Goal: Check status: Check status

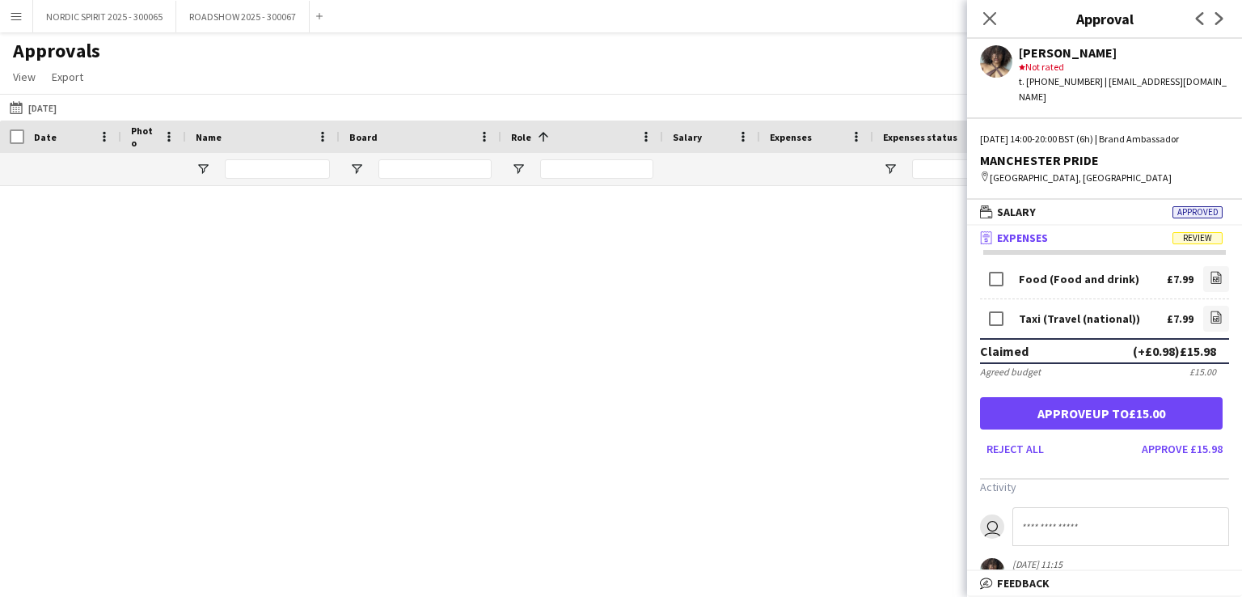
scroll to position [888, 0]
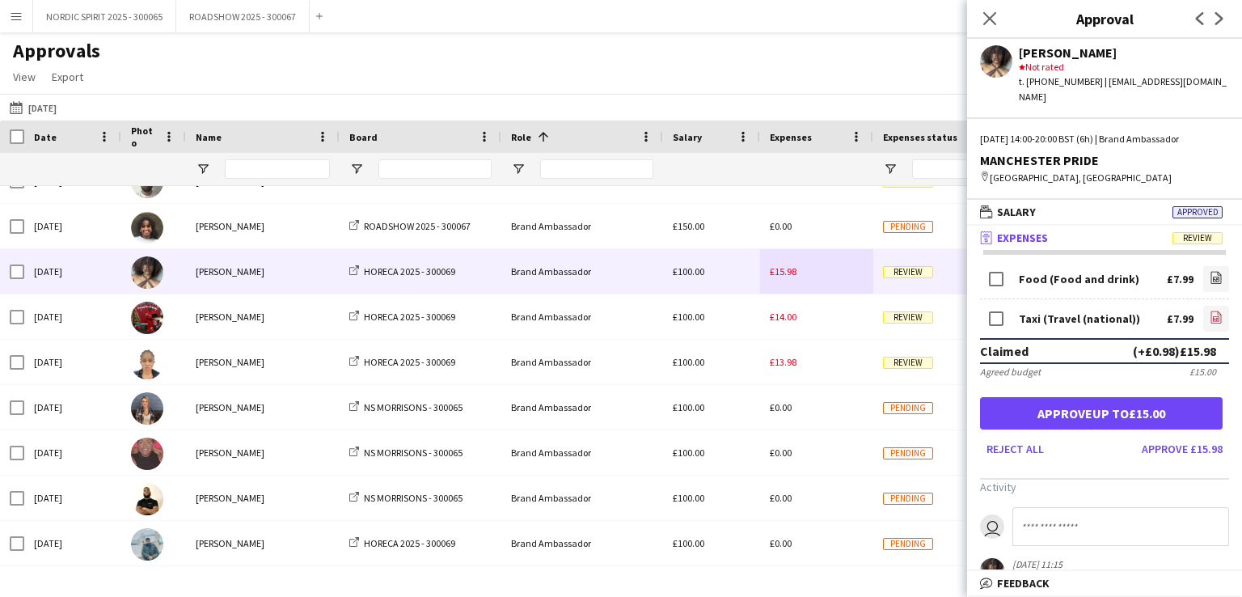
click at [1209, 310] on icon "file-image" at bounding box center [1215, 316] width 13 height 13
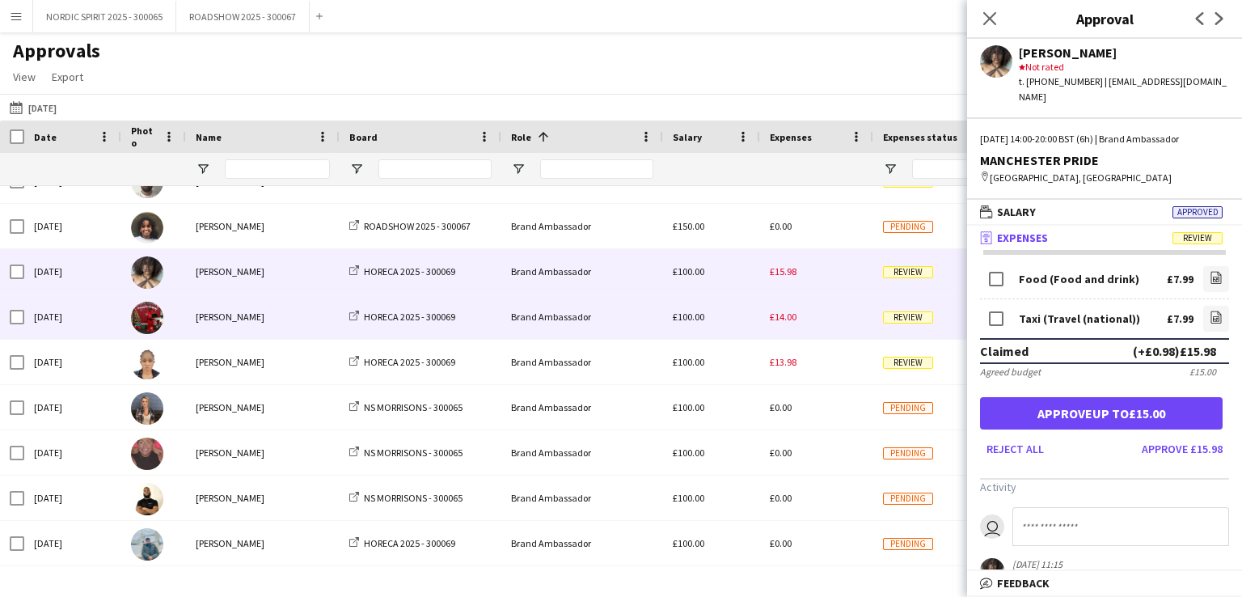
click at [786, 322] on span "£14.00" at bounding box center [783, 316] width 27 height 12
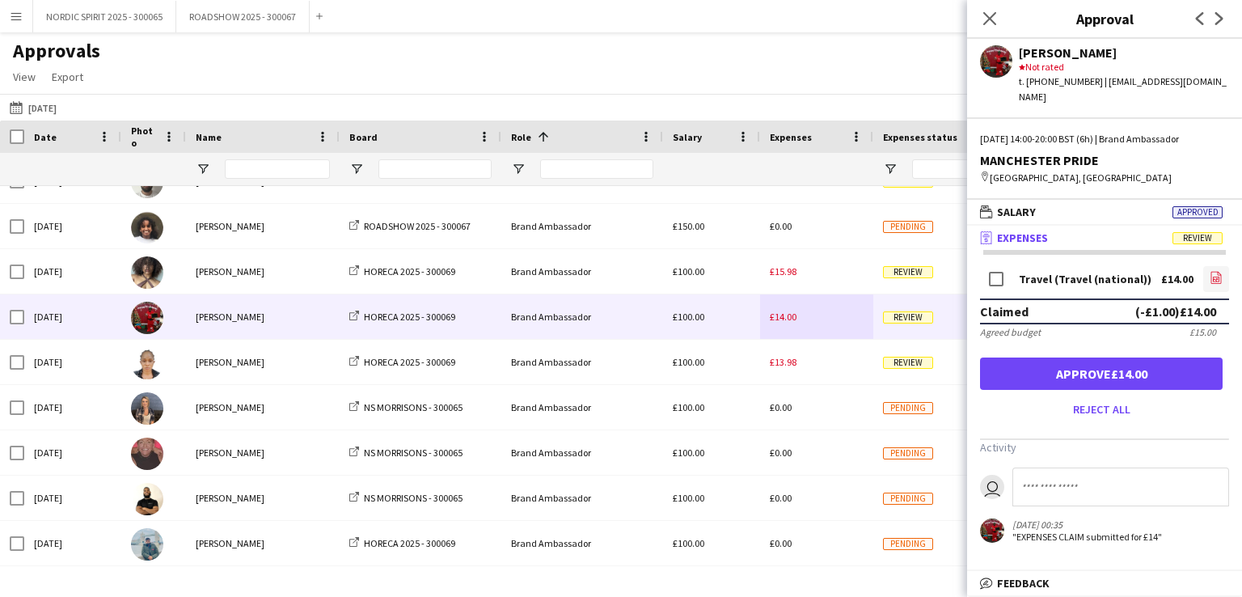
click at [1216, 271] on icon "file-image" at bounding box center [1215, 277] width 13 height 13
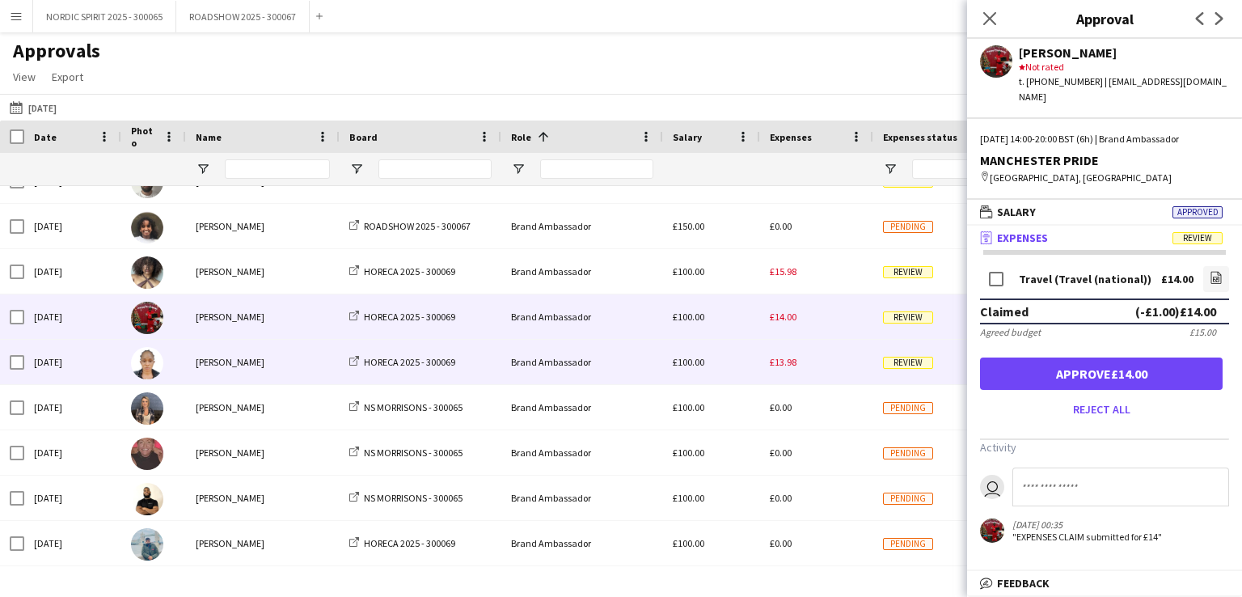
click at [786, 359] on span "£13.98" at bounding box center [783, 362] width 27 height 12
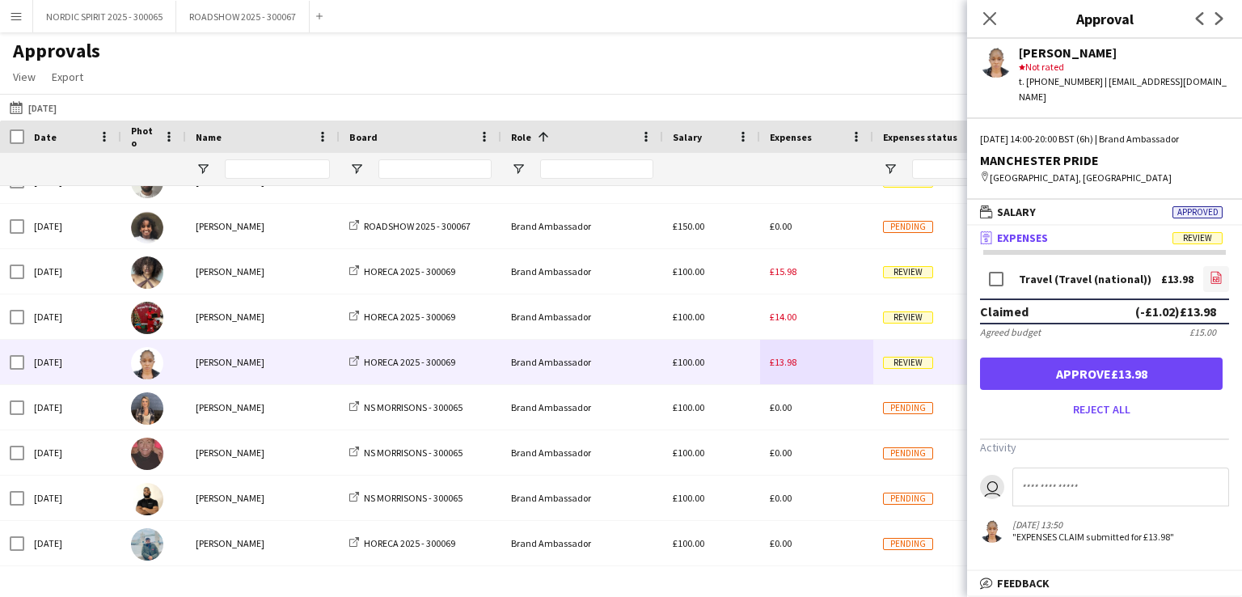
click at [1216, 271] on icon "file-image" at bounding box center [1215, 277] width 13 height 13
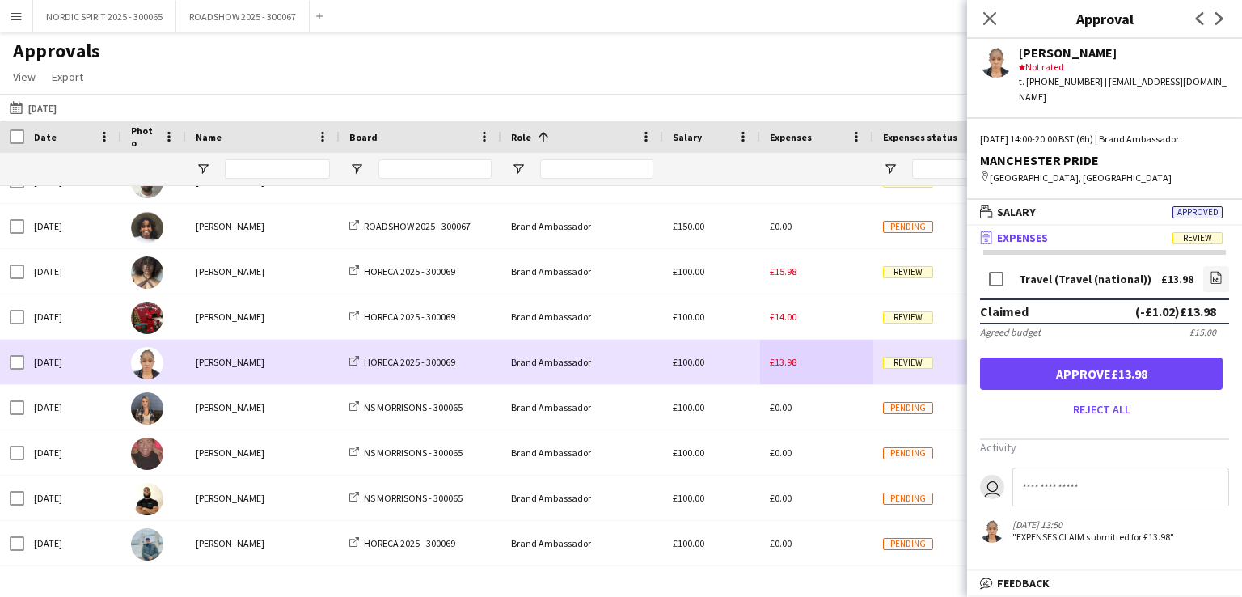
click at [825, 365] on div "£13.98" at bounding box center [816, 362] width 113 height 44
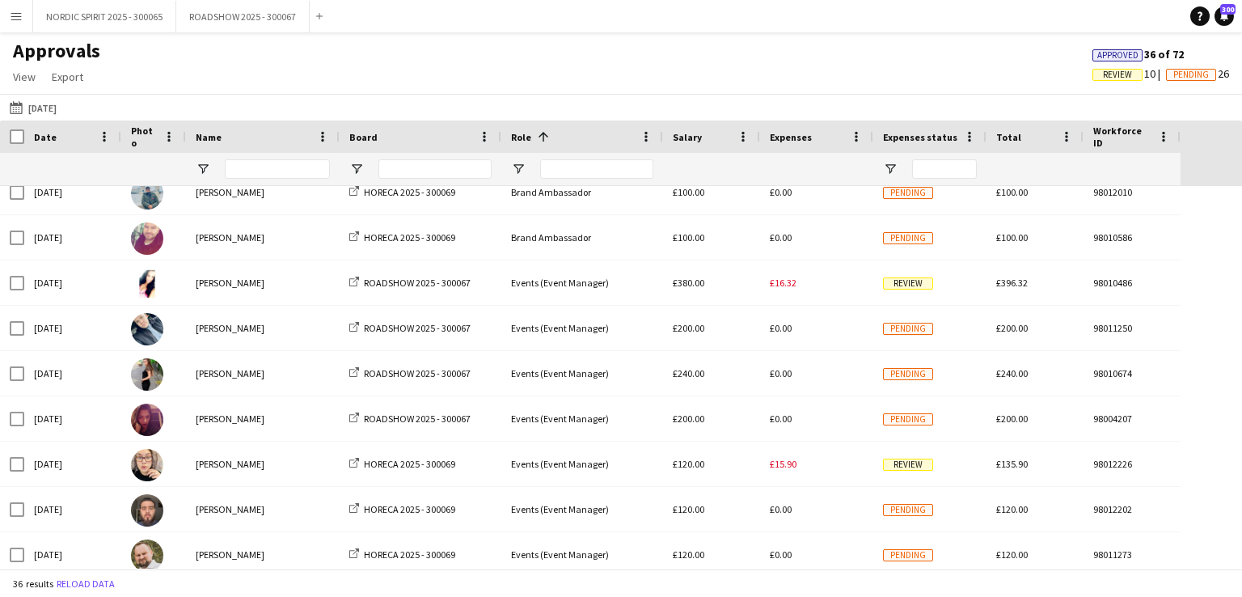
scroll to position [1245, 0]
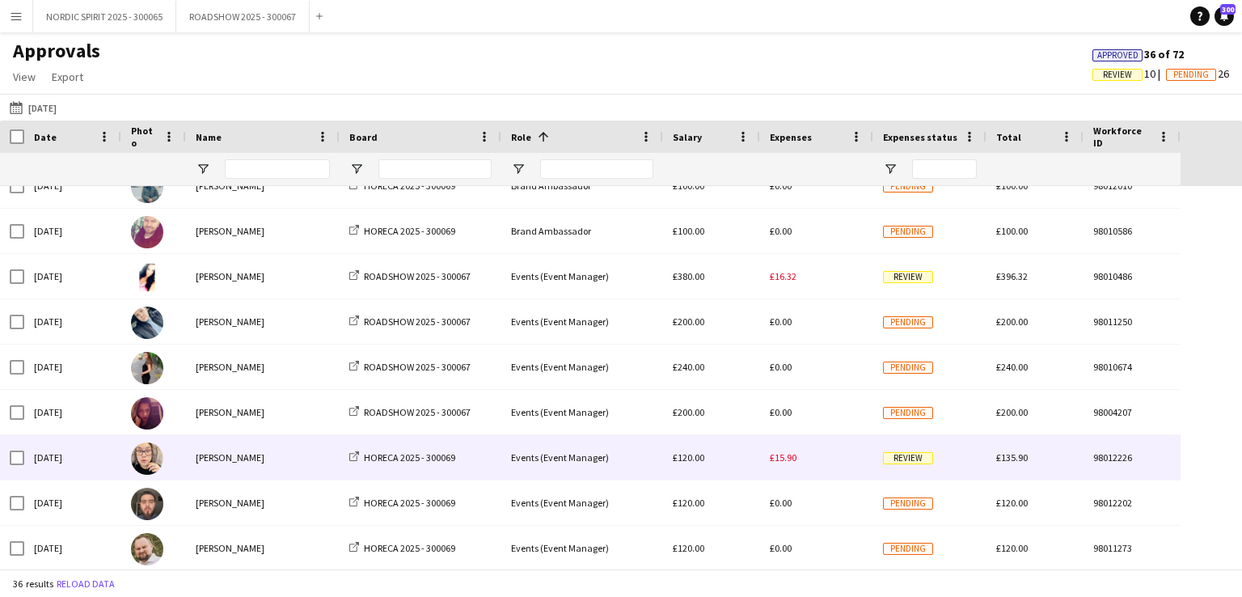
click at [789, 458] on span "£15.90" at bounding box center [783, 457] width 27 height 12
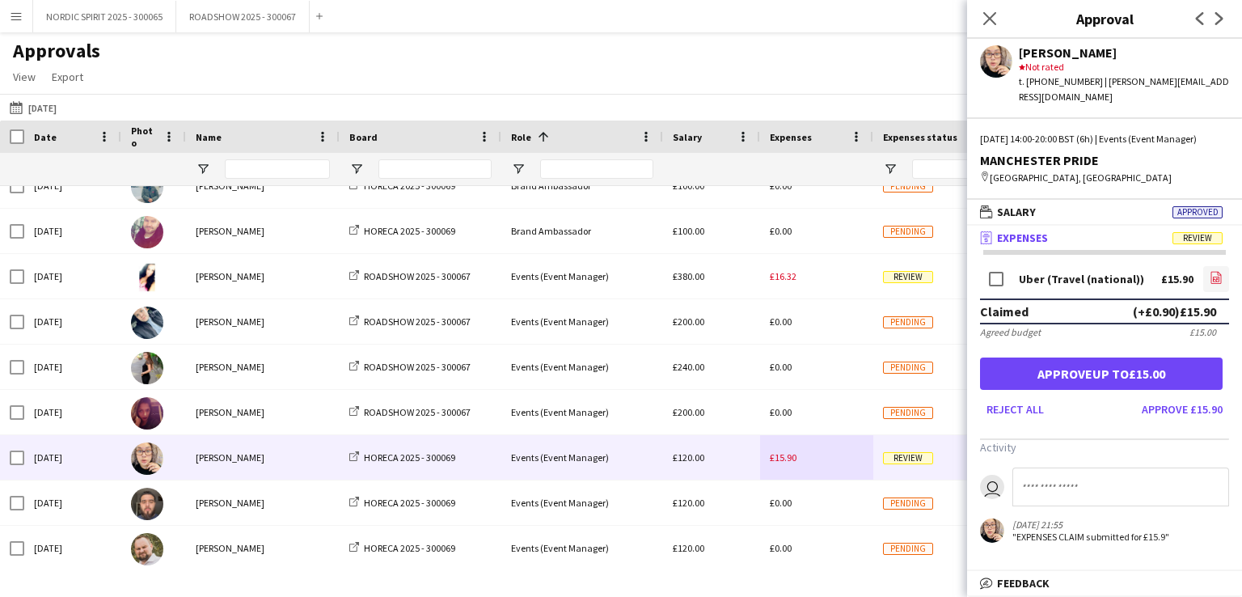
click at [1219, 278] on icon "file-image" at bounding box center [1215, 277] width 13 height 13
click at [47, 106] on button "[DATE] [DATE]" at bounding box center [32, 107] width 53 height 19
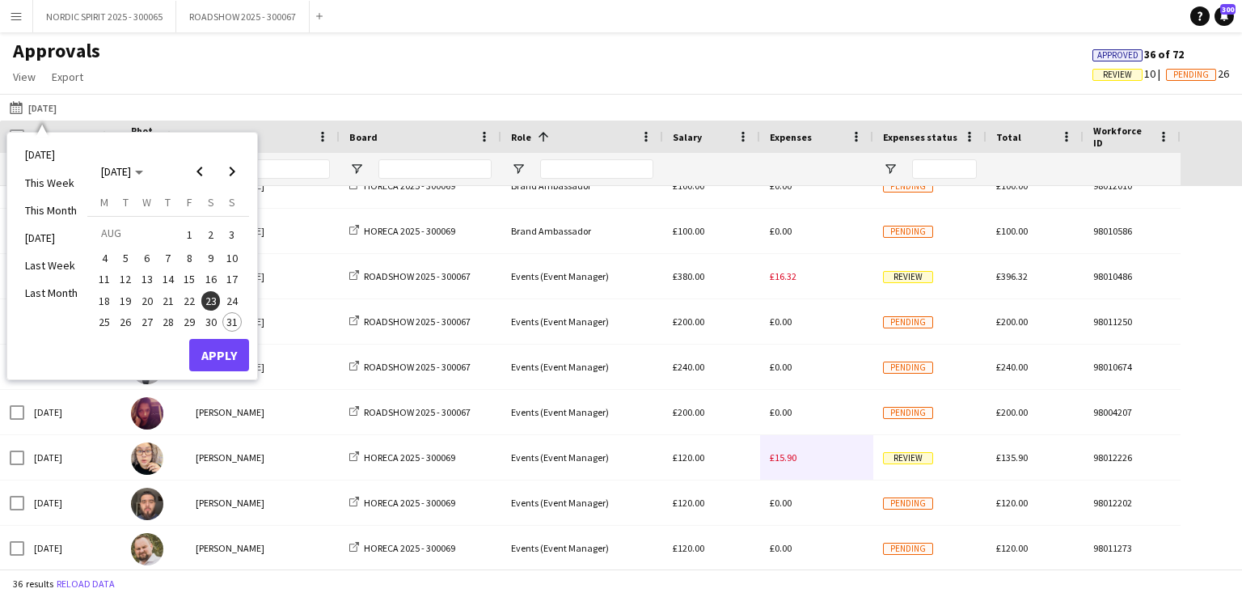
drag, startPoint x: 234, startPoint y: 298, endPoint x: 217, endPoint y: 324, distance: 31.6
click at [232, 298] on span "24" at bounding box center [231, 300] width 19 height 19
click at [202, 350] on button "Apply" at bounding box center [219, 355] width 60 height 32
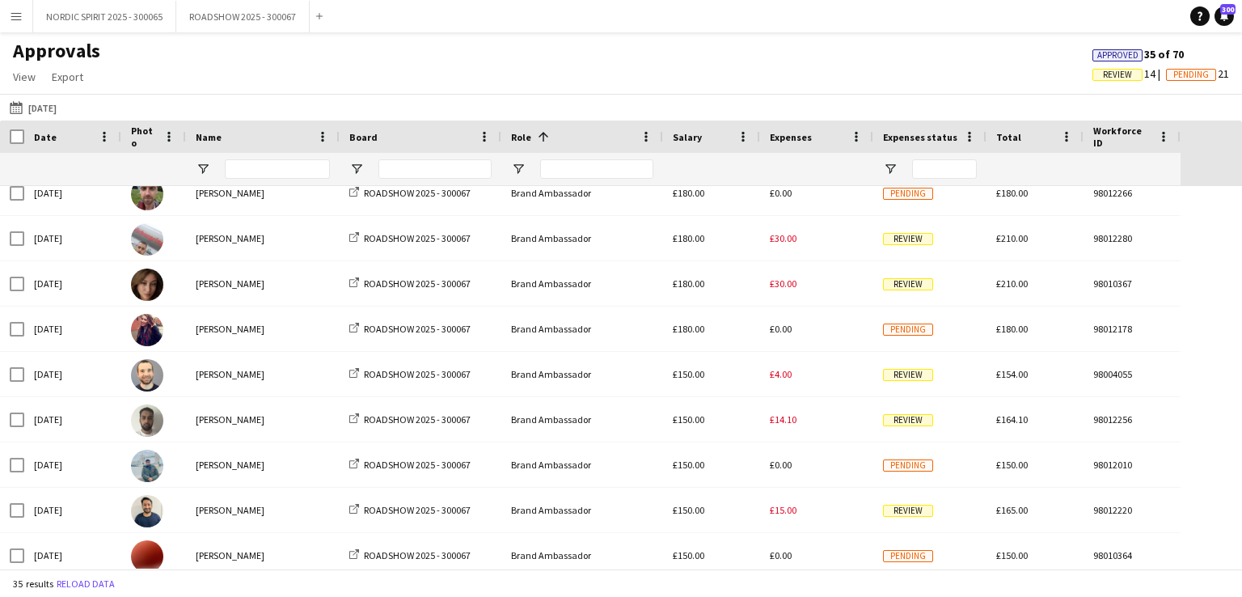
scroll to position [208, 0]
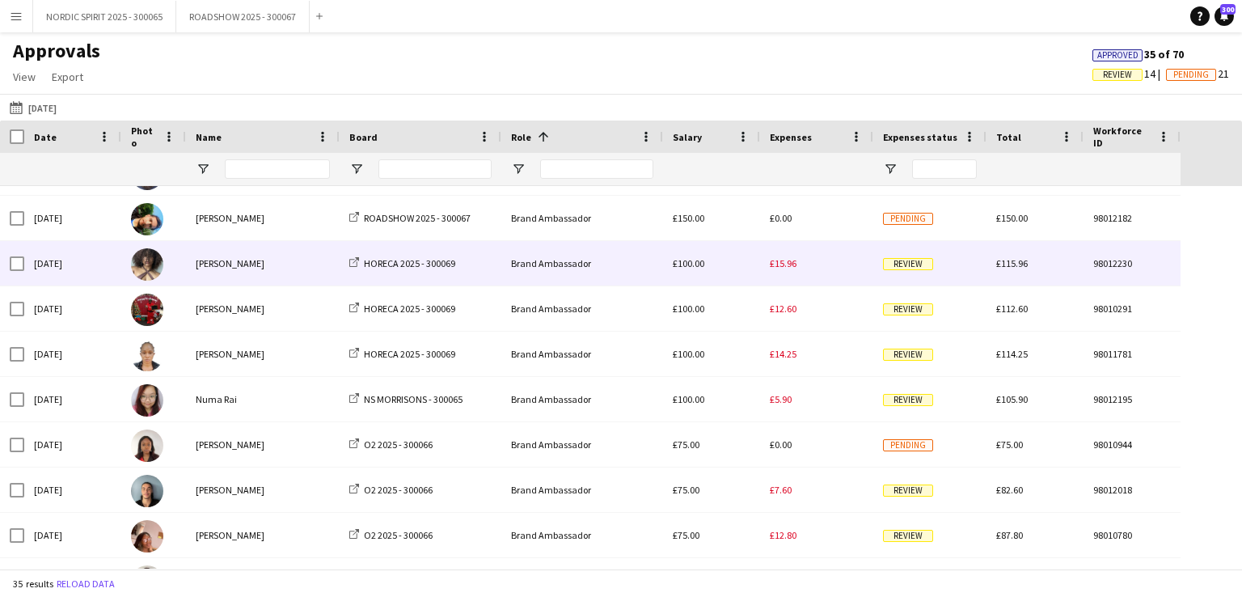
click at [786, 263] on span "£15.96" at bounding box center [783, 263] width 27 height 12
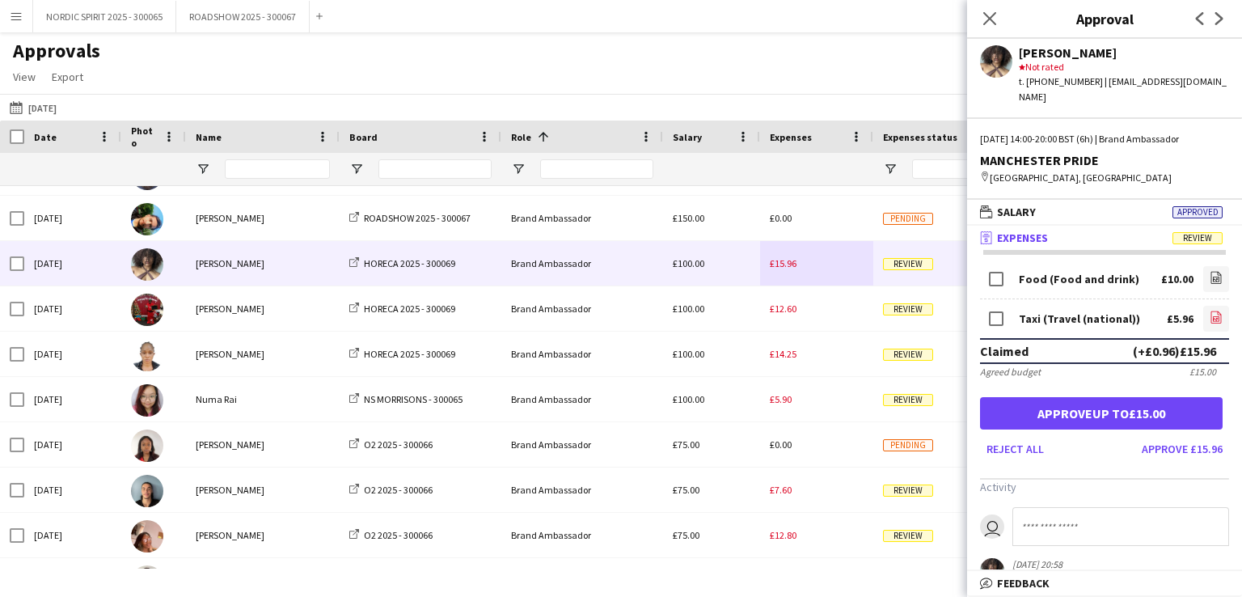
click at [1209, 310] on icon "file-image" at bounding box center [1215, 316] width 13 height 13
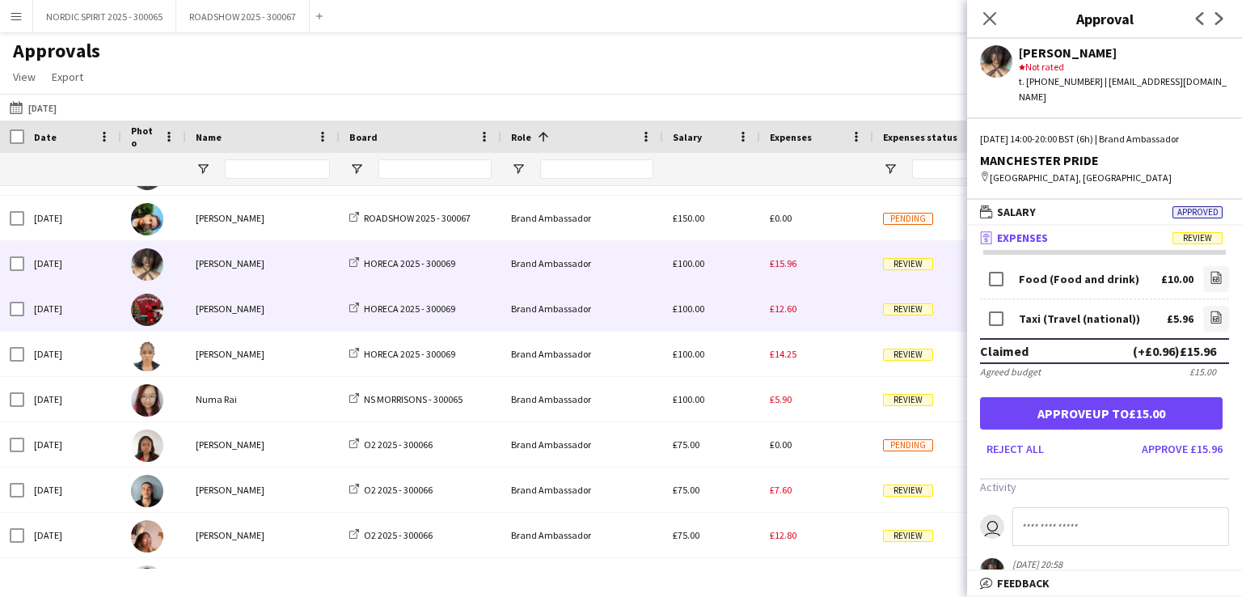
click at [776, 307] on span "£12.60" at bounding box center [783, 308] width 27 height 12
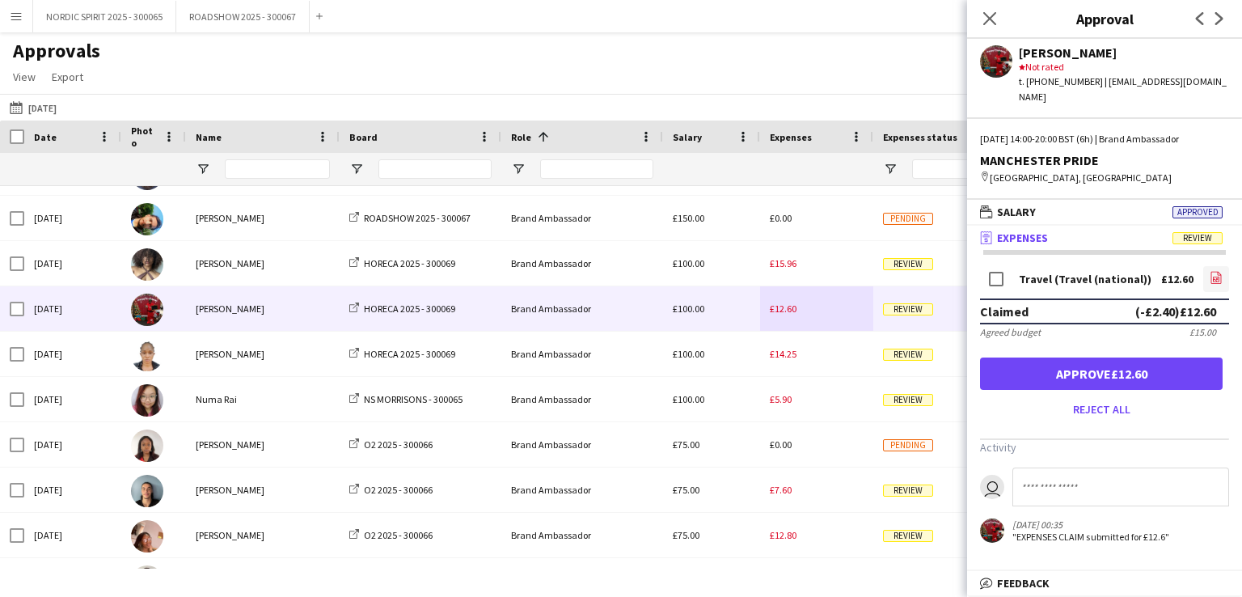
click at [1214, 277] on icon at bounding box center [1216, 279] width 6 height 5
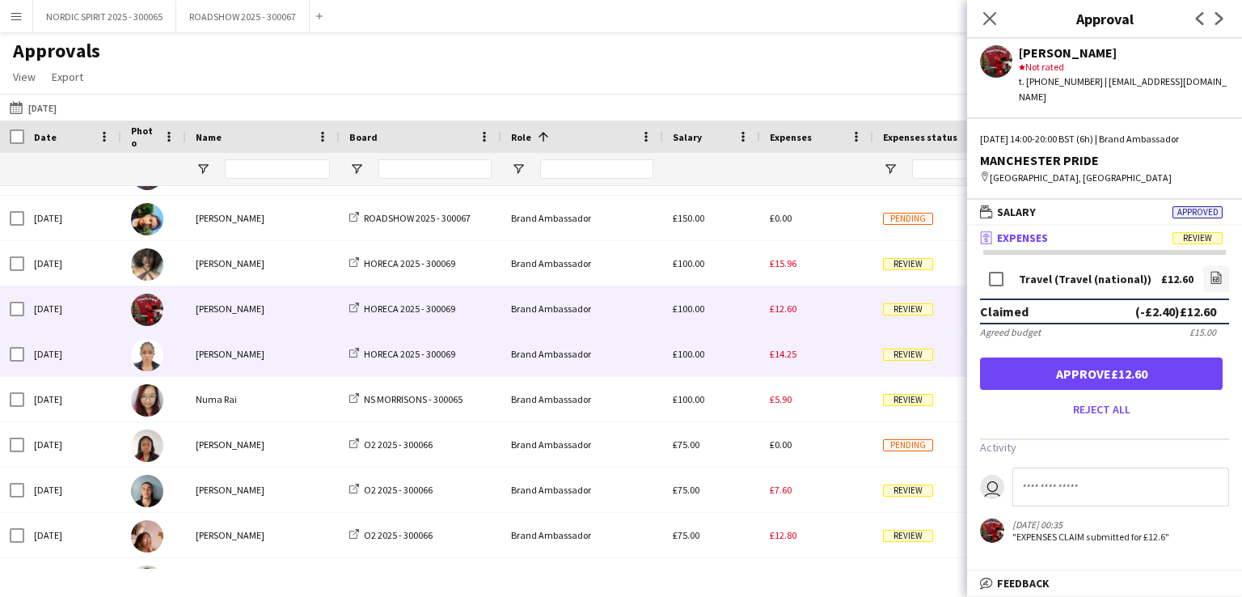
click at [786, 348] on span "£14.25" at bounding box center [783, 354] width 27 height 12
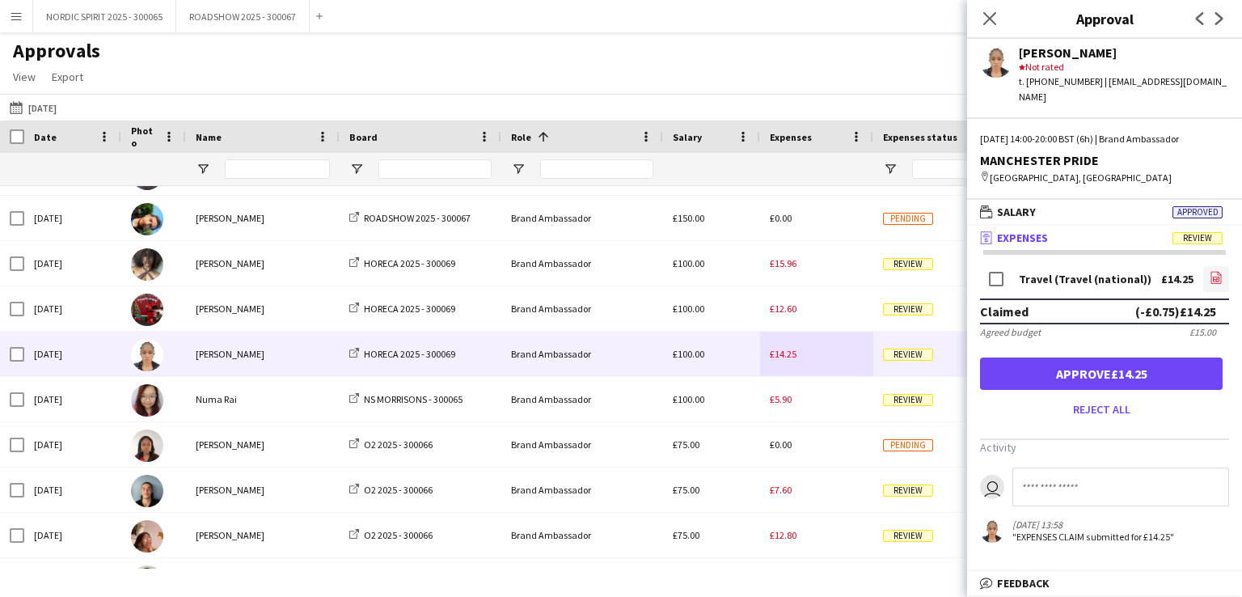
click at [1216, 278] on icon at bounding box center [1217, 279] width 2 height 2
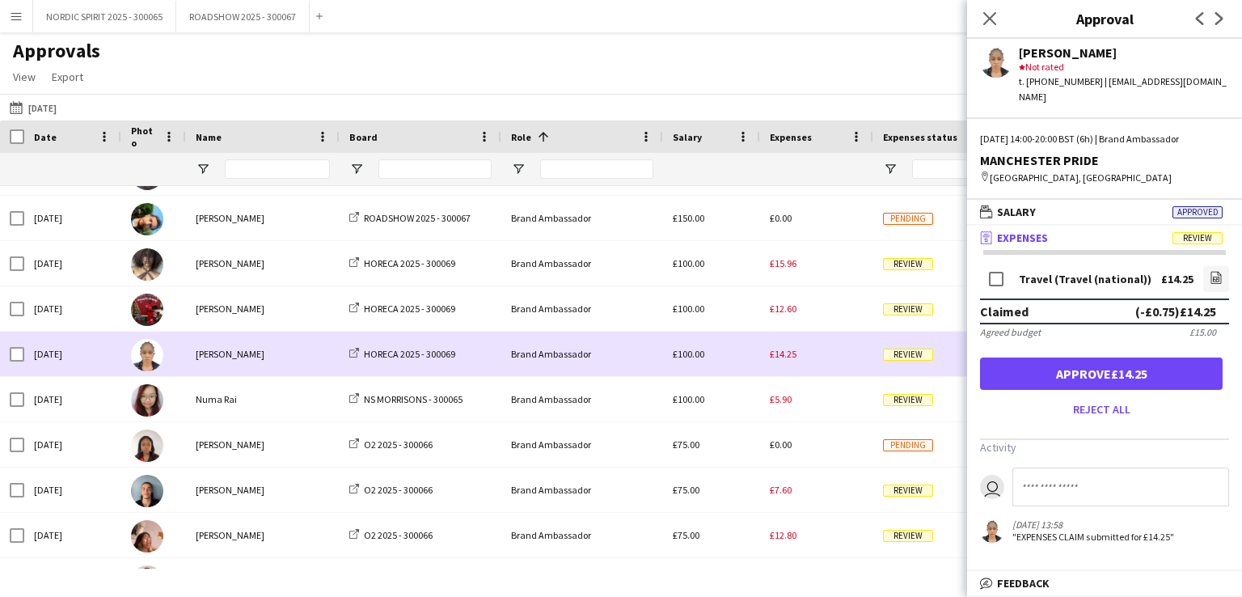
click at [814, 353] on div "£14.25" at bounding box center [816, 353] width 113 height 44
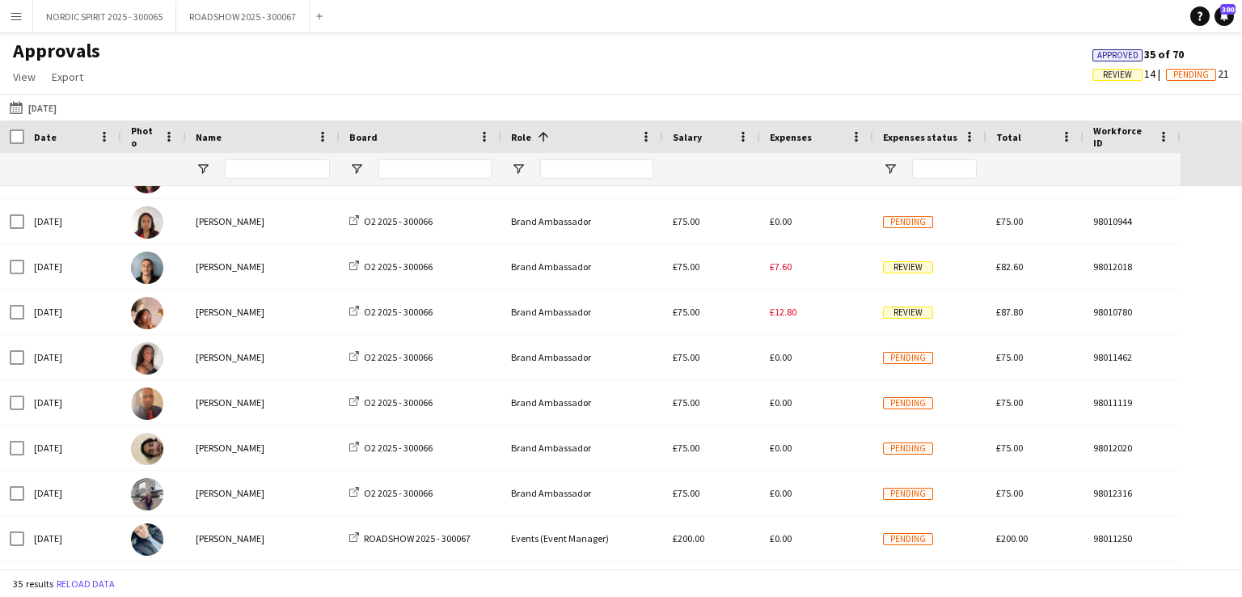
scroll to position [1012, 0]
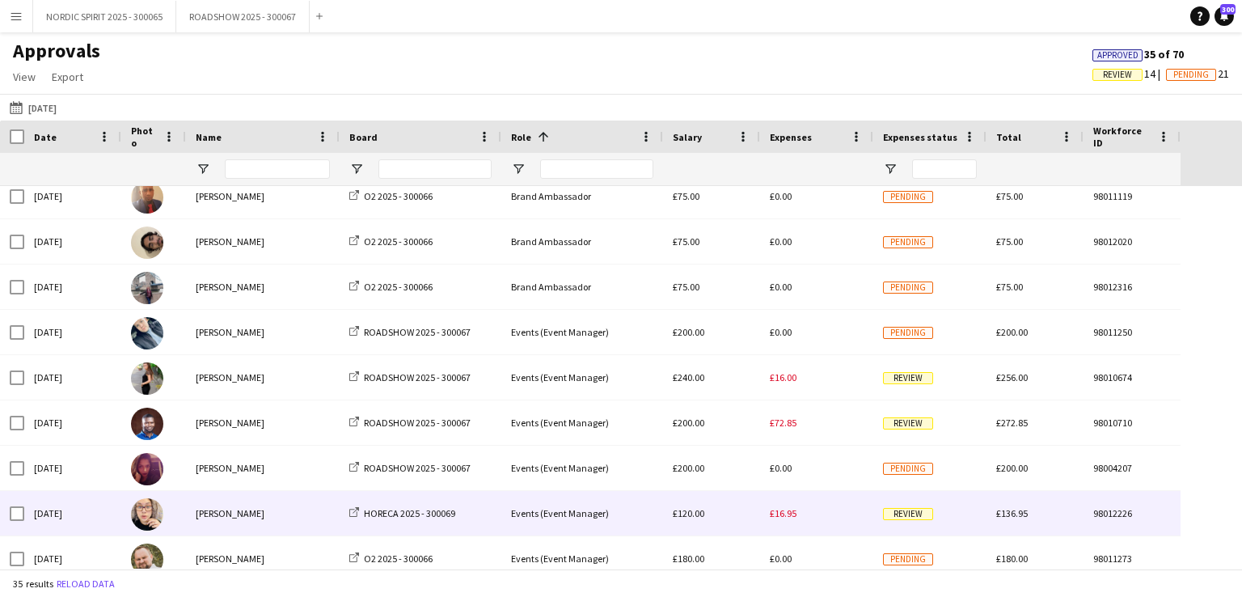
click at [781, 520] on div "£16.95" at bounding box center [816, 513] width 113 height 44
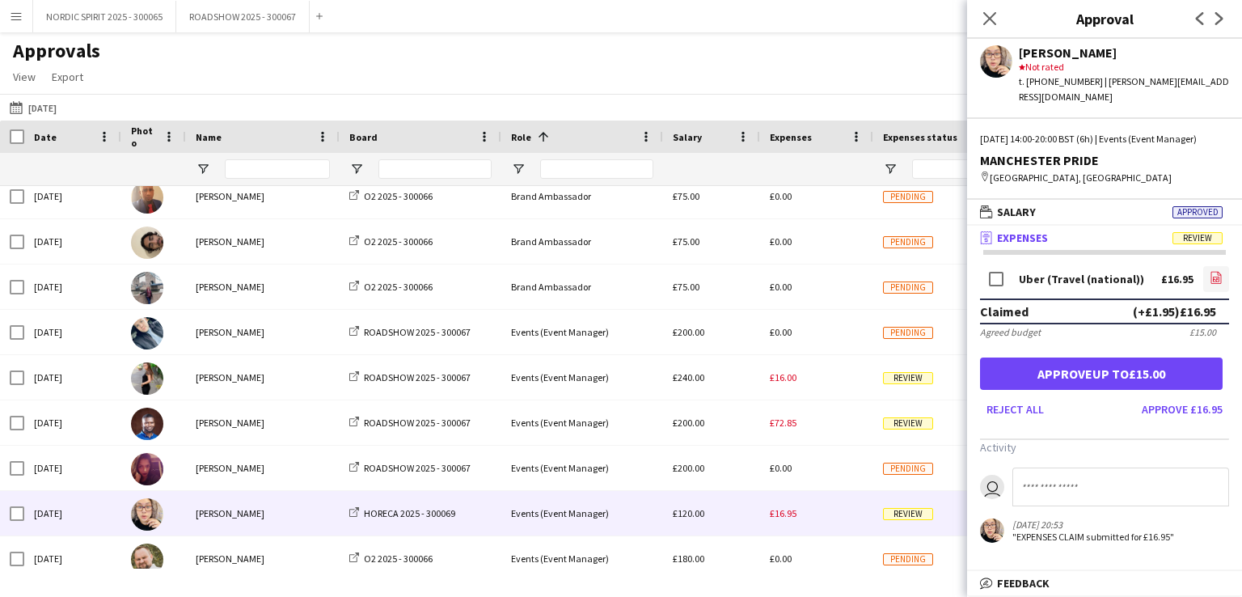
click at [1213, 278] on icon at bounding box center [1216, 279] width 6 height 5
click at [53, 107] on button "[DATE] [DATE]" at bounding box center [32, 107] width 53 height 19
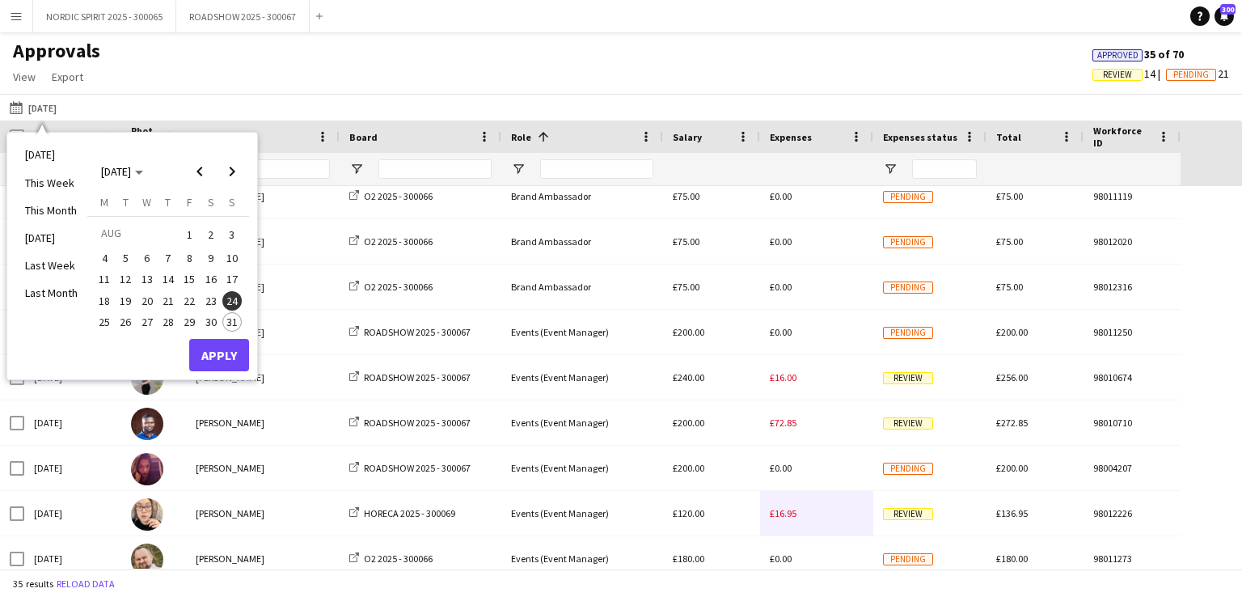
click at [110, 321] on span "25" at bounding box center [104, 321] width 19 height 19
click at [231, 347] on button "Apply" at bounding box center [219, 355] width 60 height 32
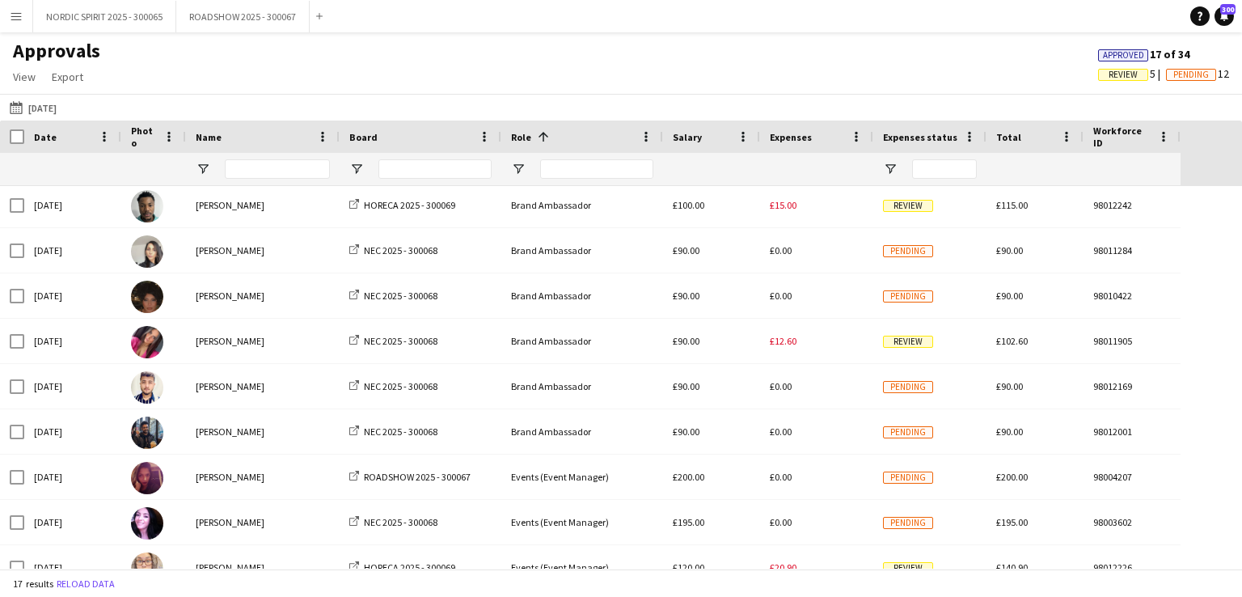
scroll to position [285, 0]
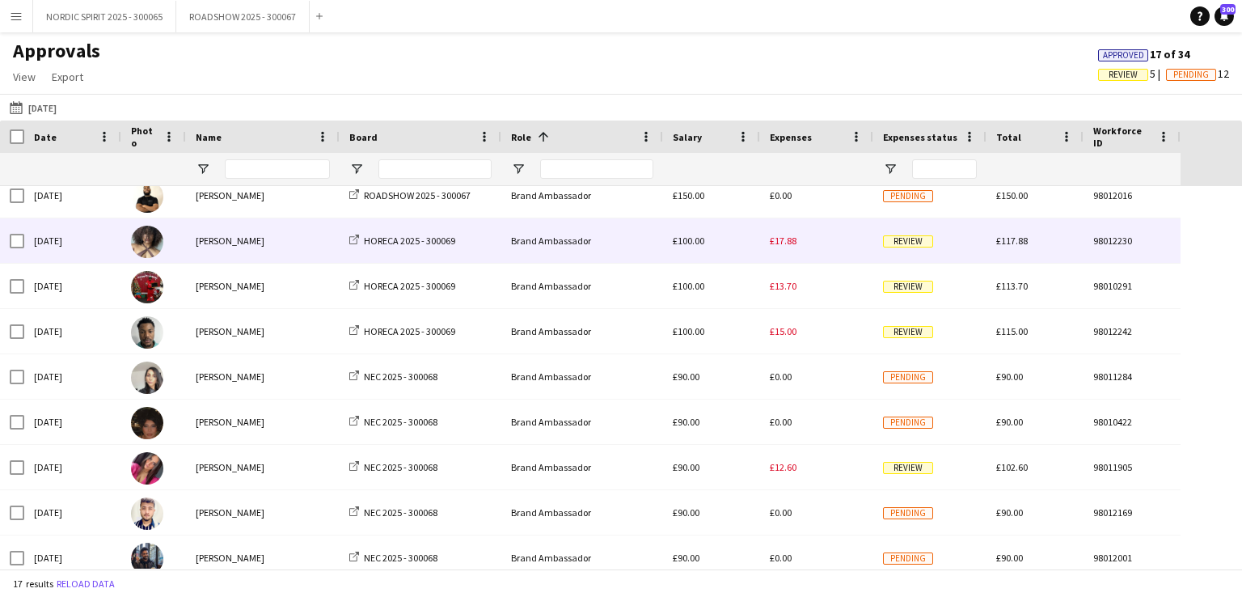
click at [783, 243] on span "£17.88" at bounding box center [783, 240] width 27 height 12
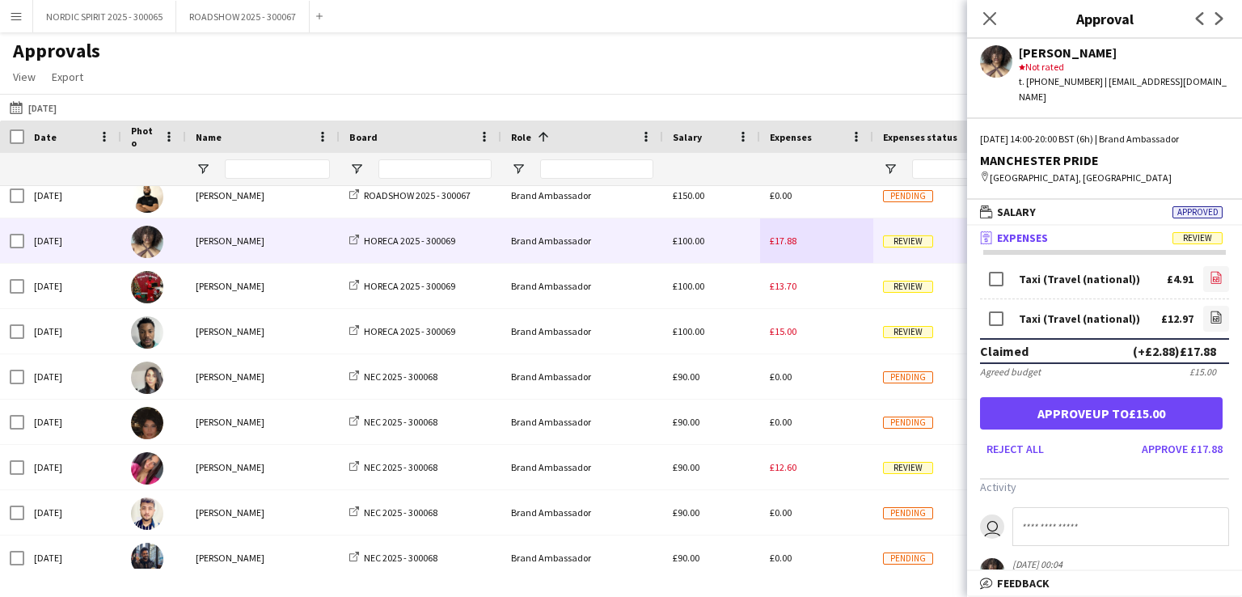
click at [1209, 271] on icon "file-image" at bounding box center [1215, 277] width 13 height 13
click at [1209, 310] on icon "file-image" at bounding box center [1215, 316] width 13 height 13
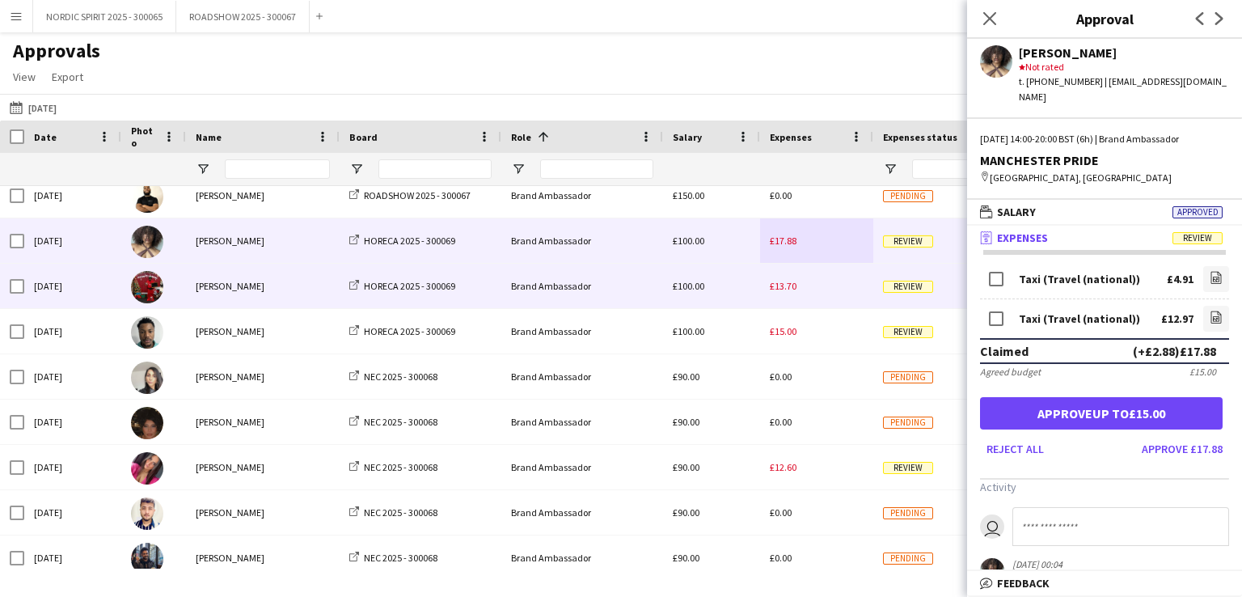
click at [786, 288] on span "£13.70" at bounding box center [783, 286] width 27 height 12
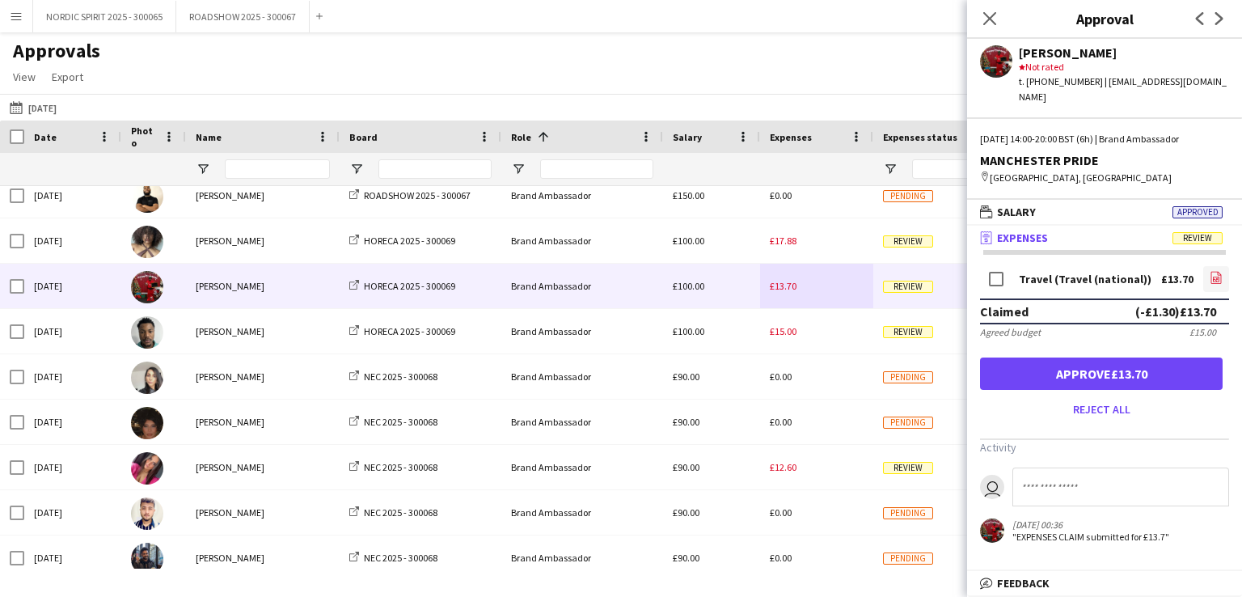
click at [1214, 271] on icon "file-image" at bounding box center [1215, 277] width 13 height 13
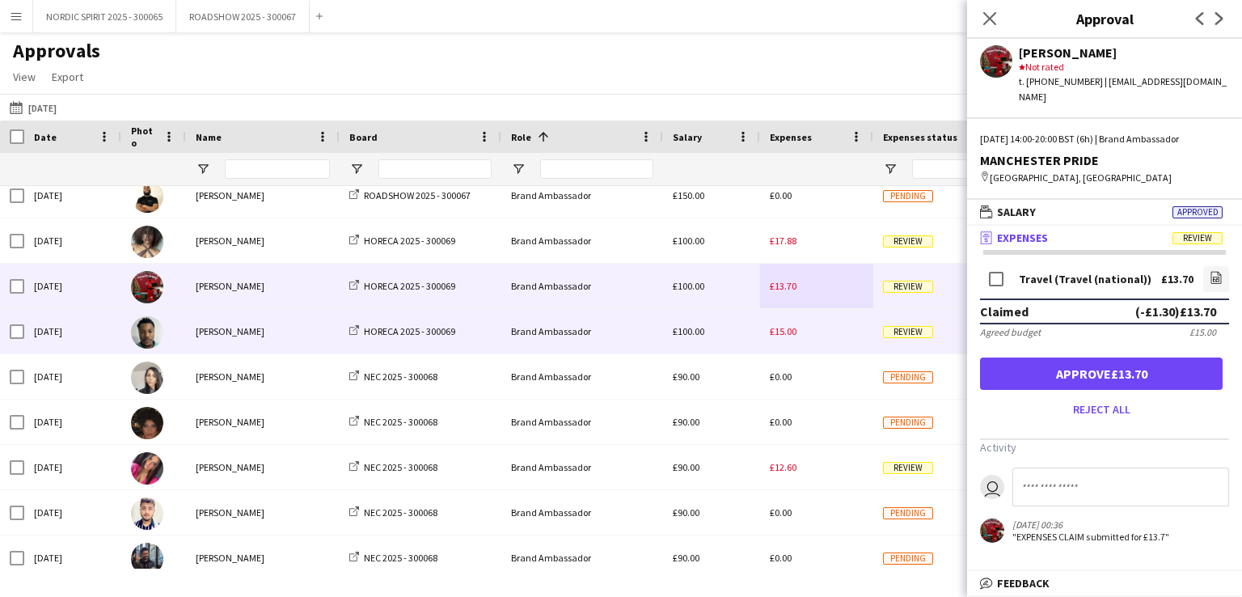
click at [789, 331] on span "£15.00" at bounding box center [783, 331] width 27 height 12
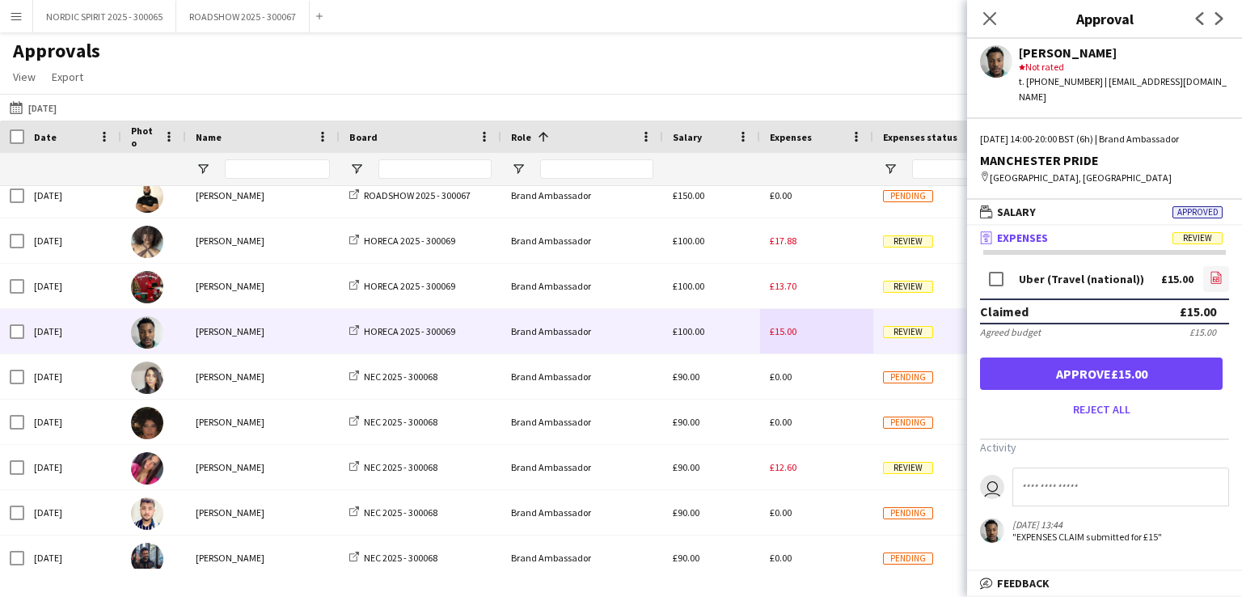
click at [1218, 277] on icon at bounding box center [1216, 279] width 6 height 5
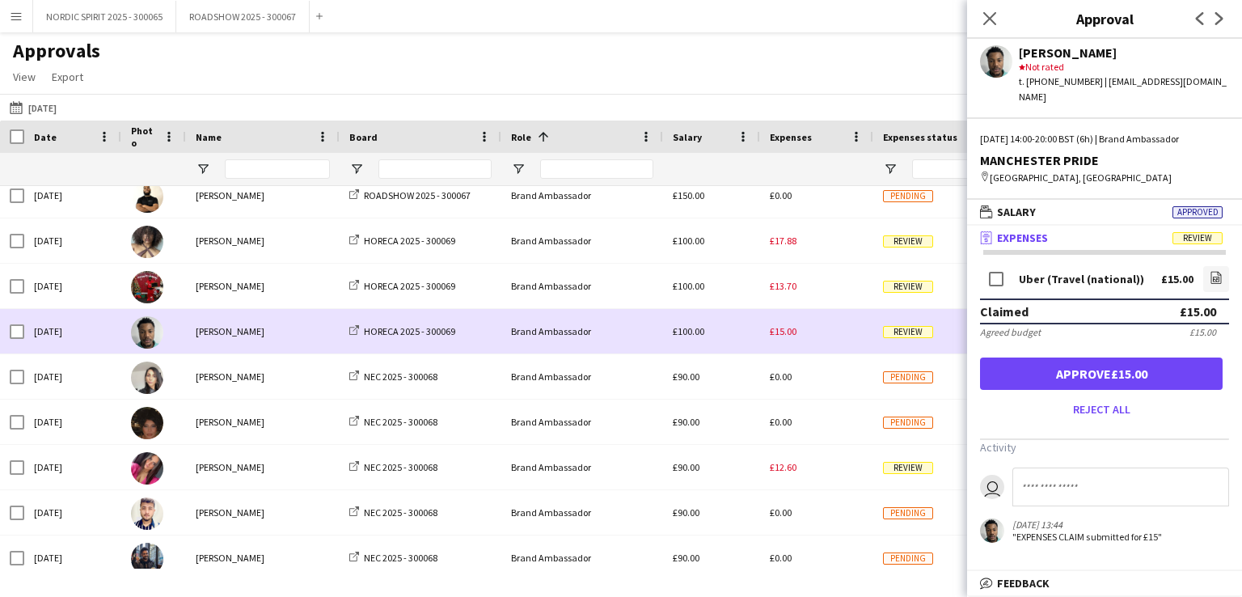
click at [792, 327] on span "£15.00" at bounding box center [783, 331] width 27 height 12
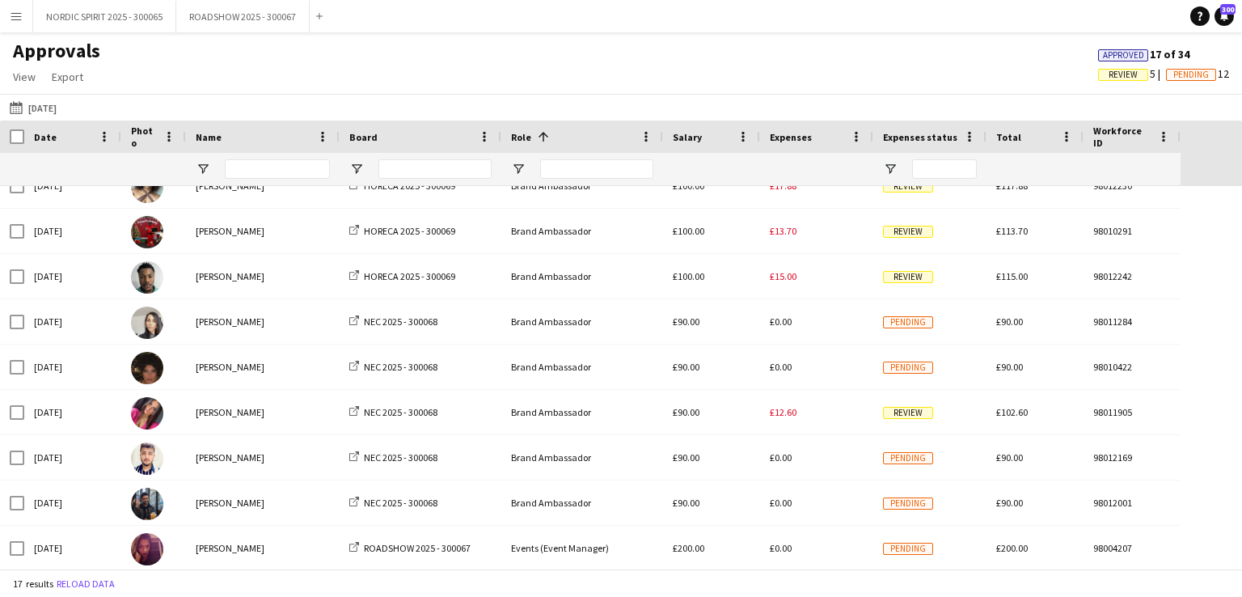
scroll to position [252, 0]
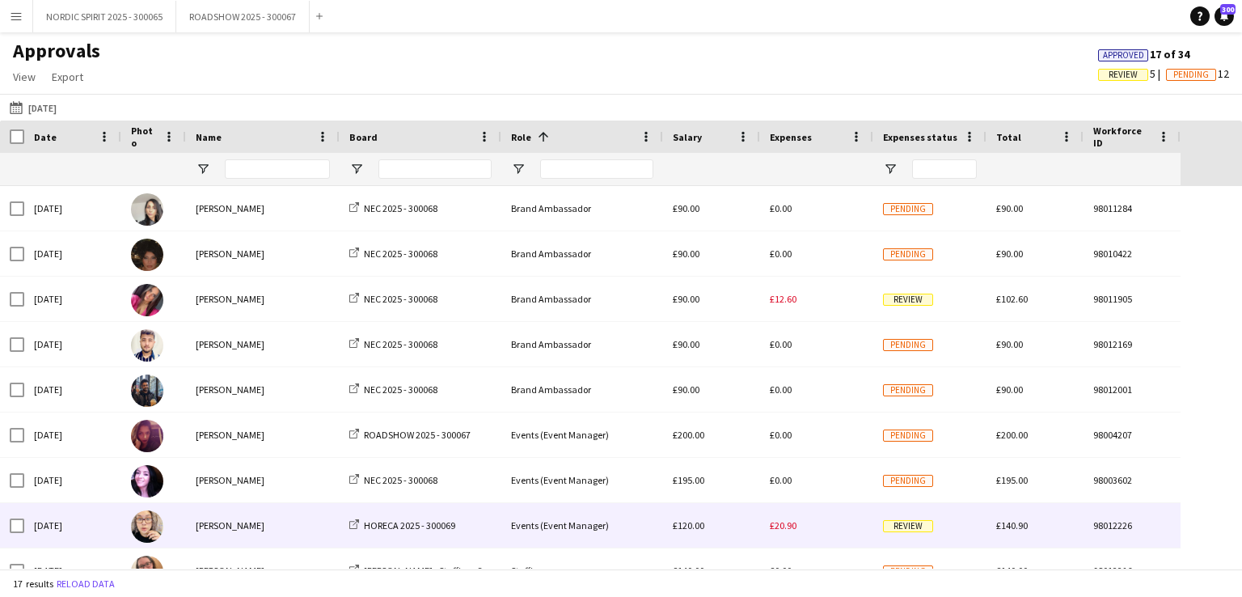
click at [789, 531] on div "£20.90" at bounding box center [816, 525] width 113 height 44
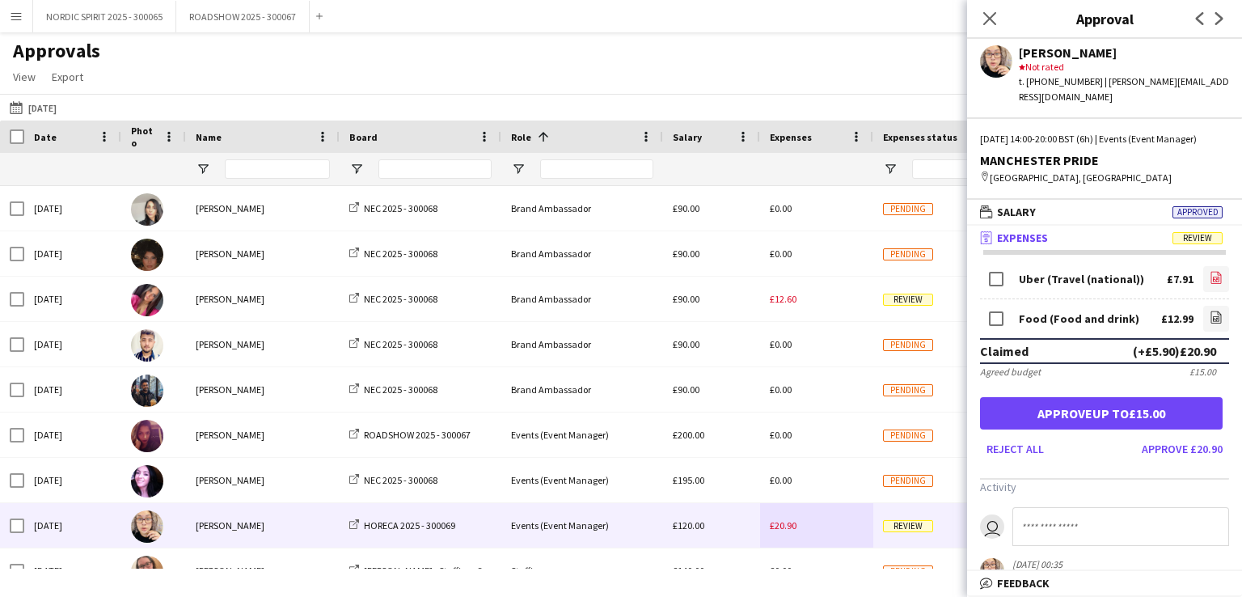
click at [1209, 274] on icon "file-image" at bounding box center [1215, 277] width 13 height 13
click at [48, 108] on button "[DATE] [DATE]" at bounding box center [32, 107] width 53 height 19
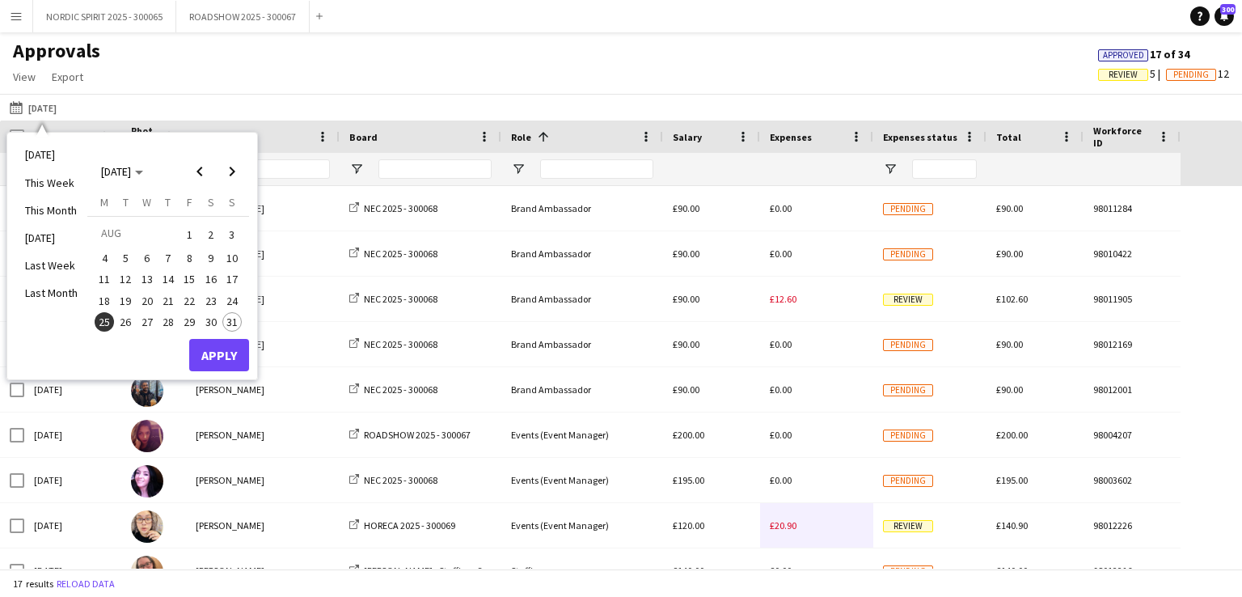
click at [208, 320] on span "30" at bounding box center [210, 321] width 19 height 19
click at [222, 353] on button "Apply" at bounding box center [219, 355] width 60 height 32
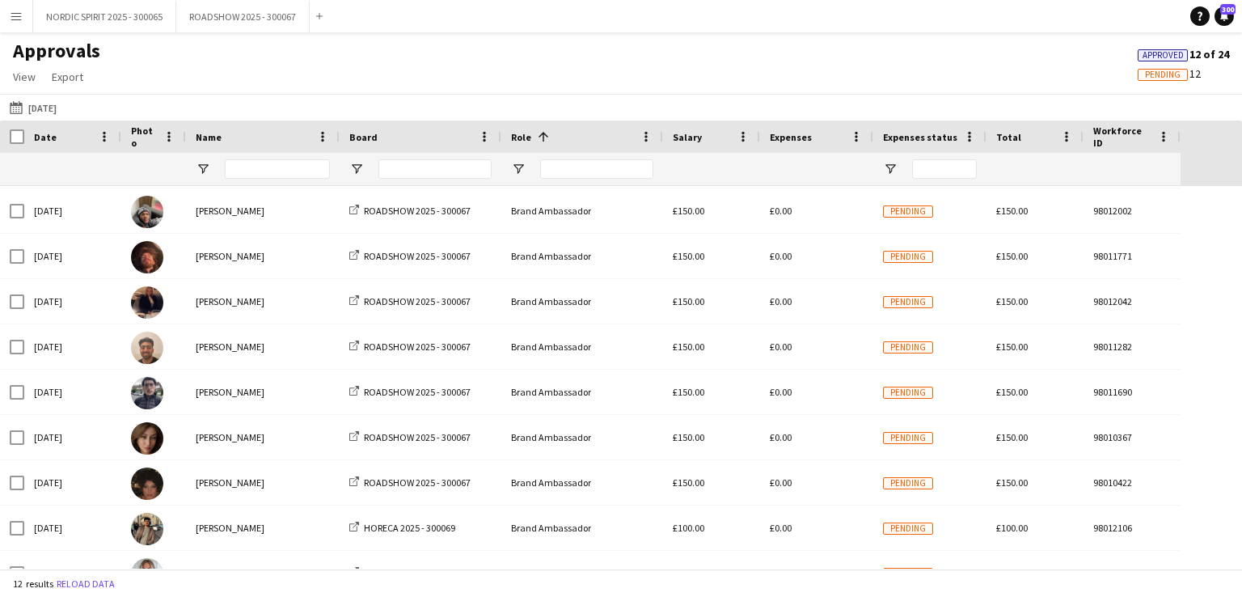
scroll to position [51, 0]
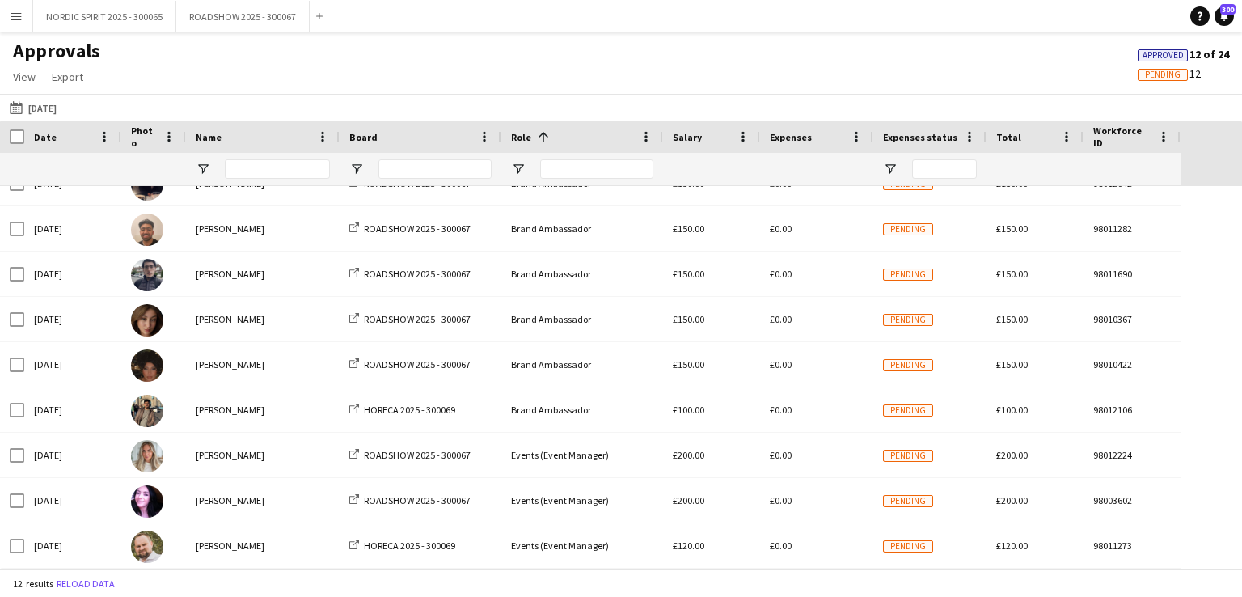
click at [17, 14] on app-icon "Menu" at bounding box center [16, 16] width 13 height 13
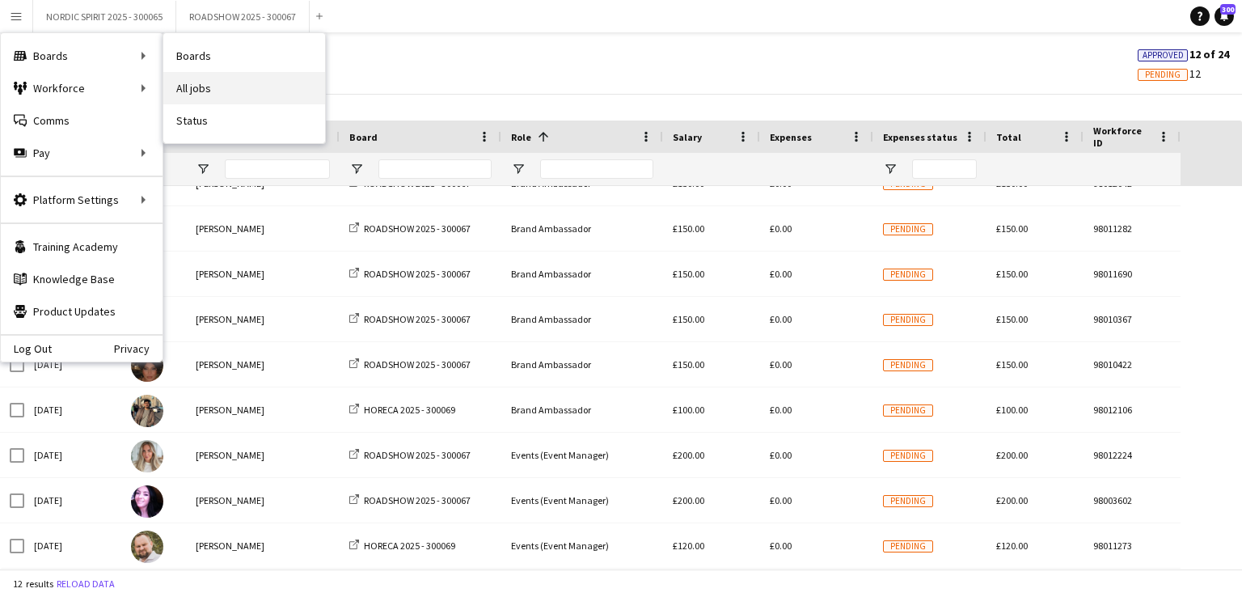
click at [236, 86] on link "All jobs" at bounding box center [244, 88] width 162 height 32
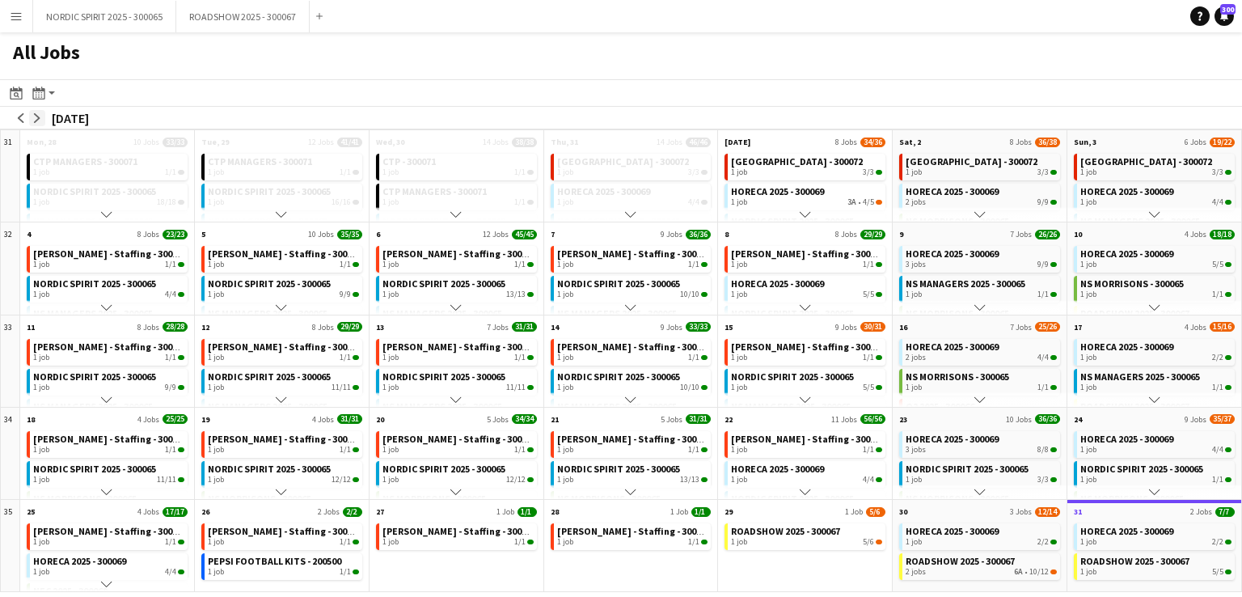
click at [35, 117] on app-icon "arrow-right" at bounding box center [37, 118] width 10 height 10
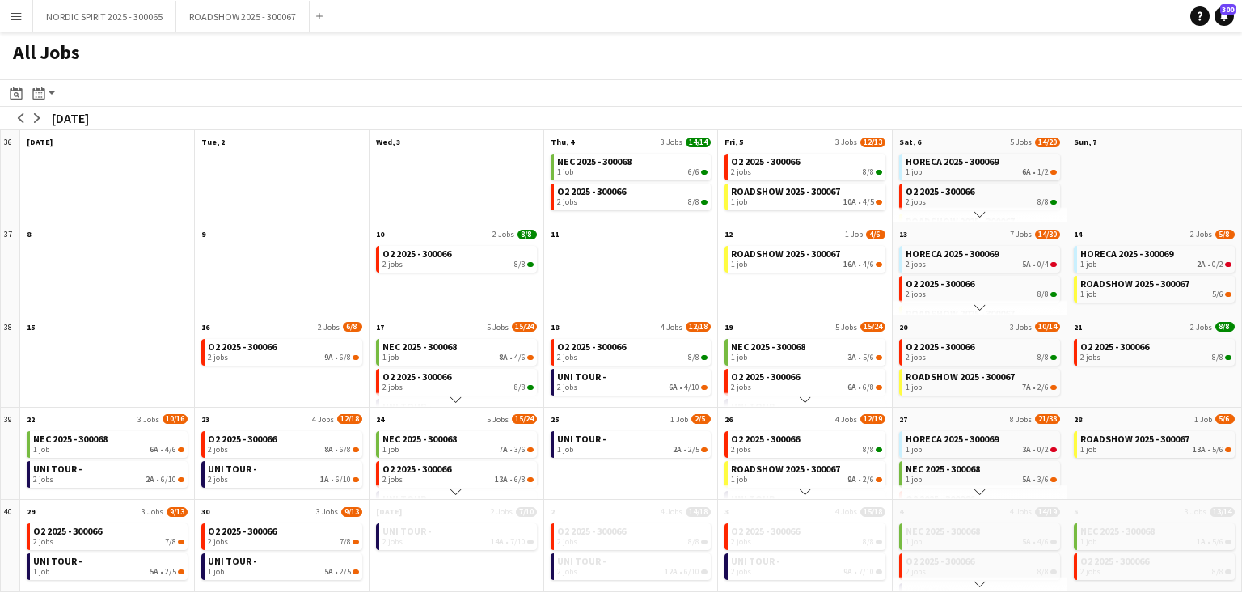
click at [19, 20] on app-icon "Menu" at bounding box center [16, 16] width 13 height 13
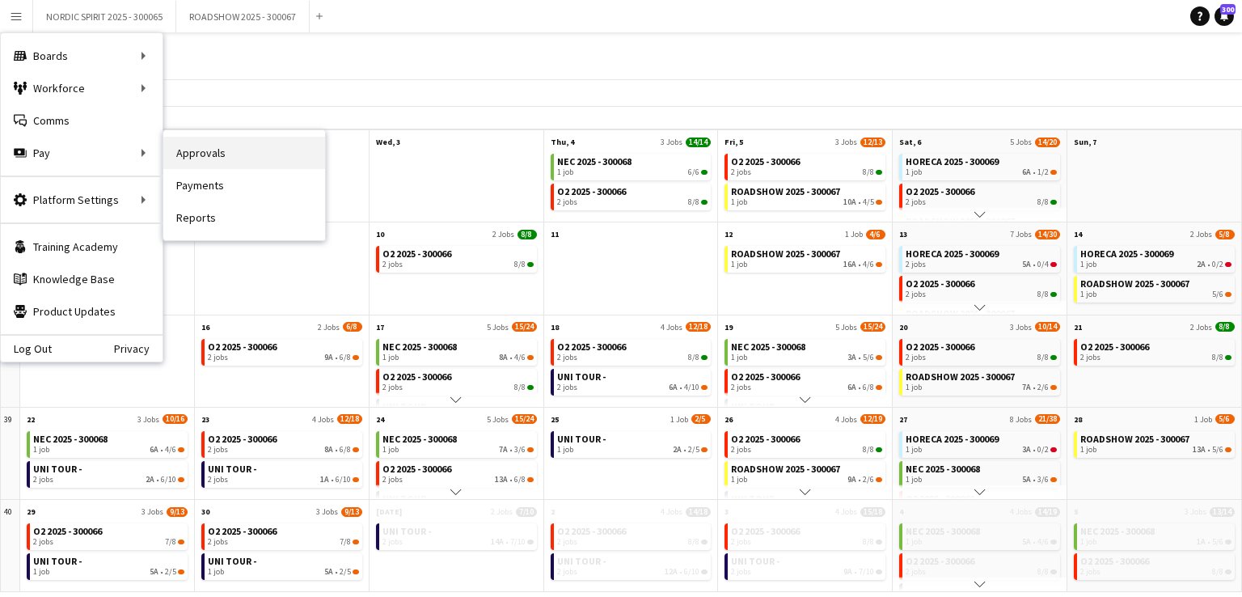
click at [191, 150] on link "Approvals" at bounding box center [244, 153] width 162 height 32
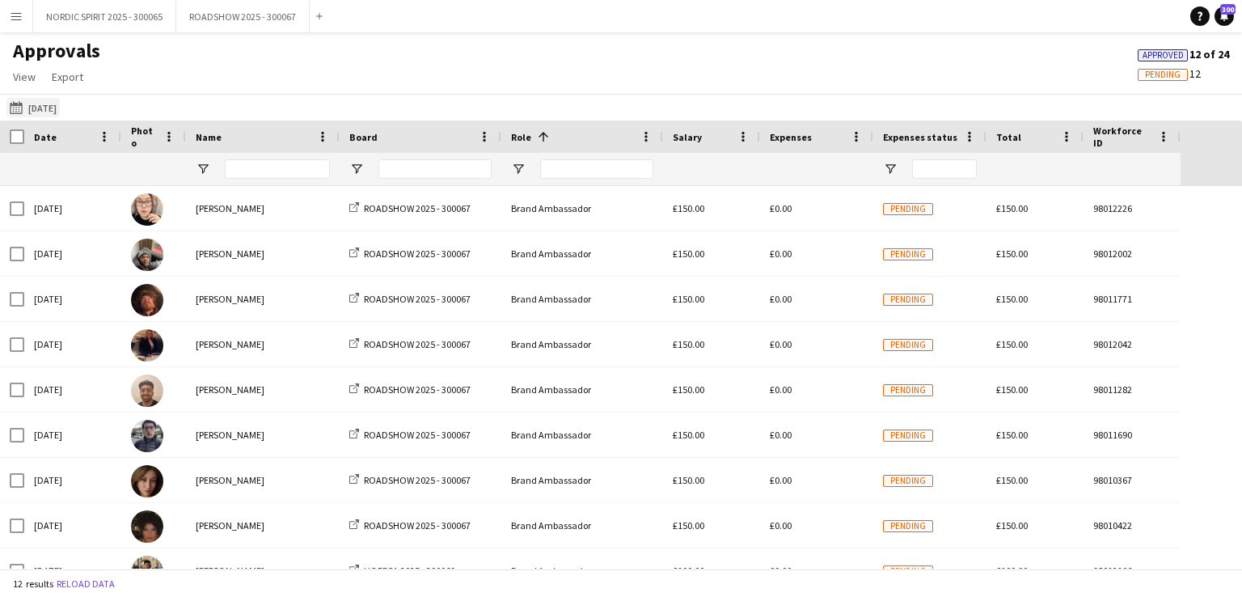
click at [32, 104] on button "[DATE] [DATE]" at bounding box center [32, 107] width 53 height 19
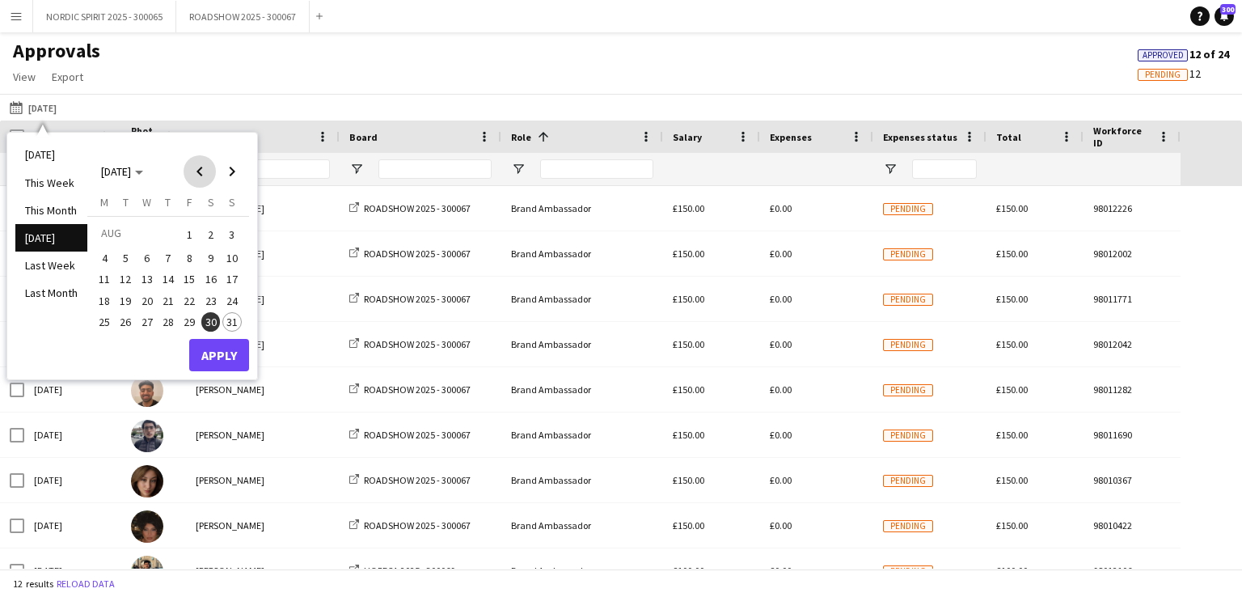
click at [197, 169] on span "Previous month" at bounding box center [200, 171] width 32 height 32
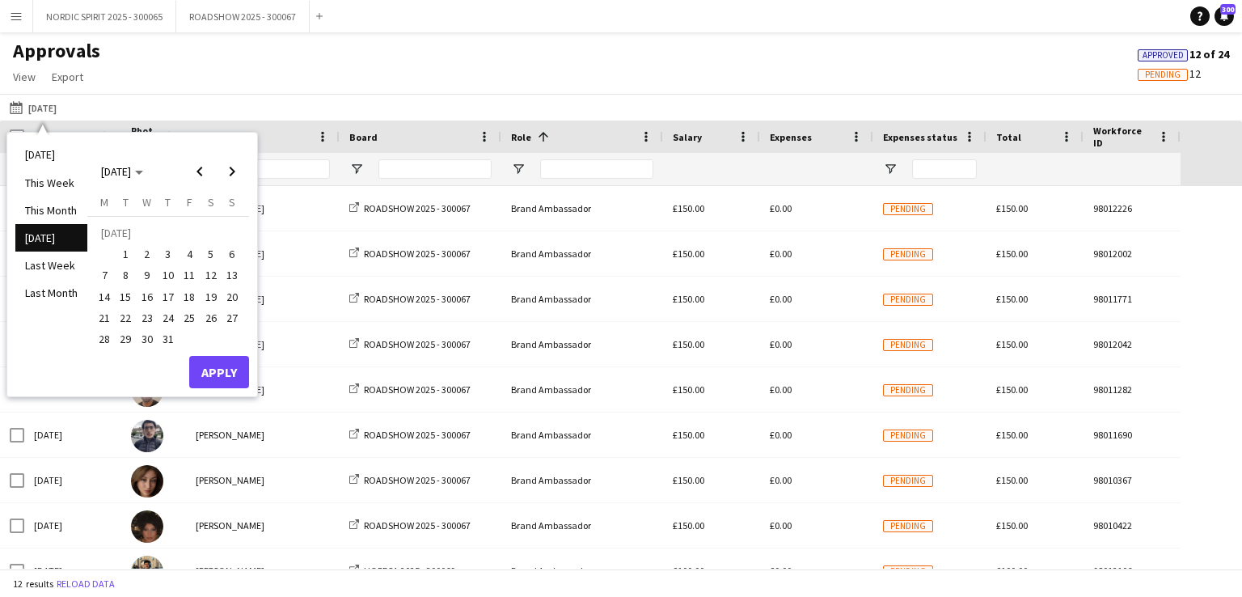
click at [102, 316] on span "21" at bounding box center [104, 317] width 19 height 19
click at [218, 369] on button "Apply" at bounding box center [219, 372] width 60 height 32
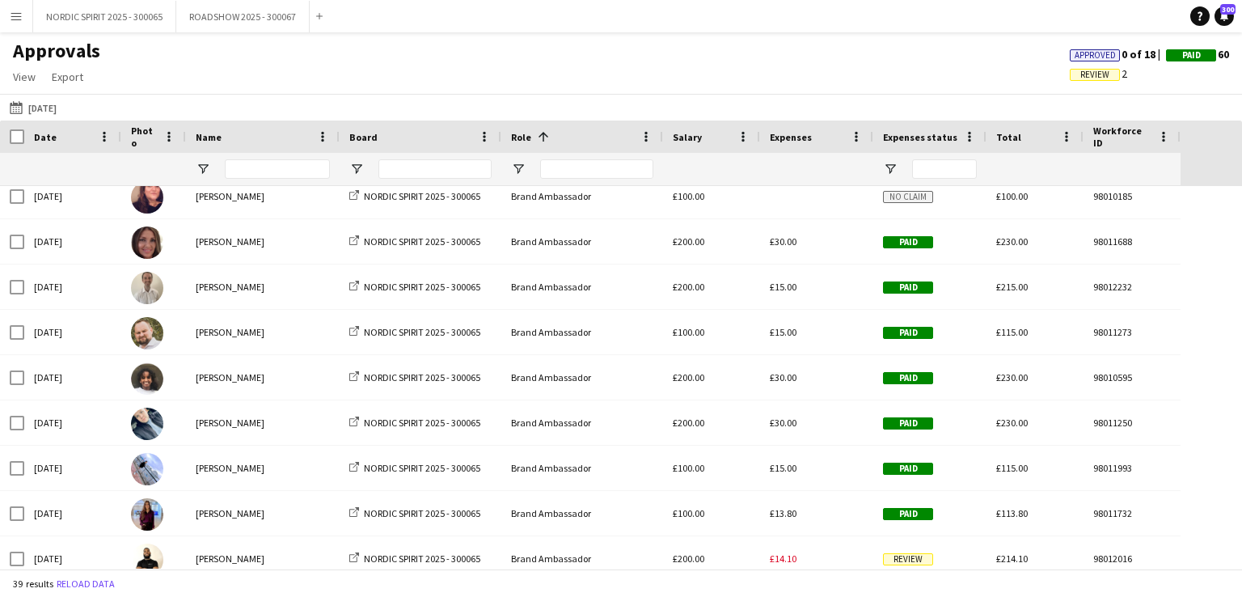
scroll to position [174, 0]
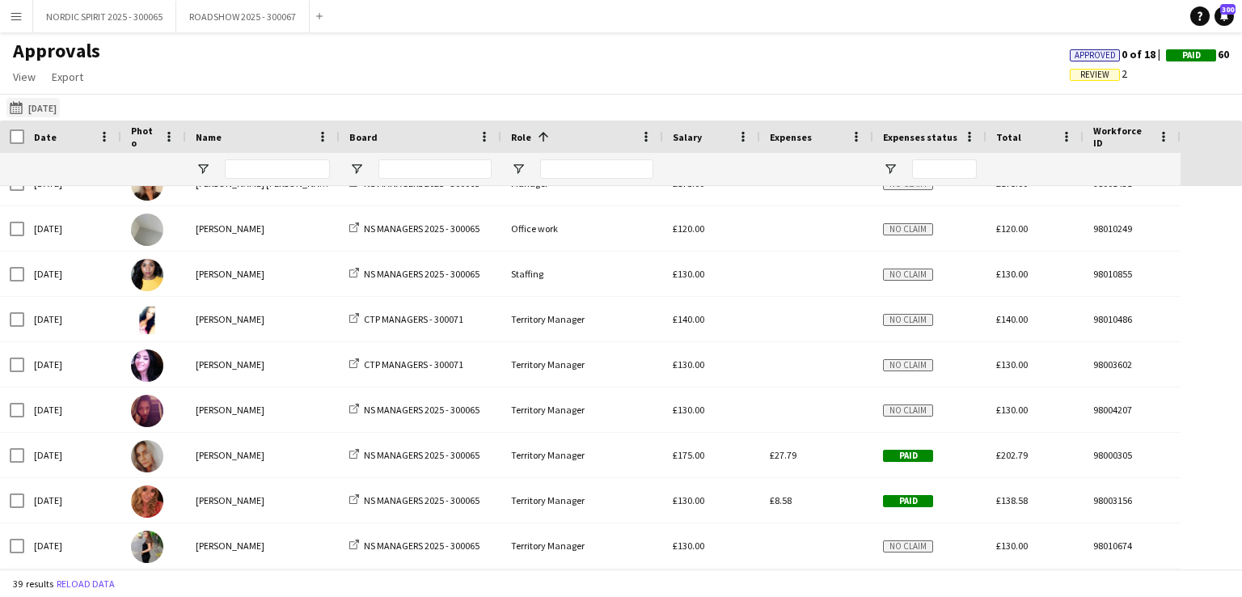
click at [47, 110] on button "[DATE] [DATE]" at bounding box center [32, 107] width 53 height 19
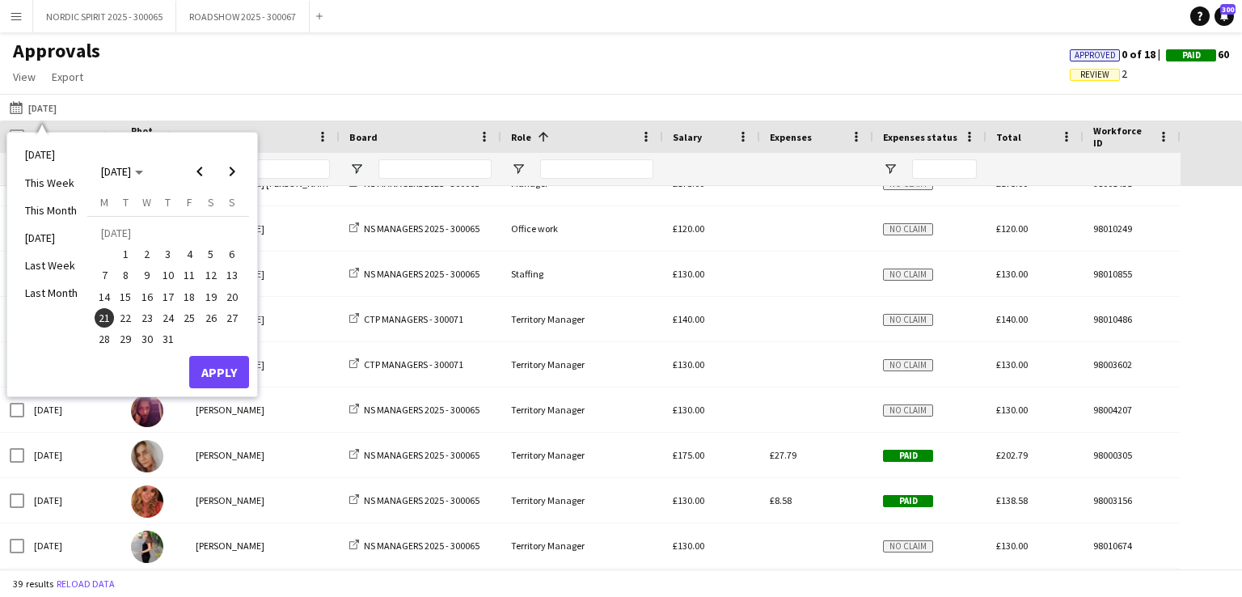
drag, startPoint x: 130, startPoint y: 315, endPoint x: 128, endPoint y: 323, distance: 8.4
click at [127, 316] on span "22" at bounding box center [125, 317] width 19 height 19
click at [213, 363] on button "Apply" at bounding box center [219, 372] width 60 height 32
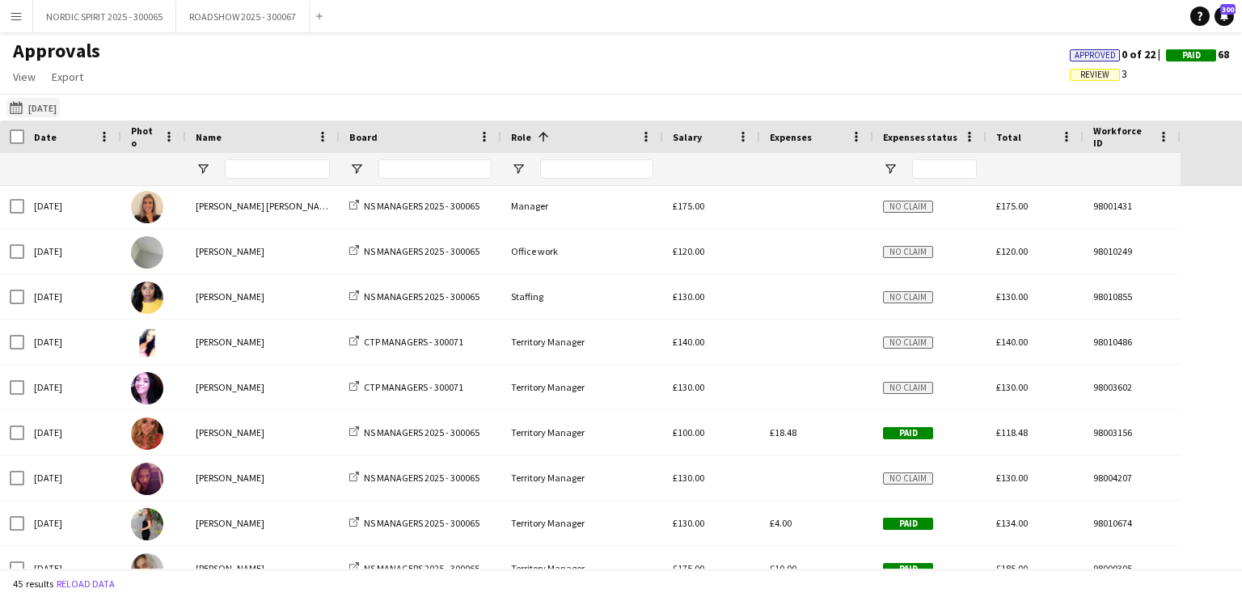
click at [55, 109] on button "[DATE] [DATE]" at bounding box center [32, 107] width 53 height 19
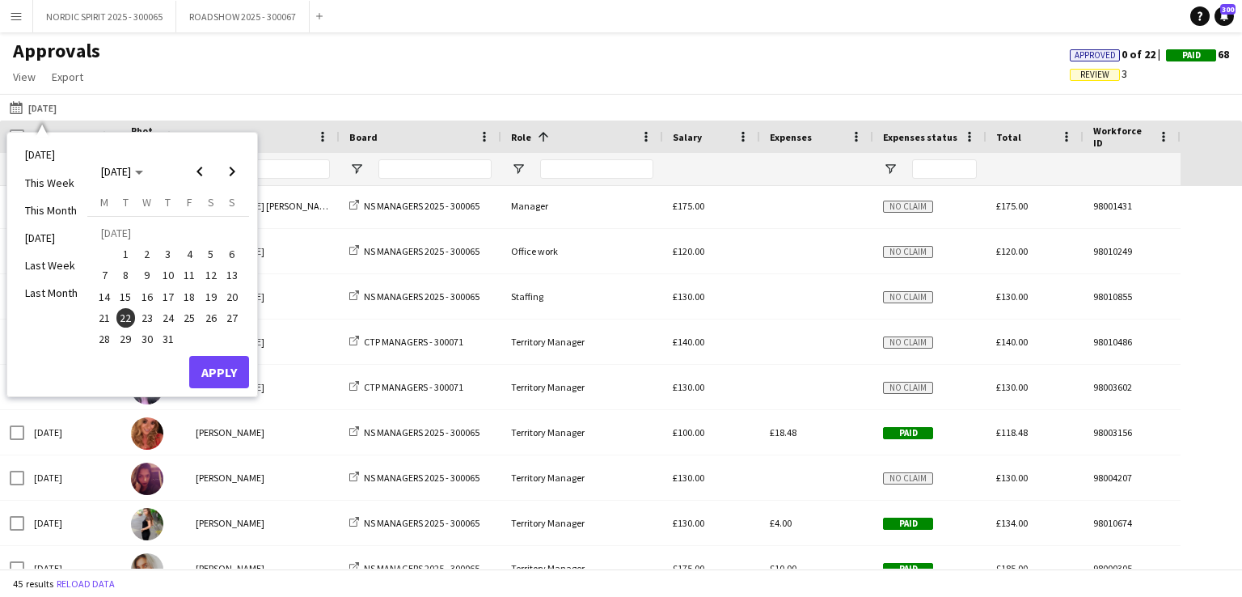
click at [148, 312] on span "23" at bounding box center [146, 317] width 19 height 19
click at [222, 370] on button "Apply" at bounding box center [219, 372] width 60 height 32
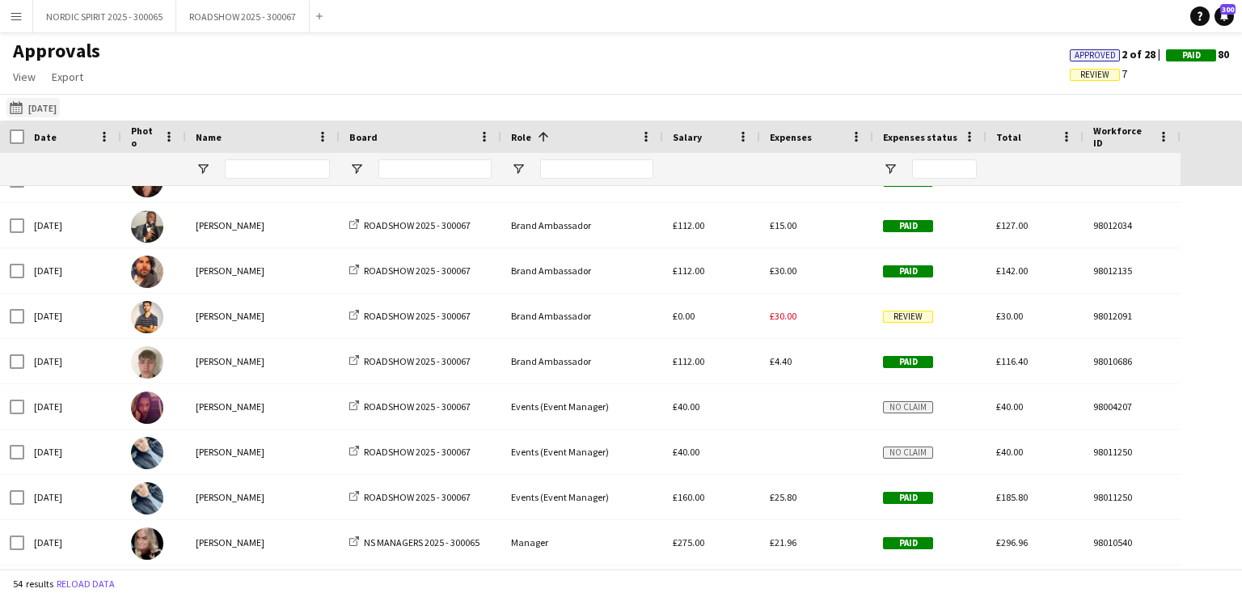
click at [57, 110] on button "[DATE] [DATE]" at bounding box center [32, 107] width 53 height 19
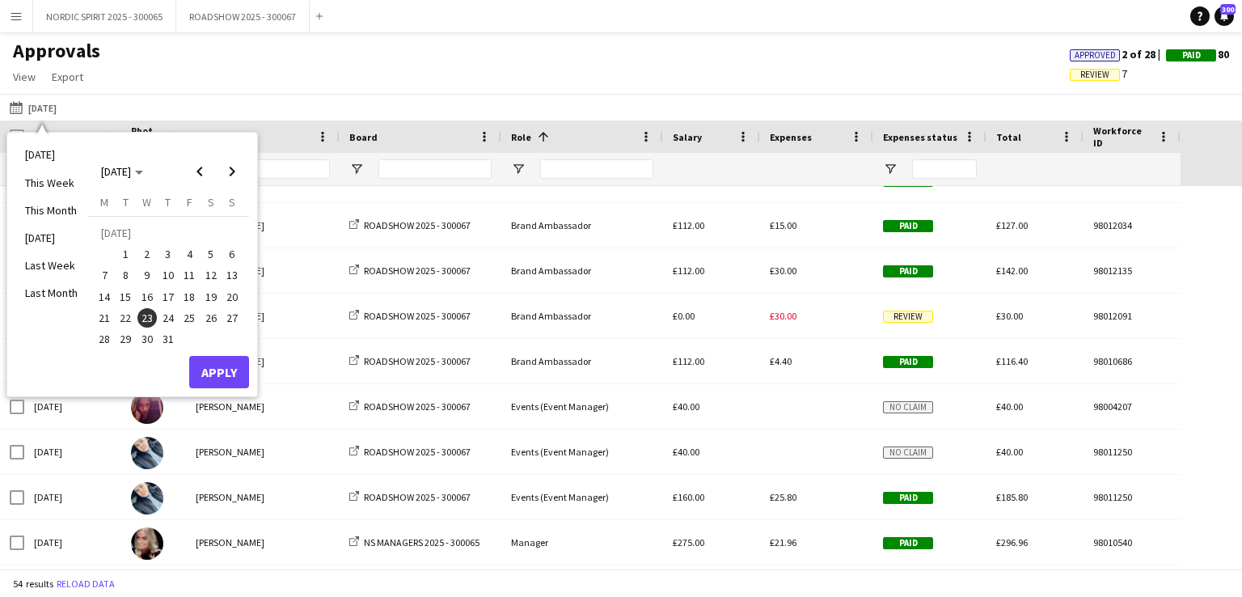
click at [168, 321] on span "24" at bounding box center [167, 317] width 19 height 19
click at [236, 373] on button "Apply" at bounding box center [219, 372] width 60 height 32
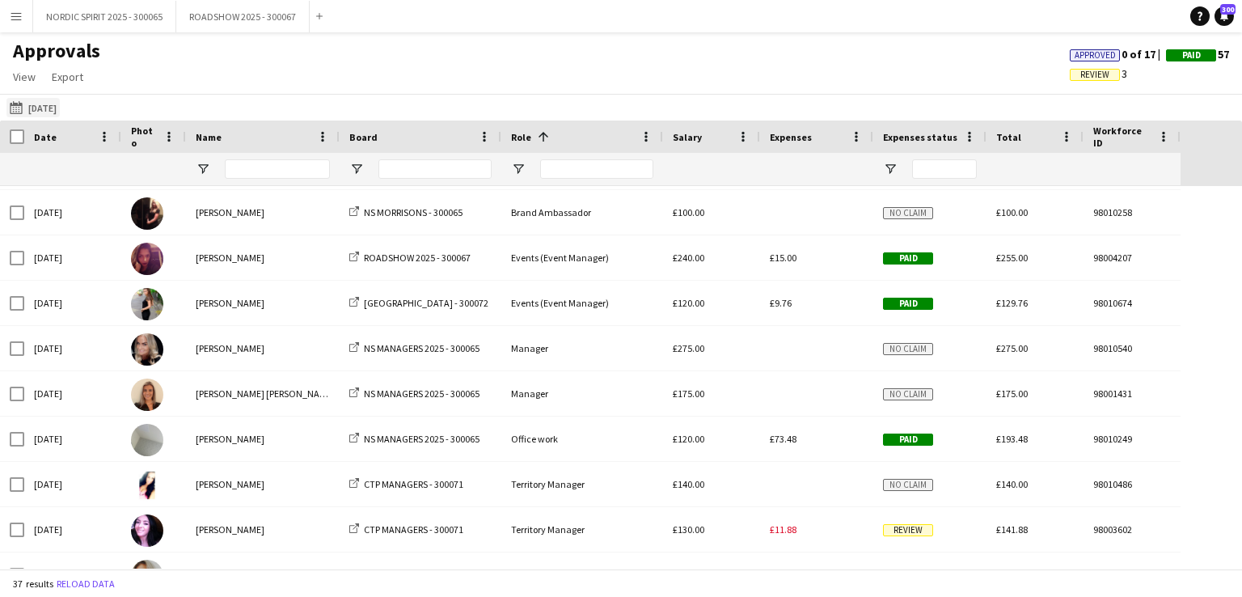
click at [47, 106] on button "[DATE] [DATE]" at bounding box center [32, 107] width 53 height 19
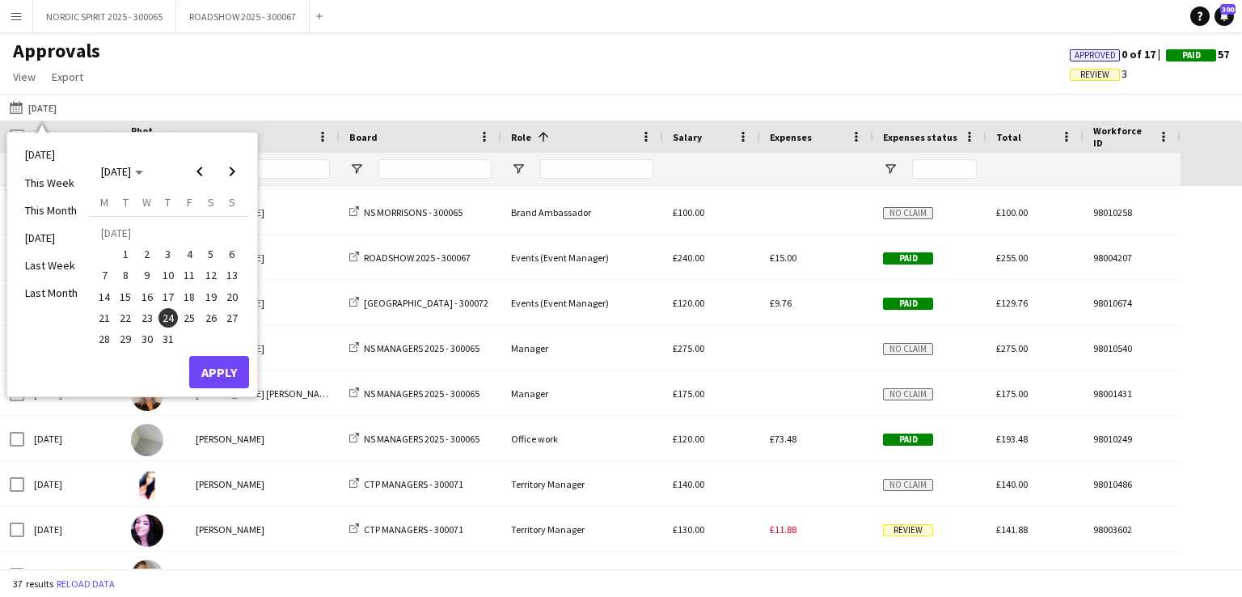
click at [103, 342] on span "28" at bounding box center [104, 338] width 19 height 19
click at [220, 366] on button "Apply" at bounding box center [219, 372] width 60 height 32
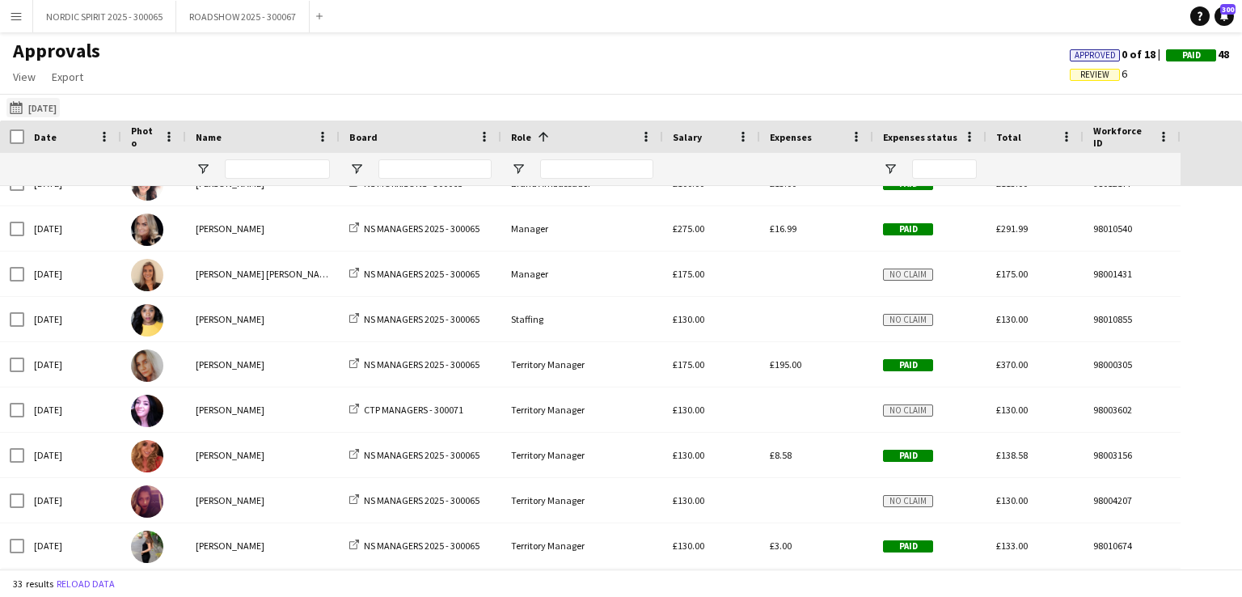
click at [42, 110] on button "[DATE] [DATE]" at bounding box center [32, 107] width 53 height 19
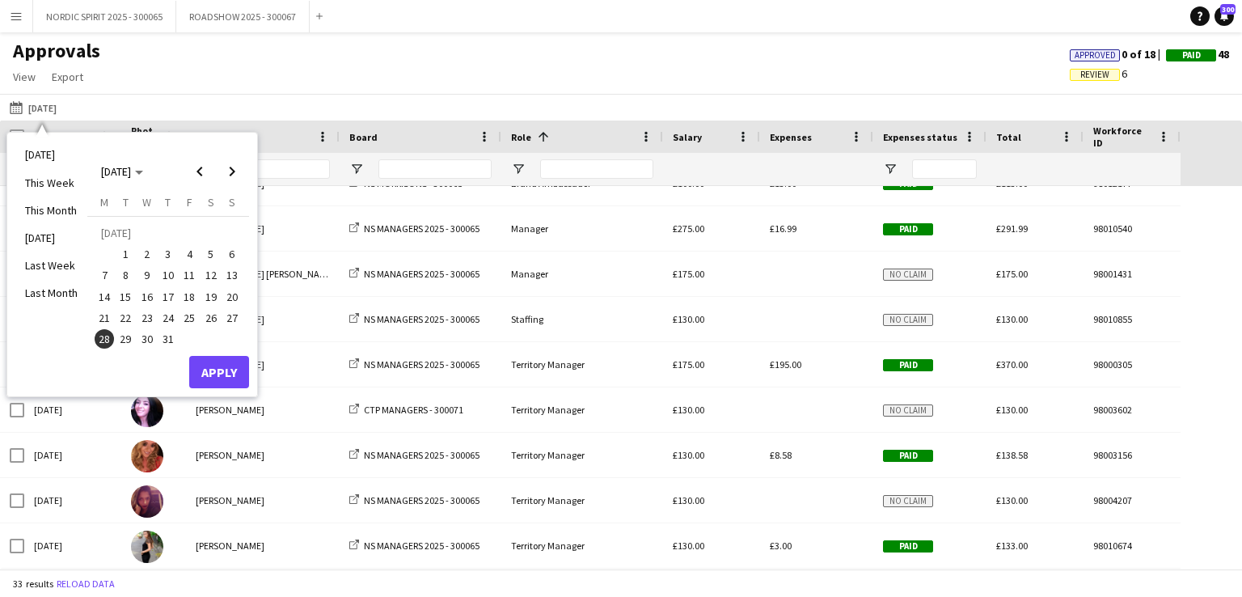
click at [126, 344] on span "29" at bounding box center [125, 338] width 19 height 19
click at [226, 378] on button "Apply" at bounding box center [219, 372] width 60 height 32
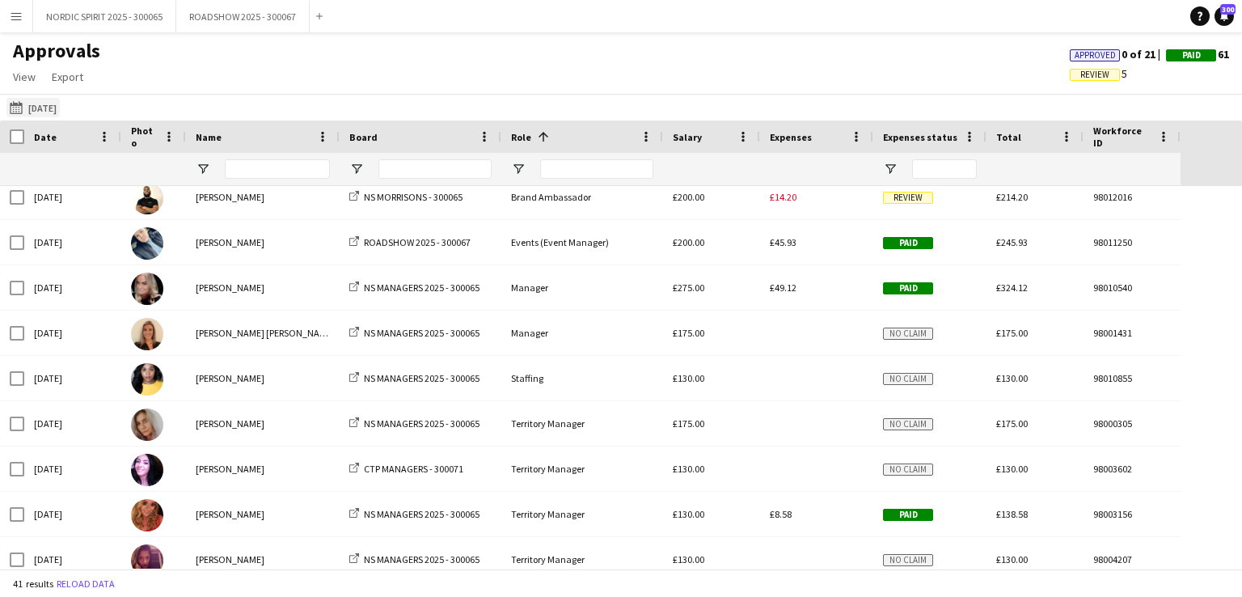
click at [46, 107] on button "[DATE] [DATE]" at bounding box center [32, 107] width 53 height 19
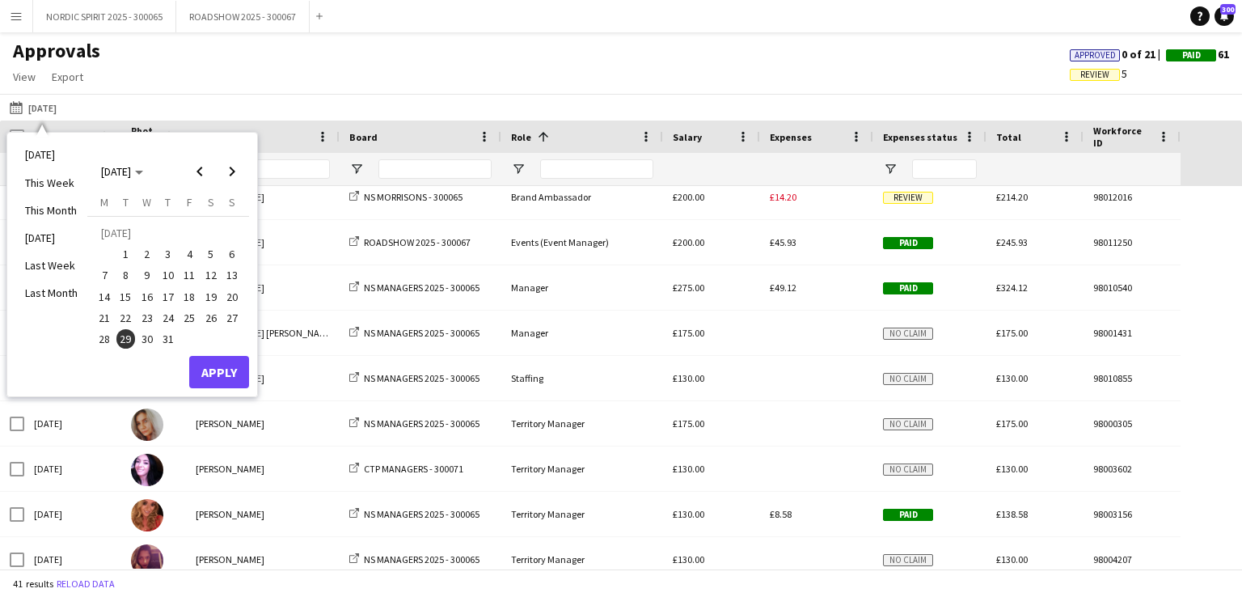
click at [144, 336] on span "30" at bounding box center [146, 338] width 19 height 19
click at [229, 368] on button "Apply" at bounding box center [219, 372] width 60 height 32
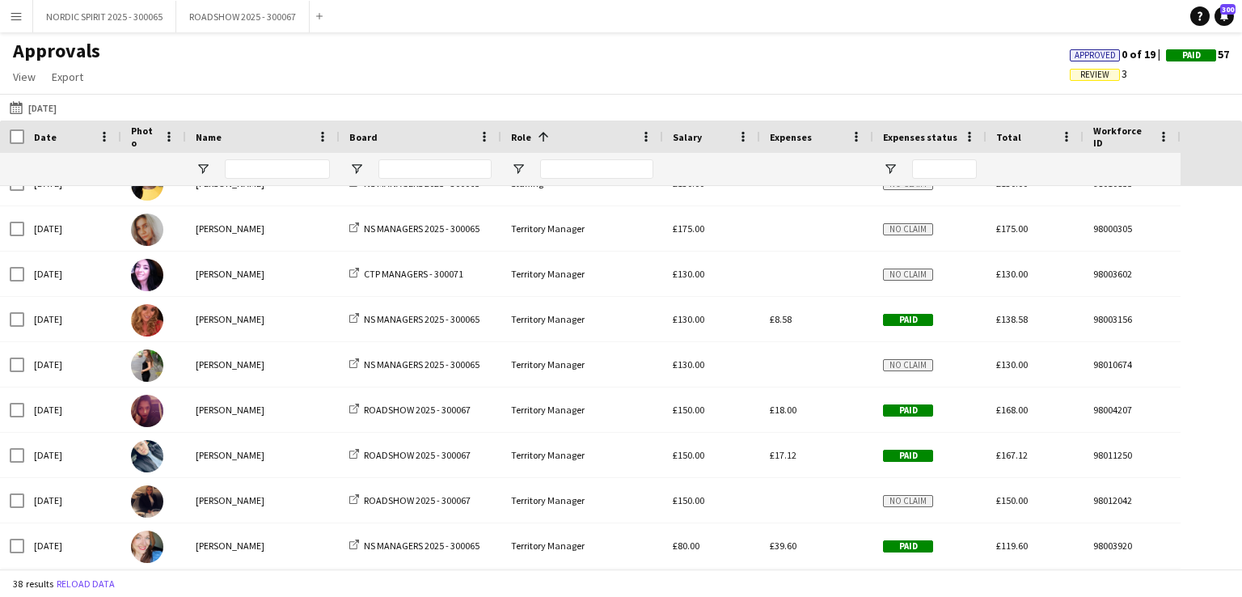
click at [44, 105] on button "[DATE] [DATE]" at bounding box center [32, 107] width 53 height 19
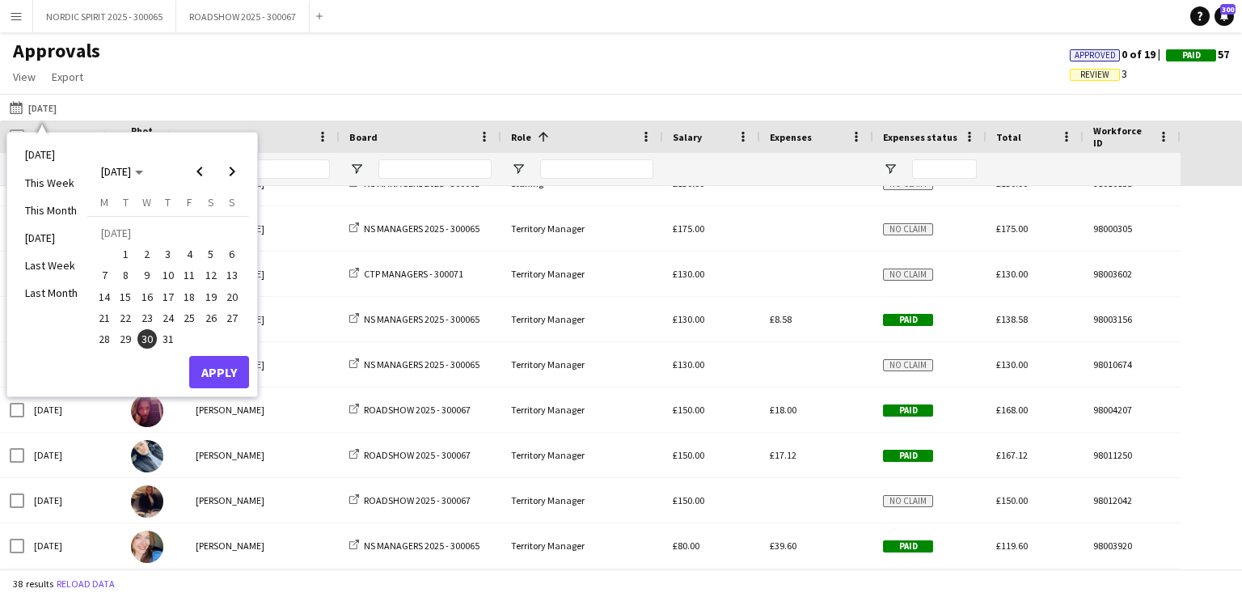
click at [101, 317] on span "21" at bounding box center [104, 317] width 19 height 19
click at [208, 365] on button "Apply" at bounding box center [219, 372] width 60 height 32
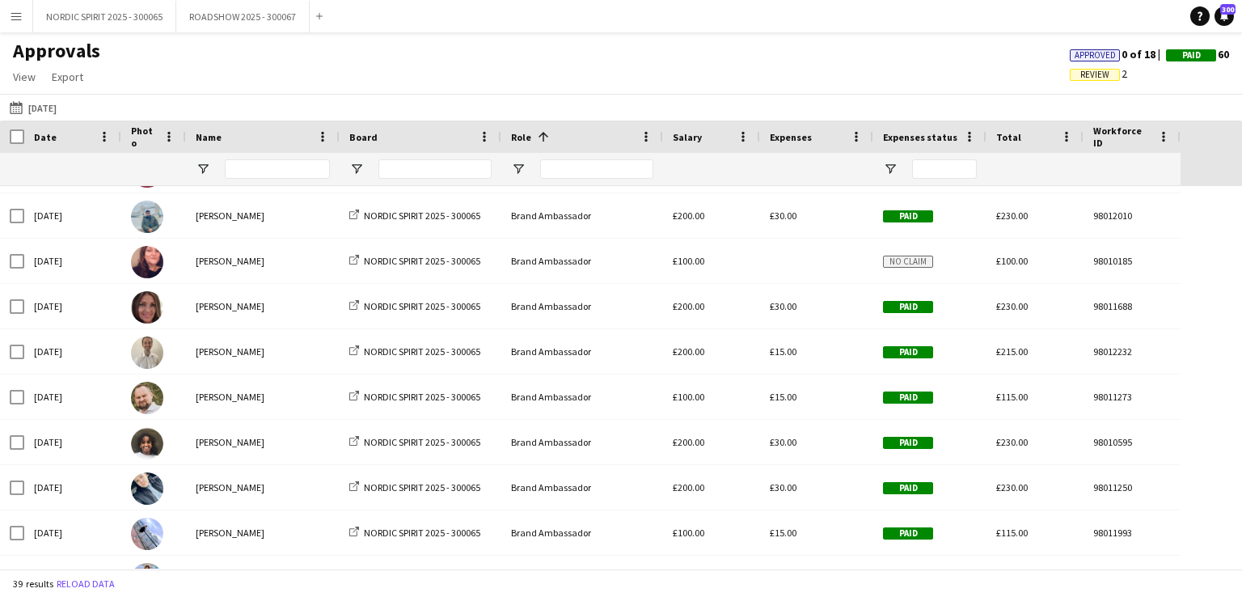
scroll to position [116, 0]
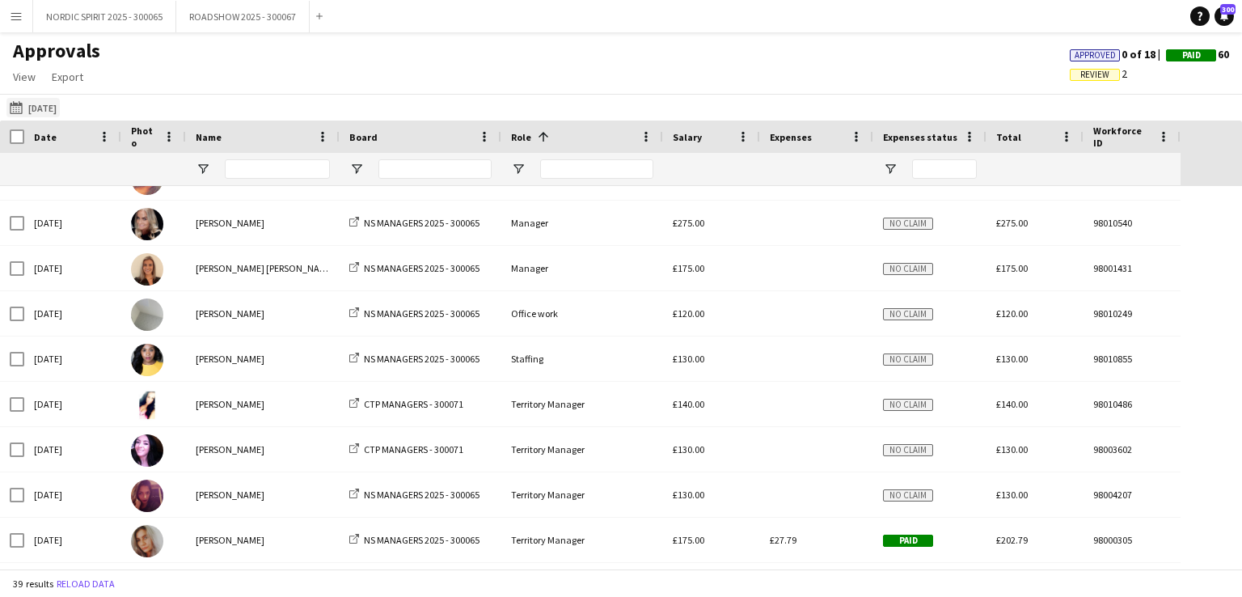
click at [52, 110] on button "[DATE] [DATE]" at bounding box center [32, 107] width 53 height 19
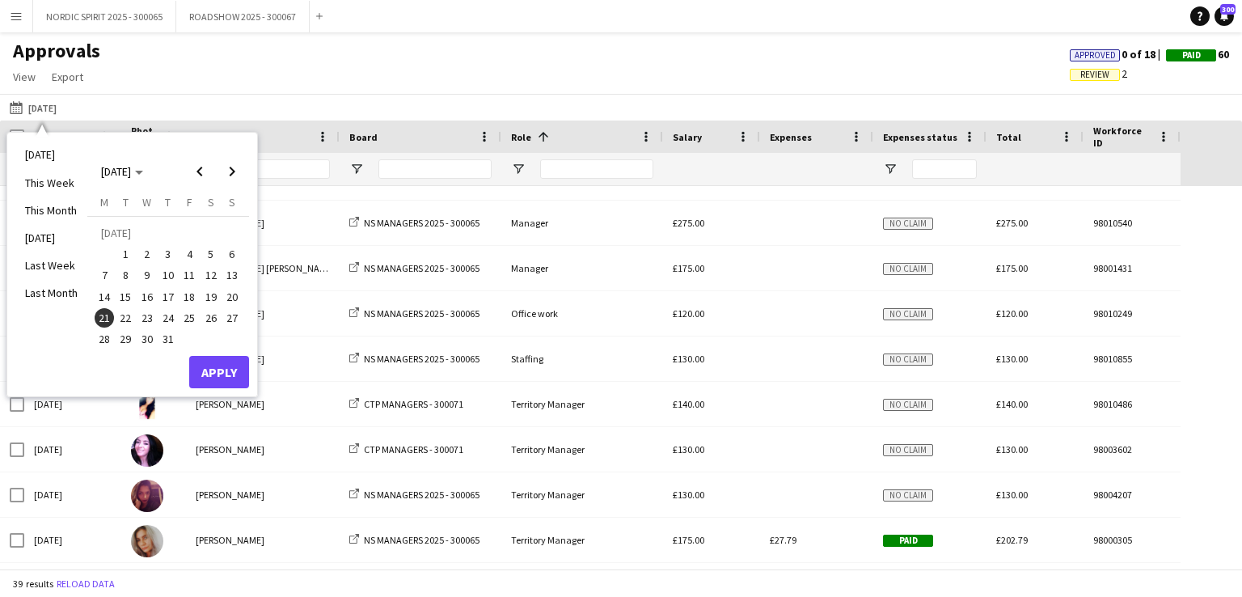
click at [126, 318] on span "22" at bounding box center [125, 317] width 19 height 19
click at [212, 369] on button "Apply" at bounding box center [219, 372] width 60 height 32
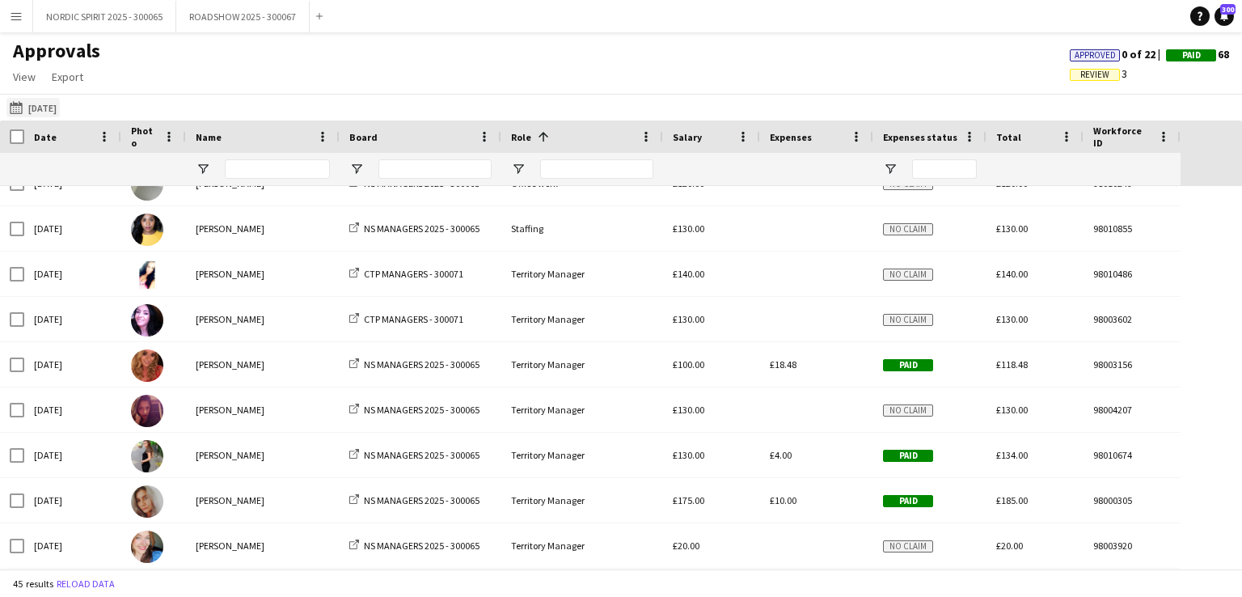
click at [44, 111] on button "[DATE] [DATE]" at bounding box center [32, 107] width 53 height 19
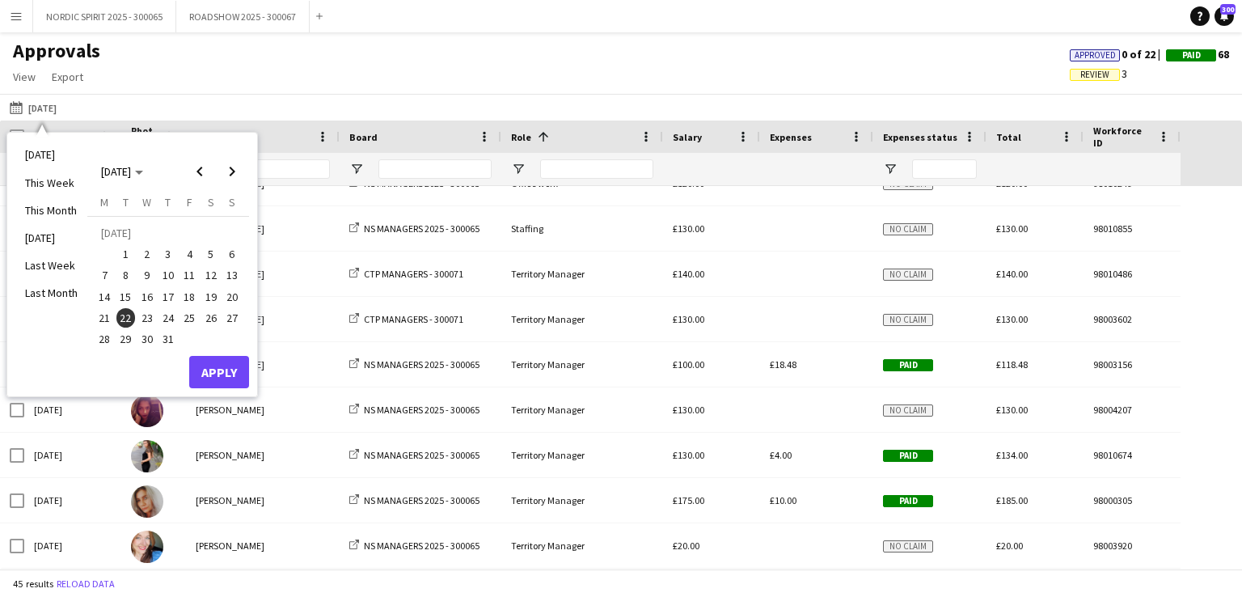
click at [142, 318] on span "23" at bounding box center [146, 317] width 19 height 19
click at [226, 367] on button "Apply" at bounding box center [219, 372] width 60 height 32
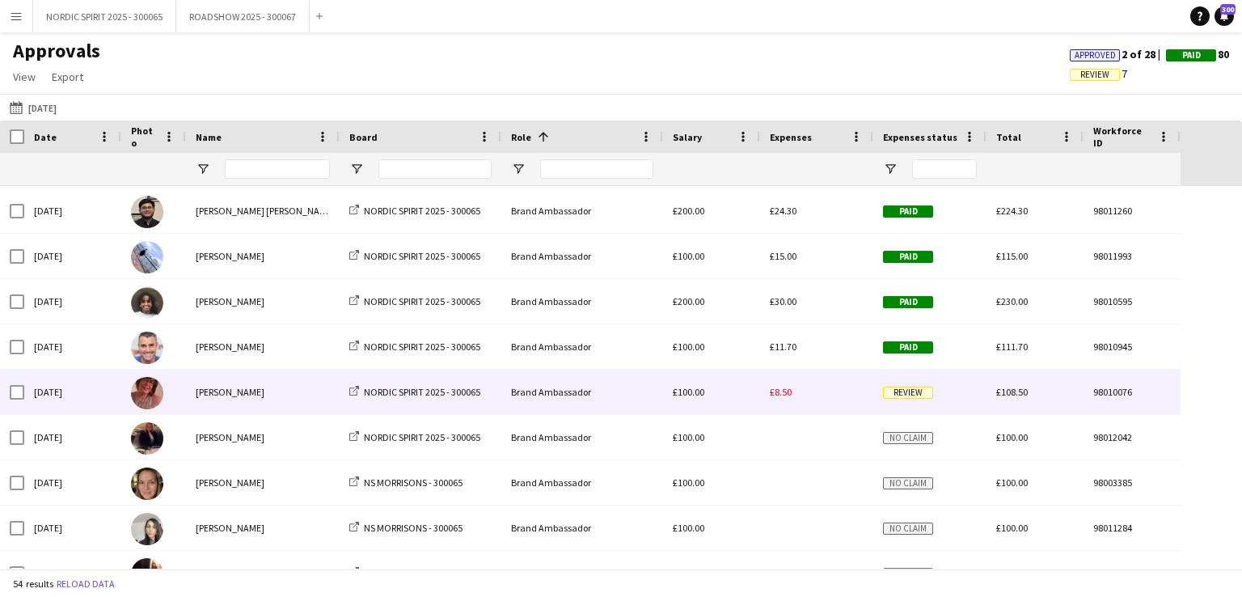
click at [776, 395] on span "£8.50" at bounding box center [781, 392] width 22 height 12
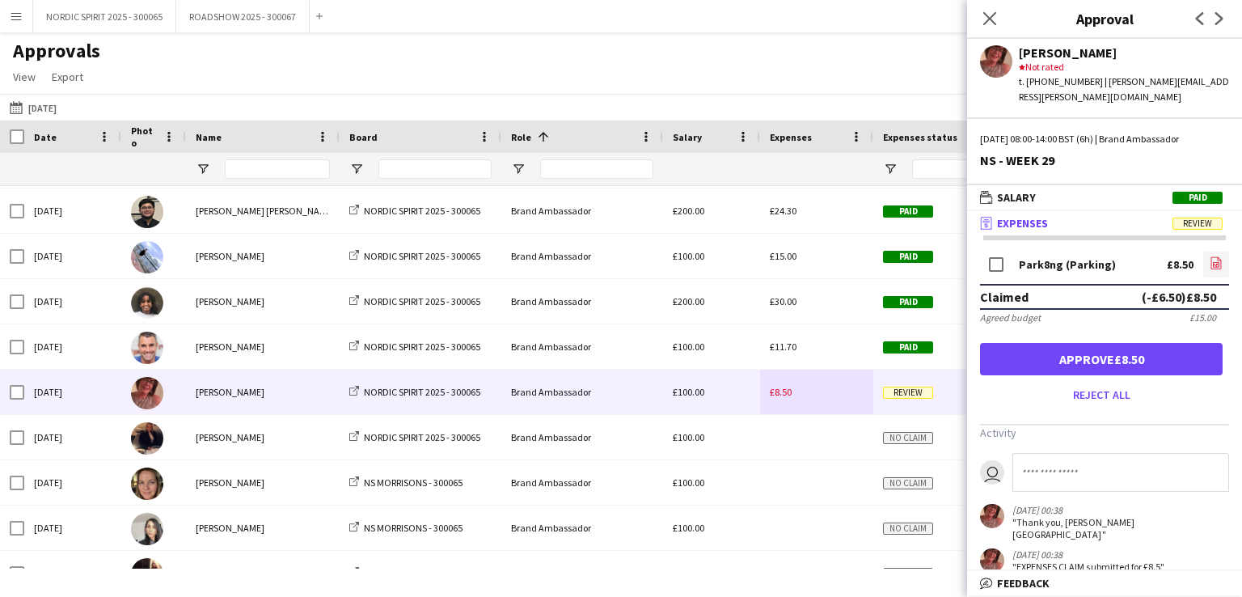
click at [1218, 256] on icon "file-image" at bounding box center [1215, 262] width 13 height 13
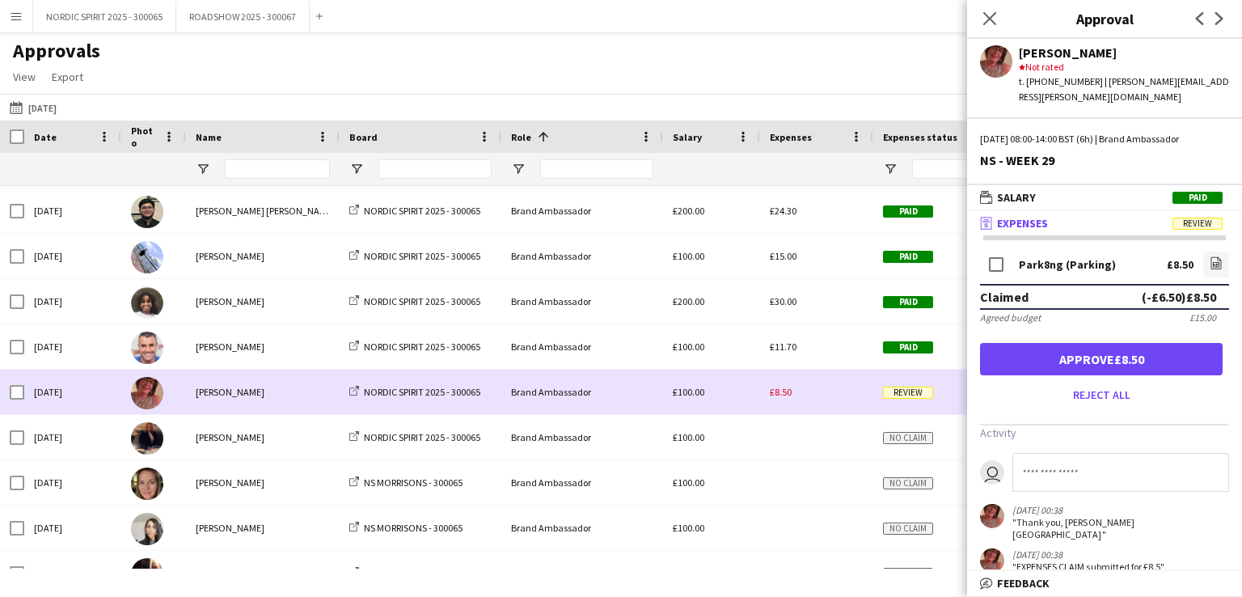
click at [843, 403] on div "£8.50" at bounding box center [816, 391] width 113 height 44
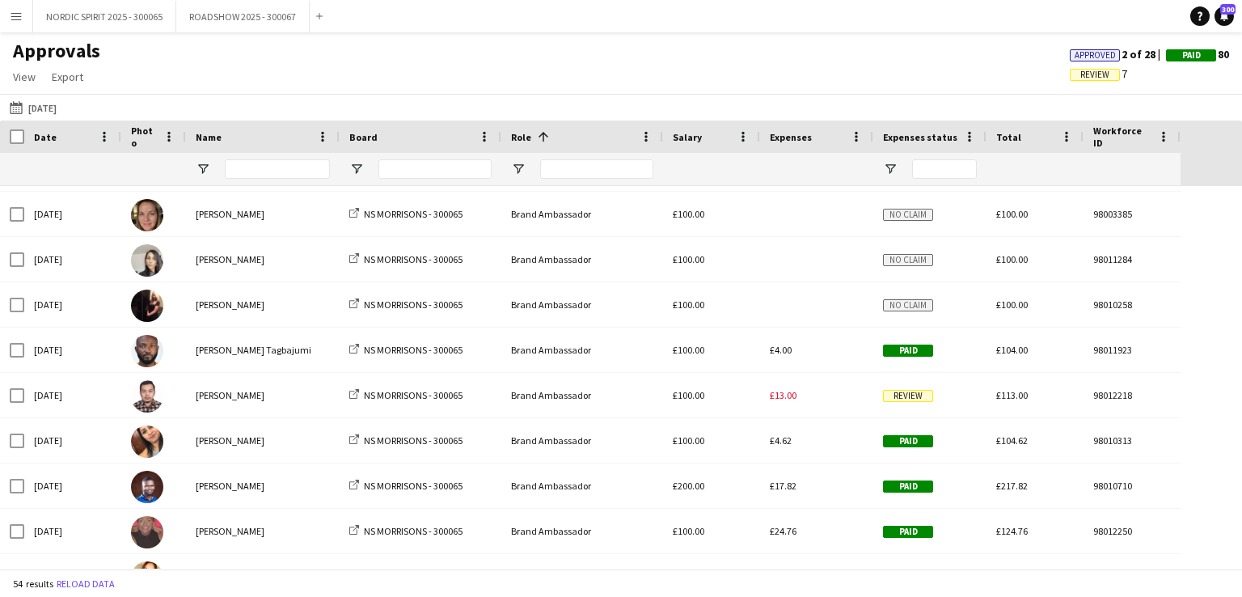
scroll to position [1094, 0]
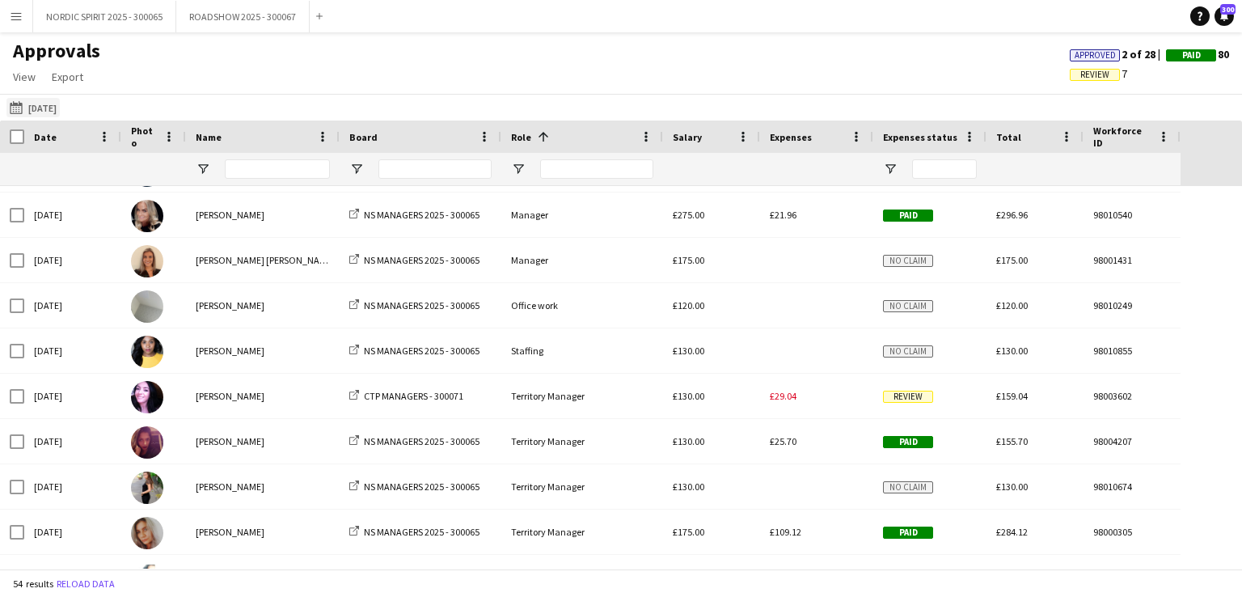
click at [49, 110] on button "[DATE] [DATE]" at bounding box center [32, 107] width 53 height 19
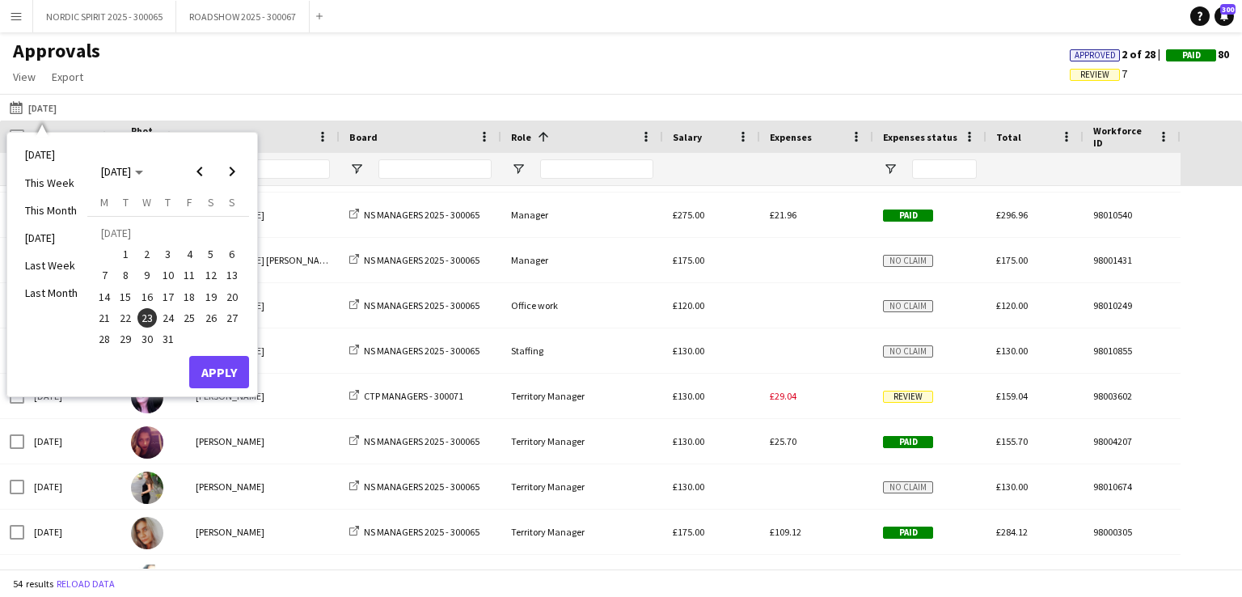
click at [170, 312] on span "24" at bounding box center [167, 317] width 19 height 19
click at [219, 376] on button "Apply" at bounding box center [219, 372] width 60 height 32
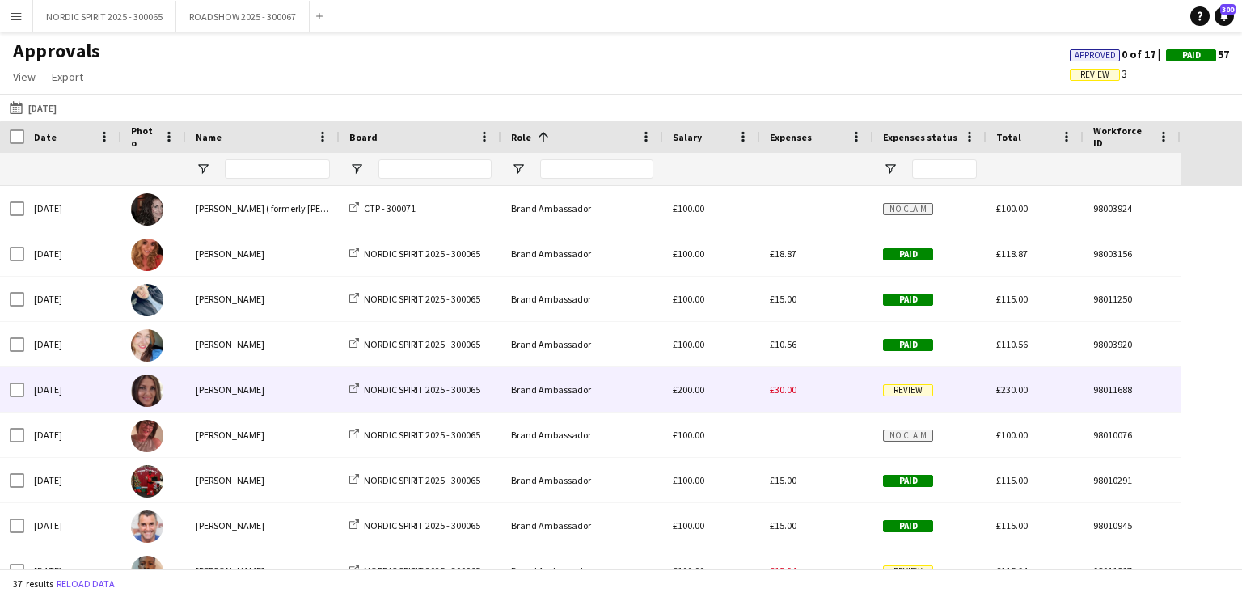
click at [787, 391] on span "£30.00" at bounding box center [783, 389] width 27 height 12
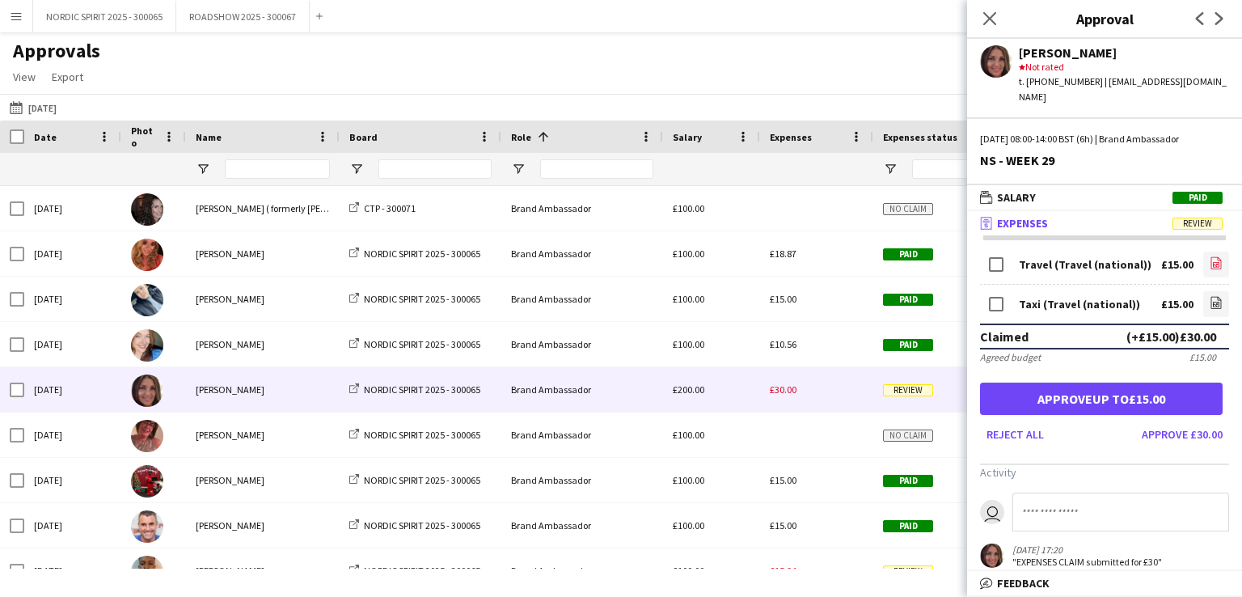
click at [1213, 262] on icon at bounding box center [1216, 264] width 6 height 5
click at [1209, 296] on icon "file-image" at bounding box center [1215, 302] width 13 height 13
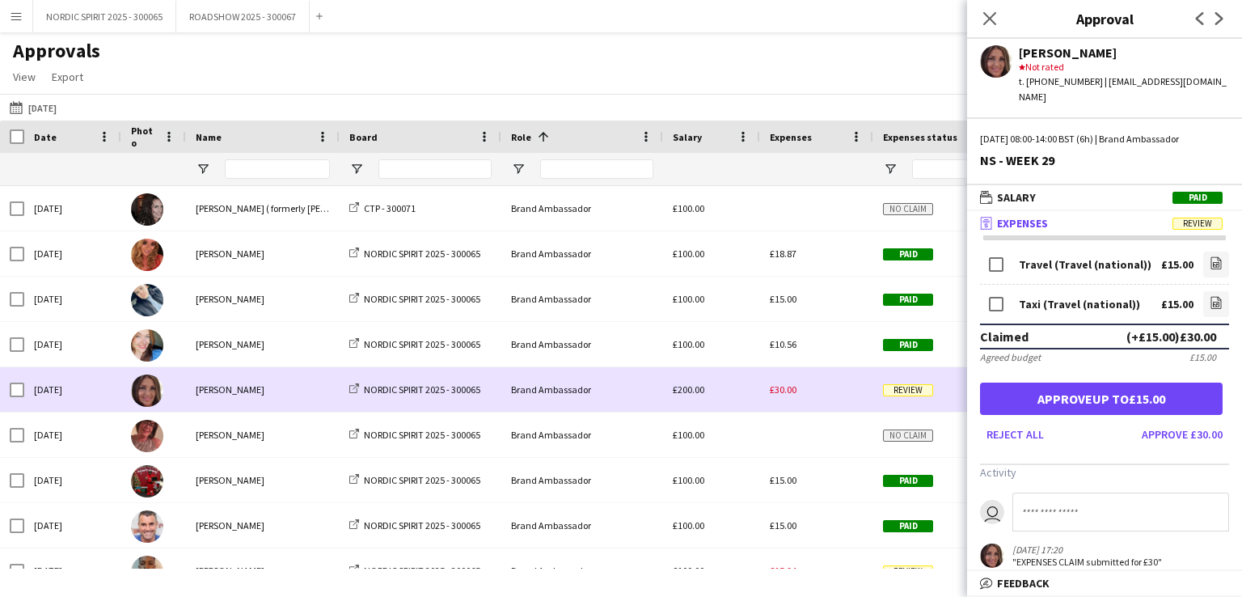
click at [813, 392] on div "£30.00" at bounding box center [816, 389] width 113 height 44
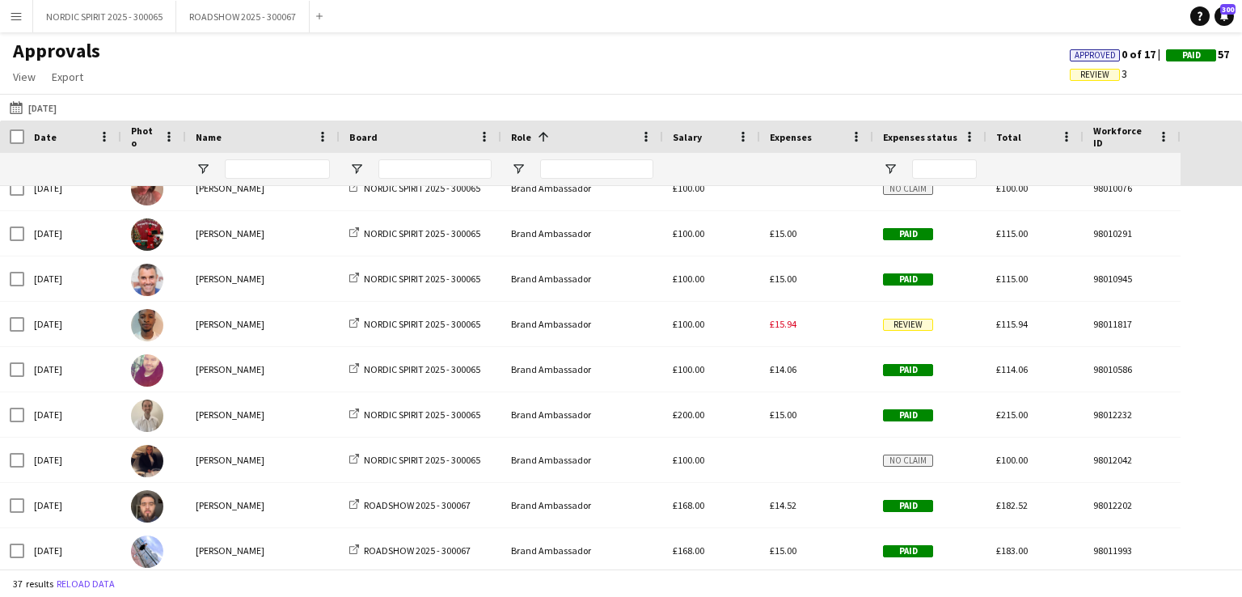
scroll to position [275, 0]
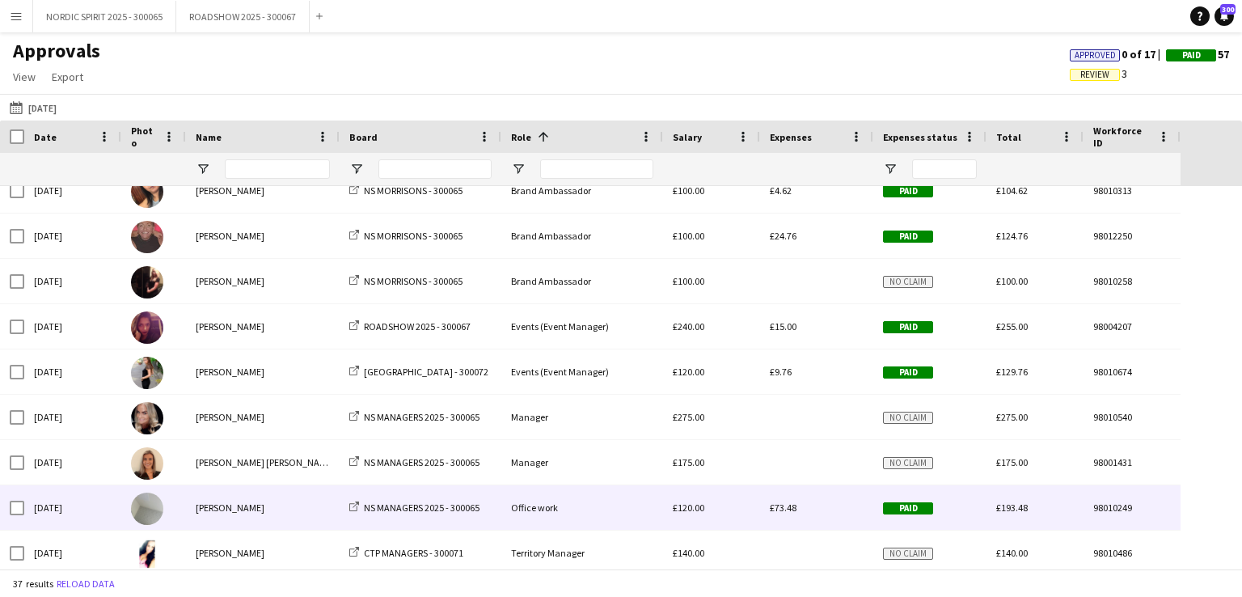
click at [784, 510] on span "£73.48" at bounding box center [783, 507] width 27 height 12
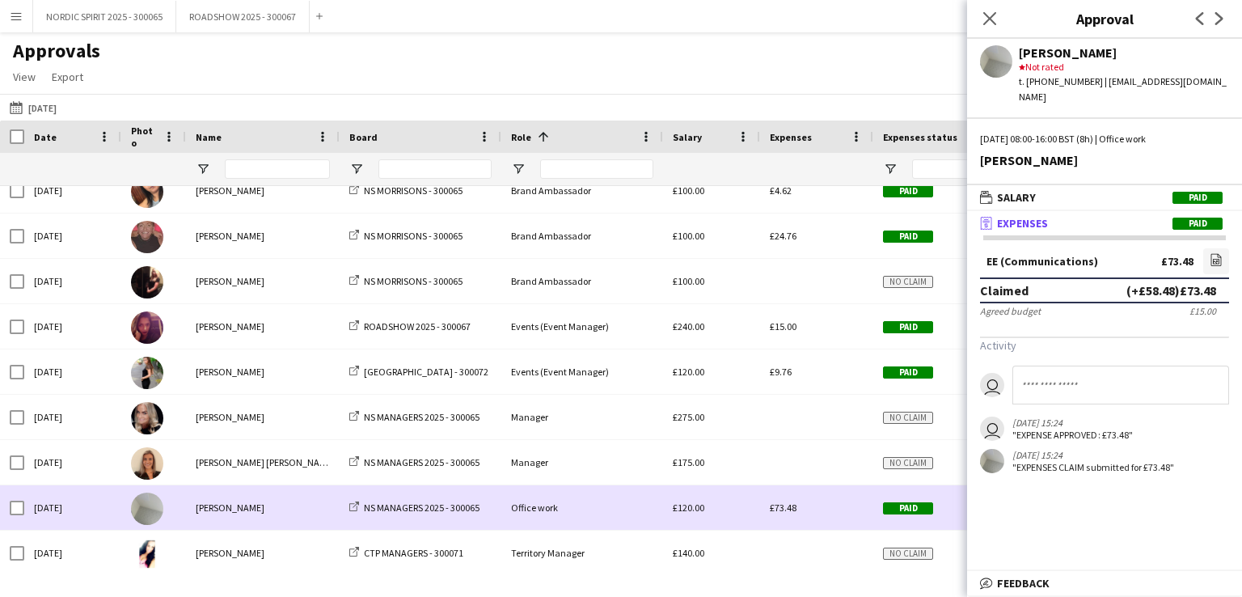
click at [784, 510] on span "£73.48" at bounding box center [783, 507] width 27 height 12
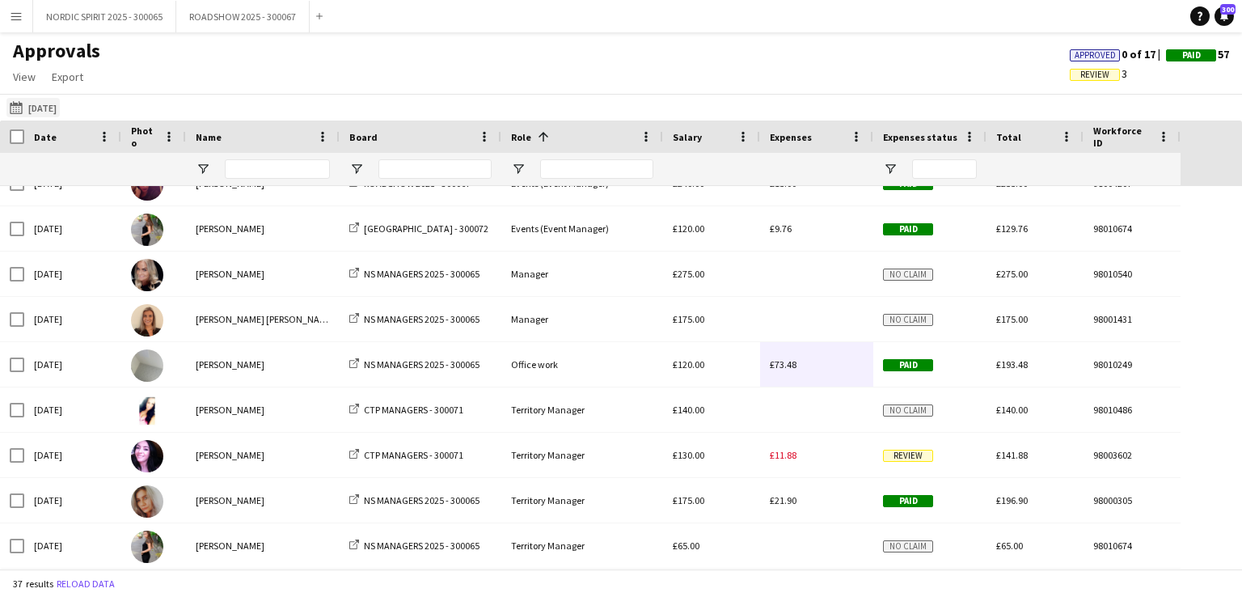
click at [42, 103] on button "[DATE] [DATE]" at bounding box center [32, 107] width 53 height 19
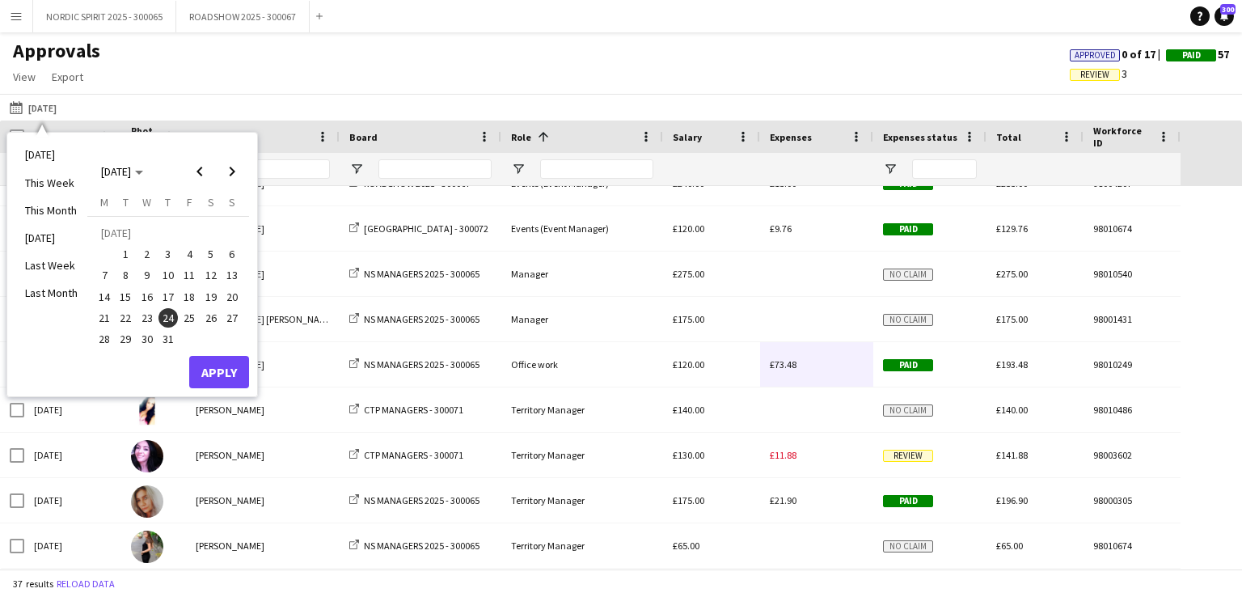
click at [187, 317] on span "25" at bounding box center [188, 317] width 19 height 19
click at [221, 363] on button "Apply" at bounding box center [219, 372] width 60 height 32
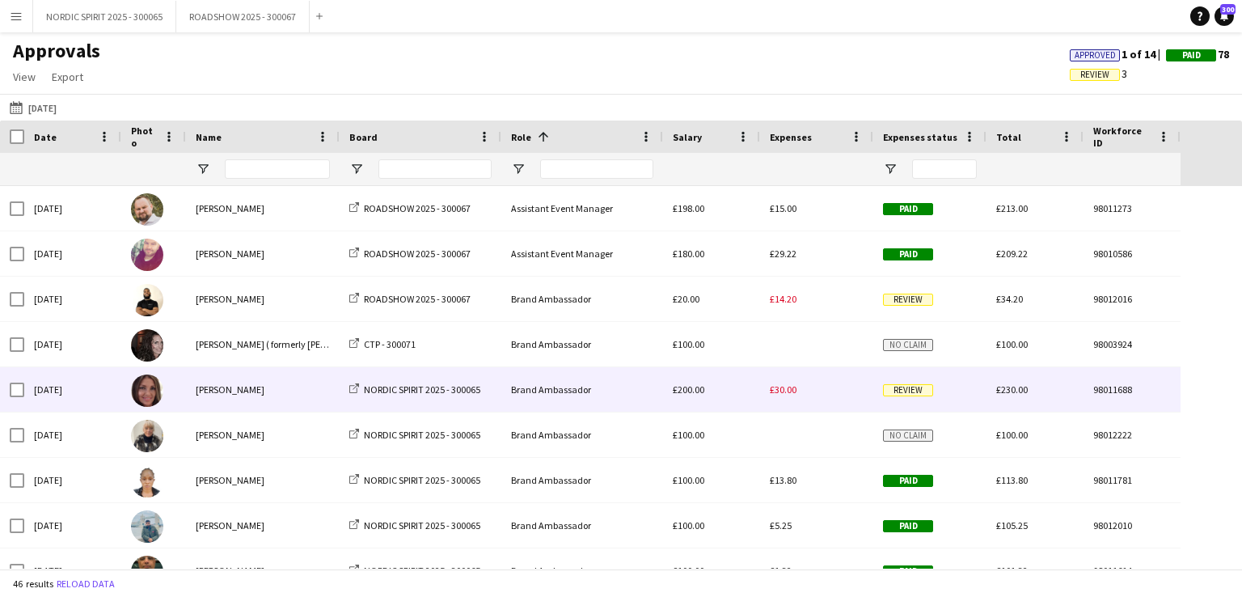
click at [790, 392] on span "£30.00" at bounding box center [783, 389] width 27 height 12
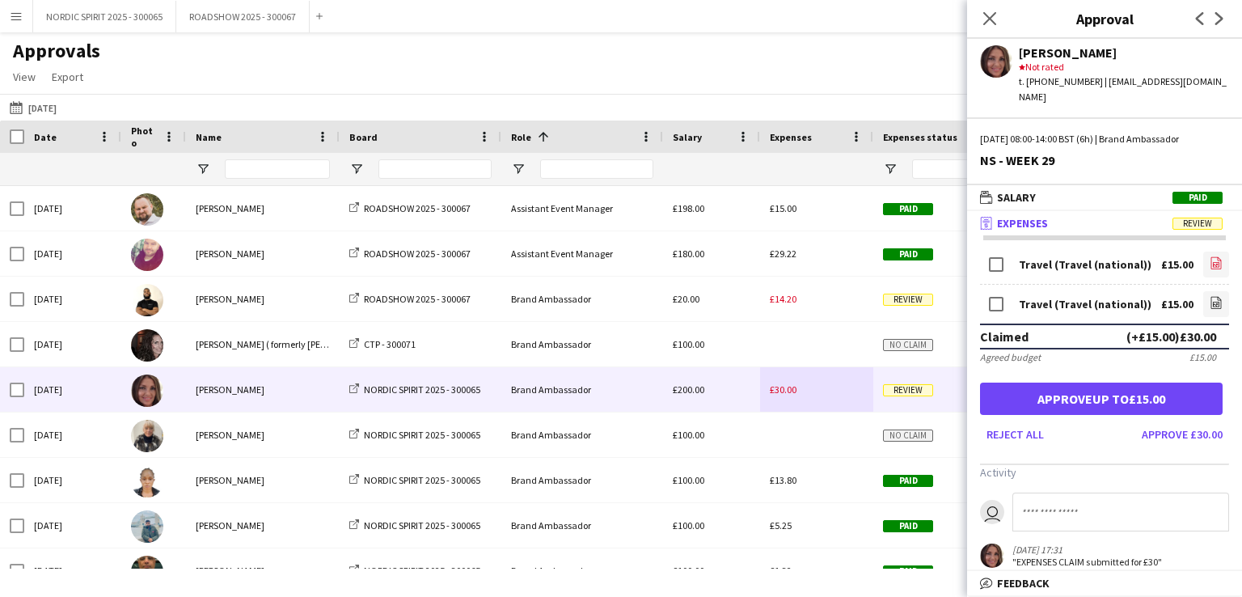
click at [1213, 262] on icon at bounding box center [1216, 264] width 6 height 5
click at [1213, 302] on icon at bounding box center [1216, 304] width 6 height 5
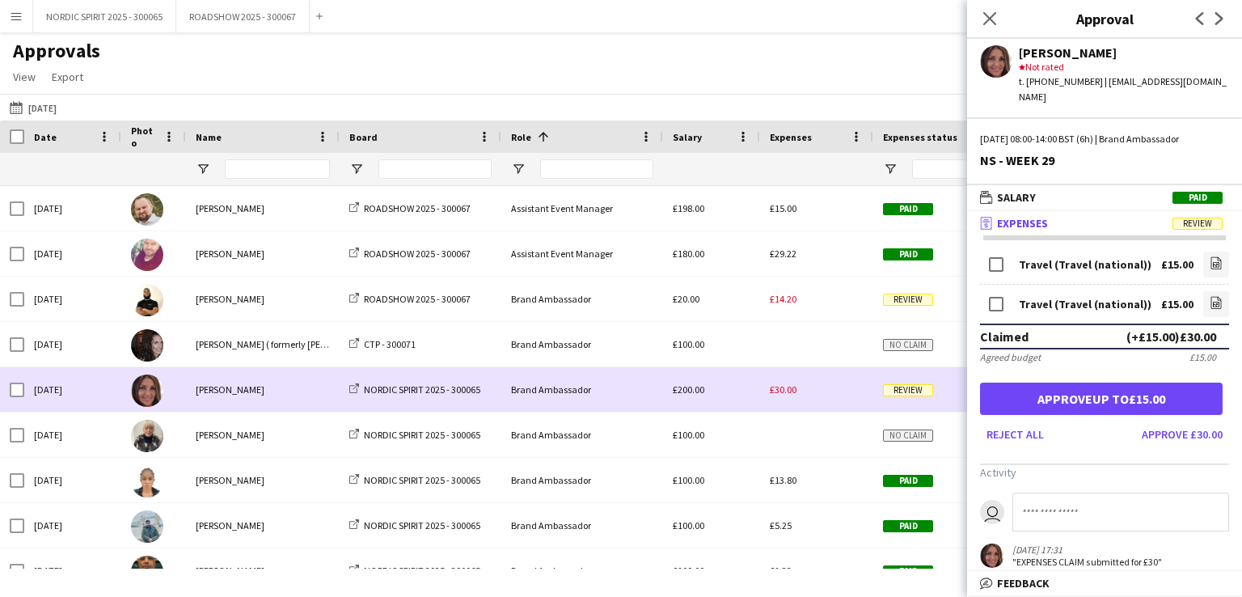
click at [831, 399] on div "£30.00" at bounding box center [816, 389] width 113 height 44
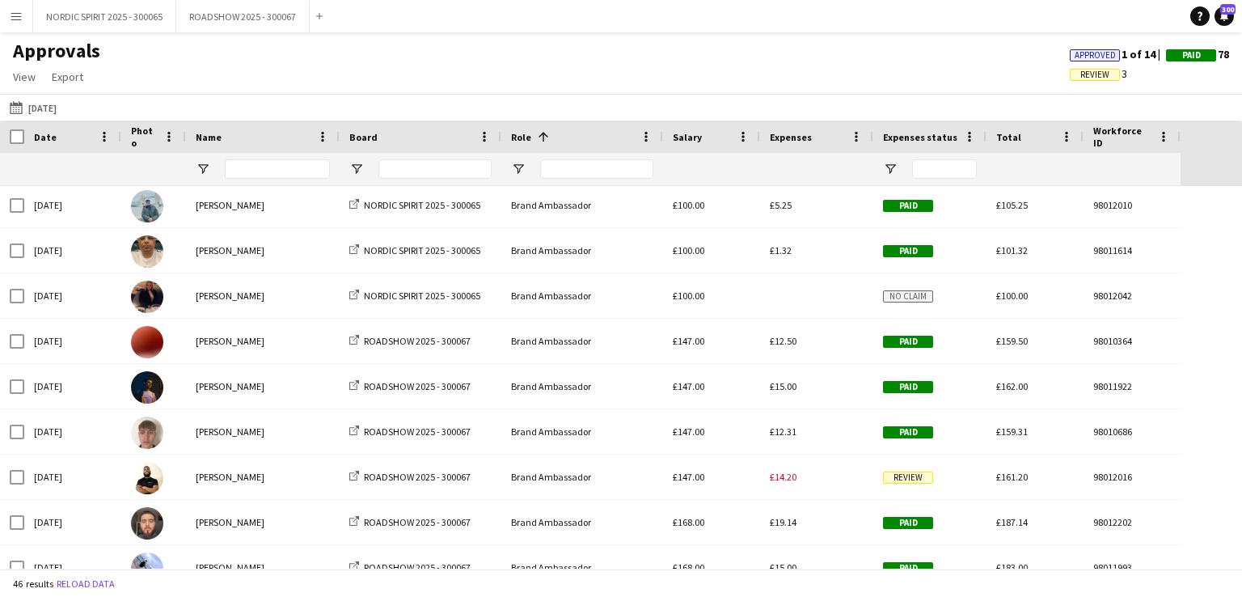
scroll to position [354, 0]
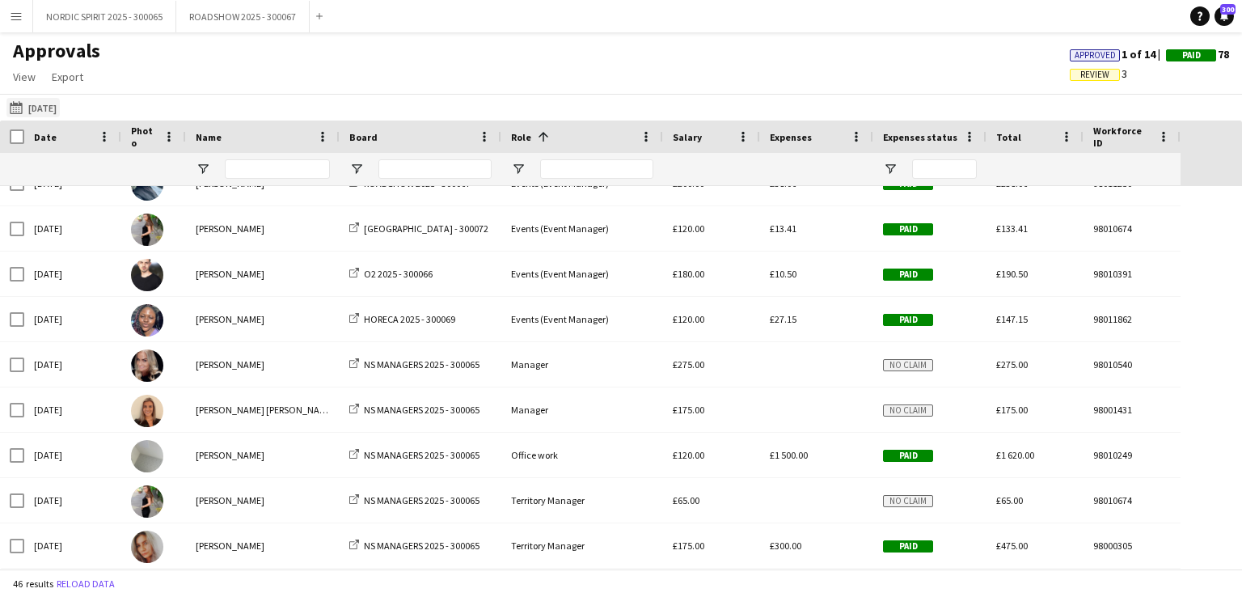
click at [60, 108] on button "[DATE] [DATE]" at bounding box center [32, 107] width 53 height 19
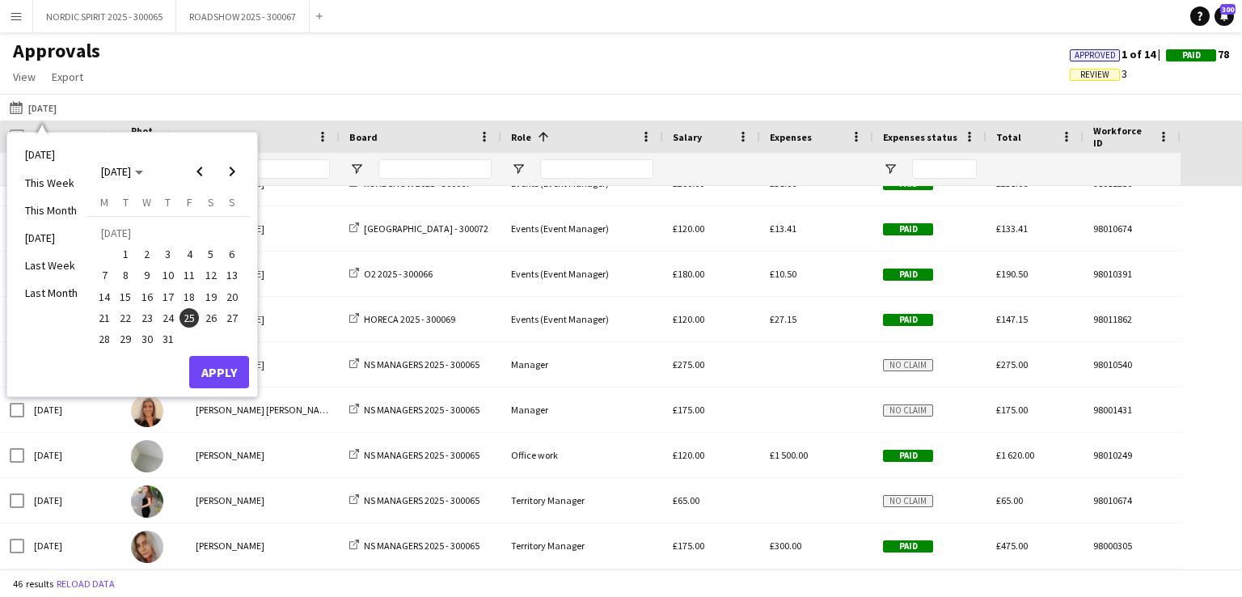
click at [209, 315] on span "26" at bounding box center [210, 317] width 19 height 19
click at [210, 369] on button "Apply" at bounding box center [219, 372] width 60 height 32
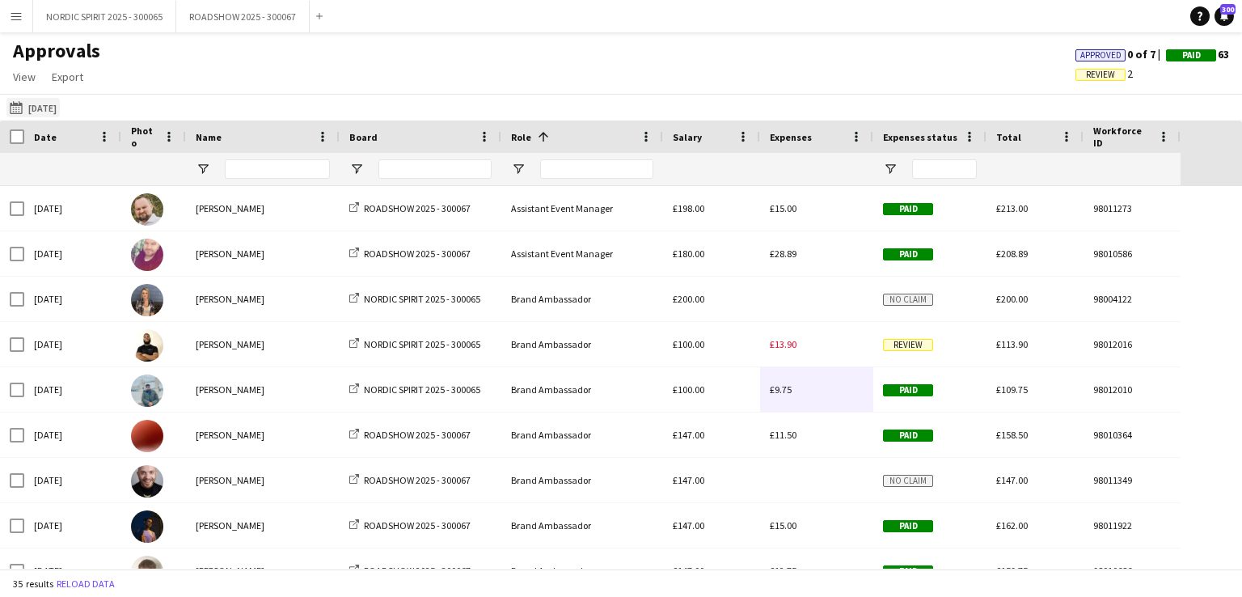
click at [58, 109] on button "[DATE] [DATE]" at bounding box center [32, 107] width 53 height 19
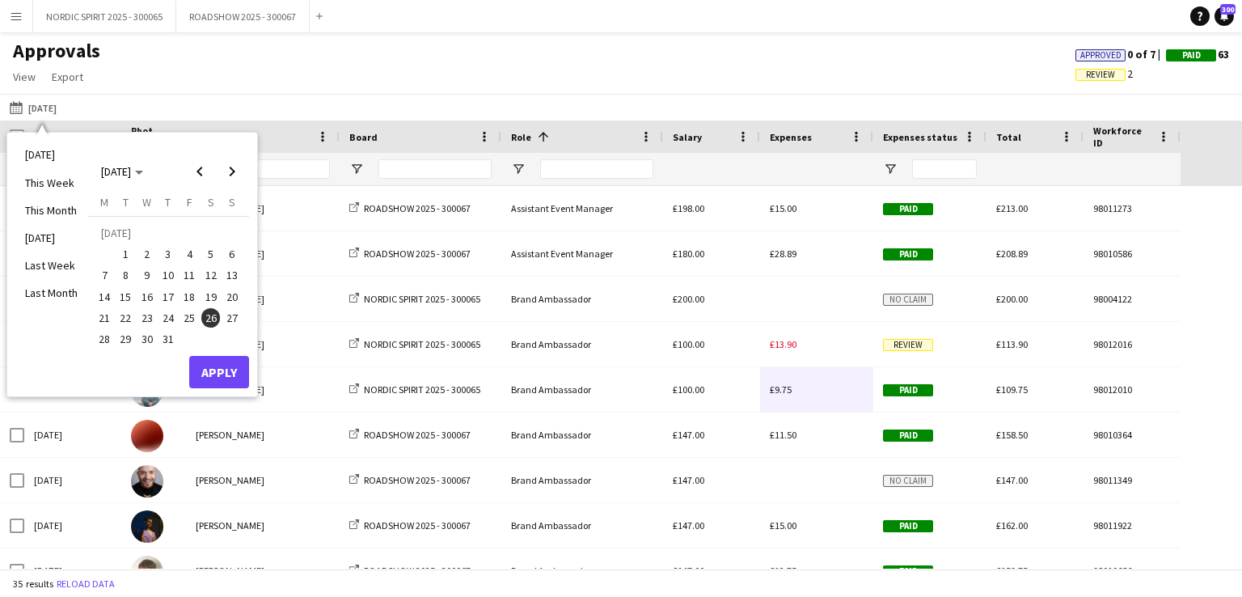
click at [104, 337] on span "28" at bounding box center [104, 338] width 19 height 19
click at [217, 365] on button "Apply" at bounding box center [219, 372] width 60 height 32
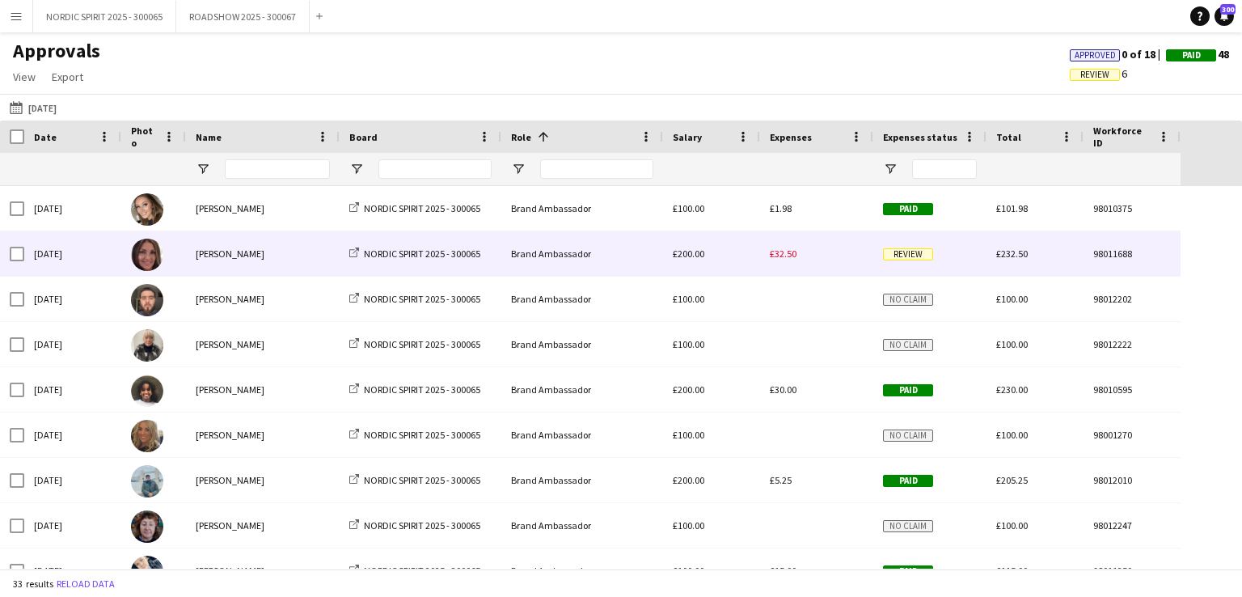
click at [789, 253] on span "£32.50" at bounding box center [783, 253] width 27 height 12
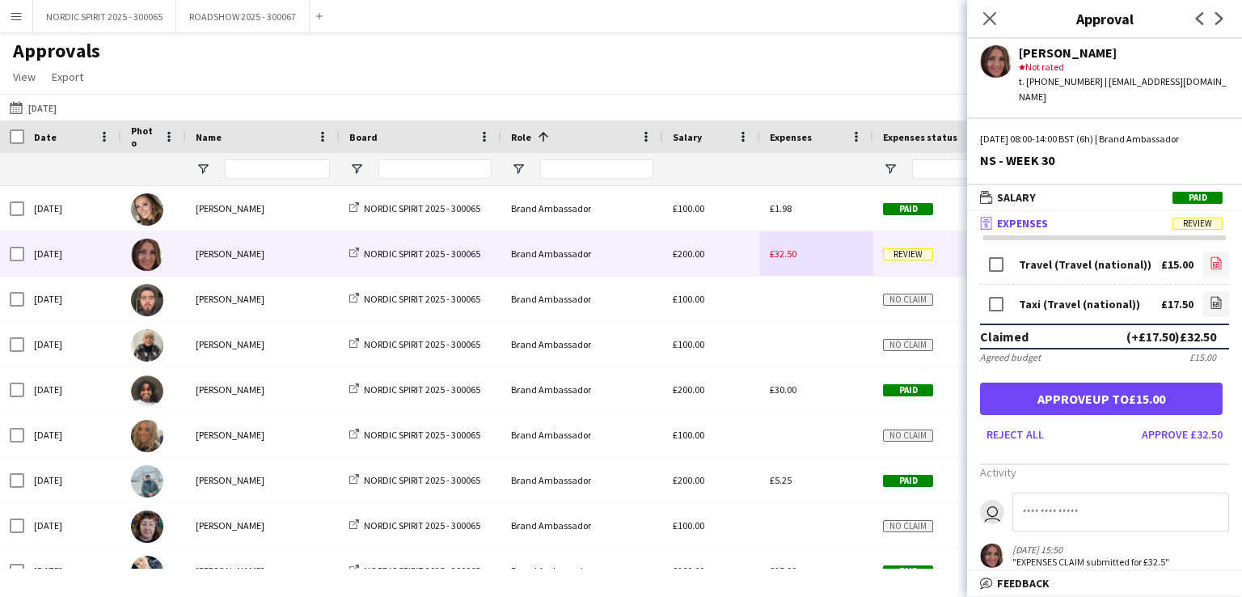
click at [1216, 264] on icon at bounding box center [1217, 265] width 2 height 2
click at [1209, 296] on icon "file-image" at bounding box center [1215, 302] width 13 height 13
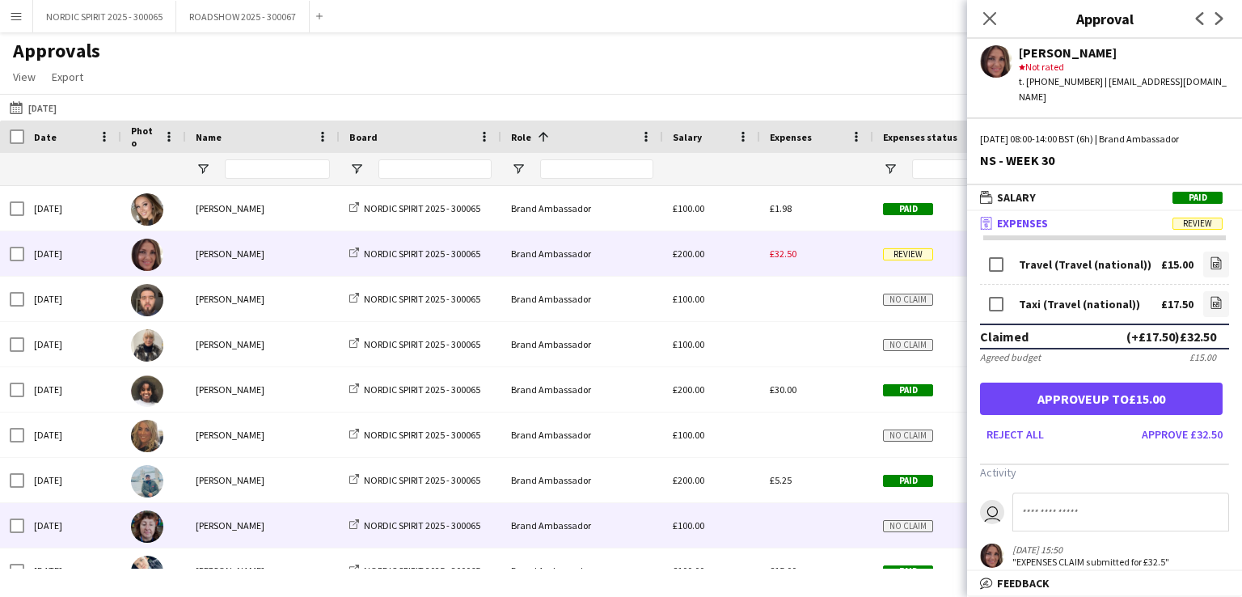
click at [818, 531] on div at bounding box center [816, 525] width 113 height 44
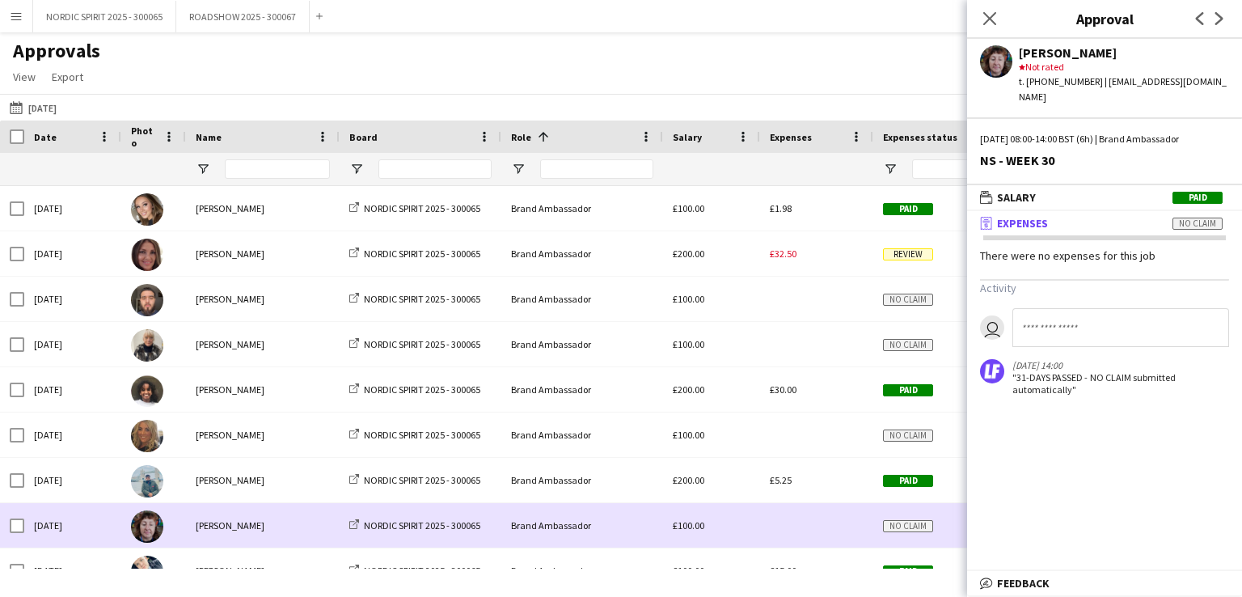
click at [818, 531] on div at bounding box center [816, 525] width 113 height 44
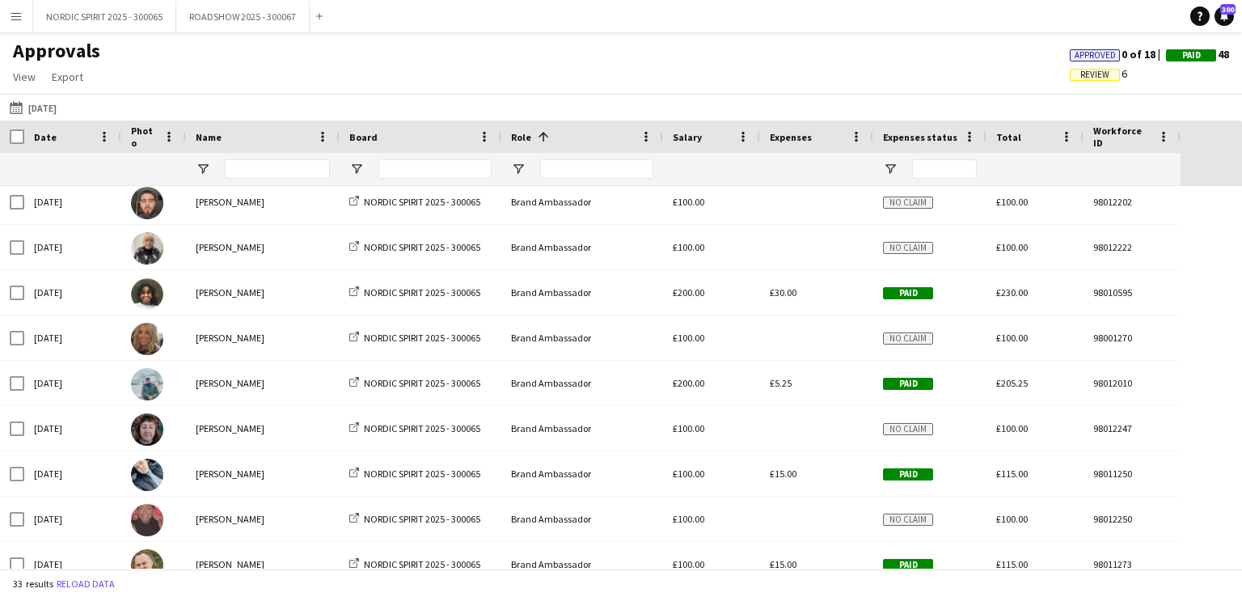
scroll to position [100, 0]
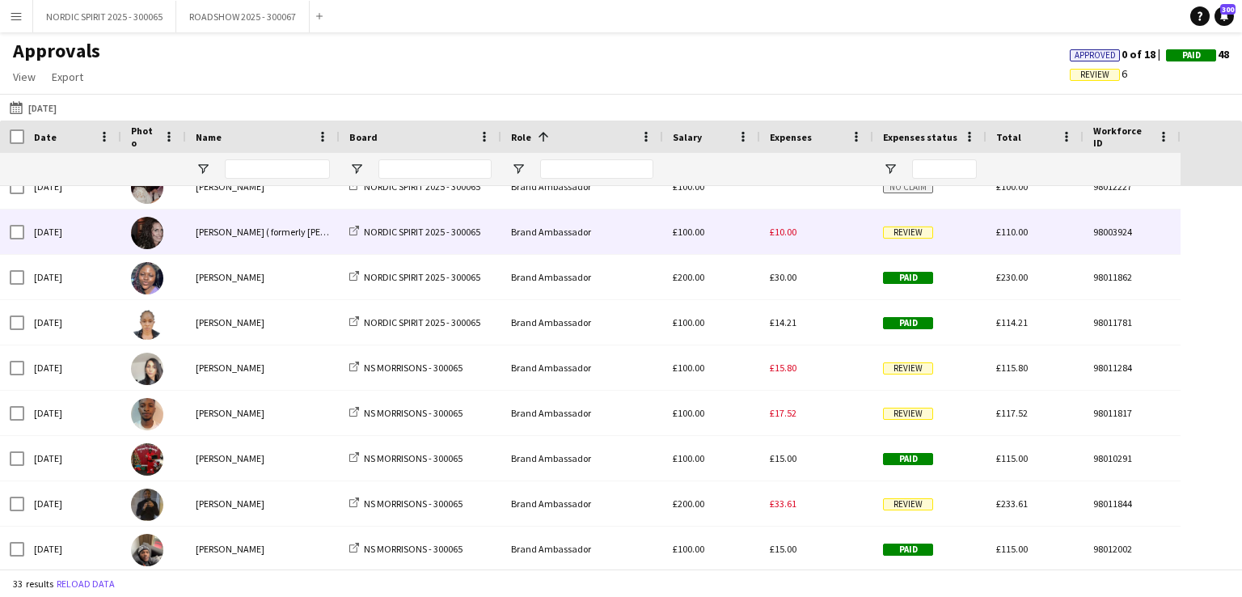
click at [785, 234] on span "£10.00" at bounding box center [783, 232] width 27 height 12
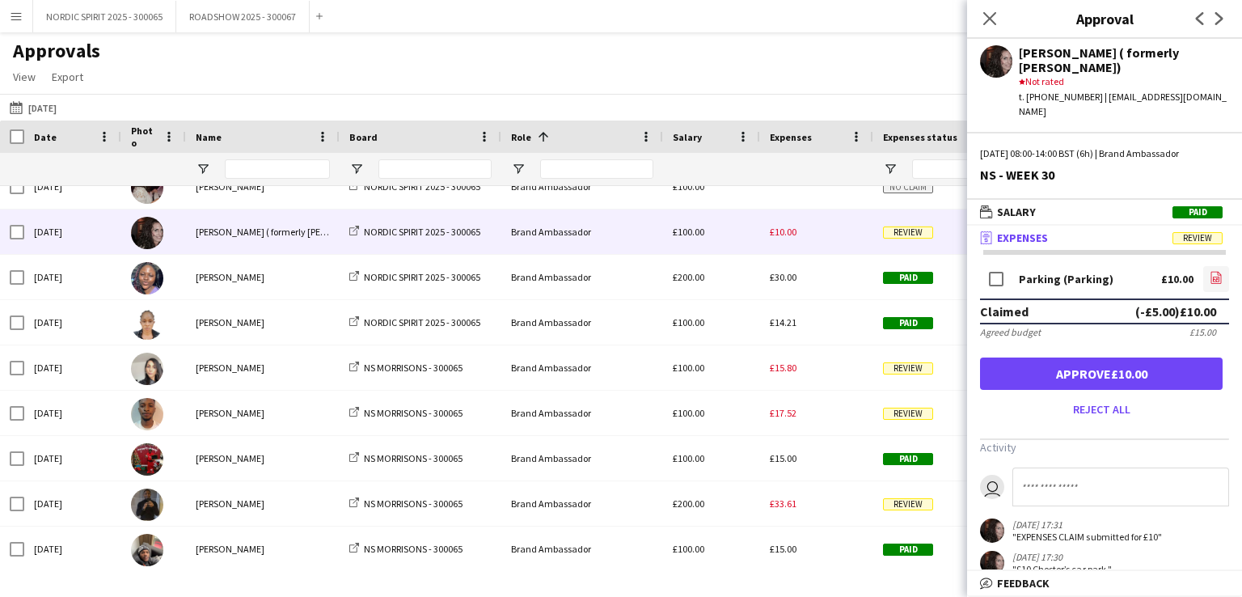
click at [1209, 271] on icon "file-image" at bounding box center [1215, 277] width 13 height 13
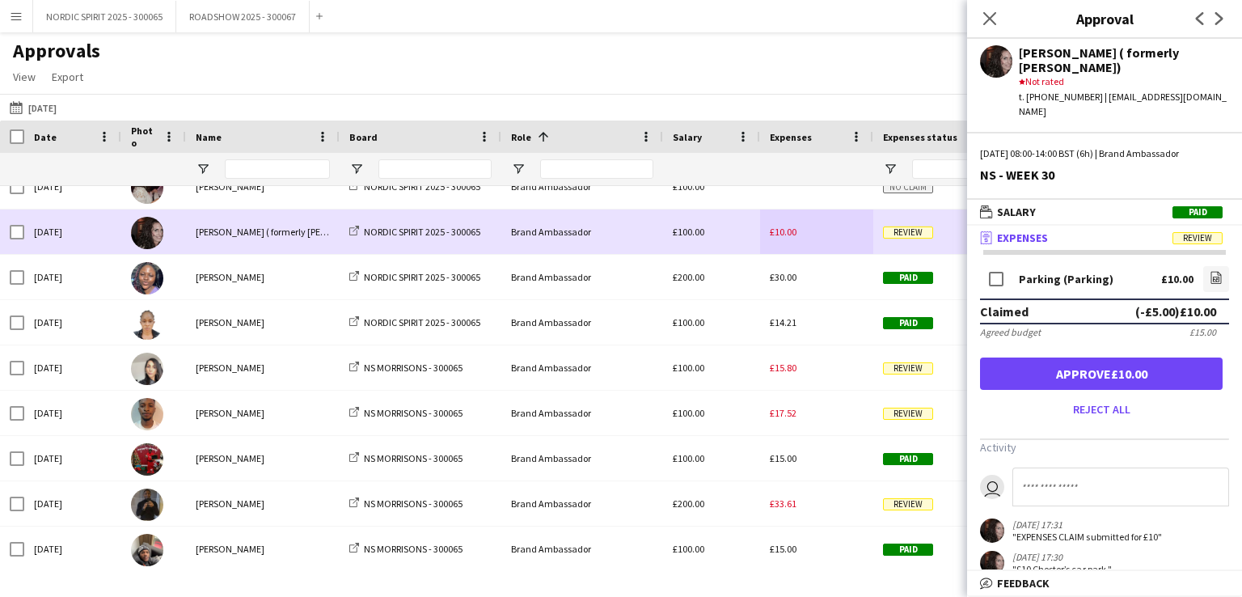
click at [805, 227] on div "£10.00" at bounding box center [816, 231] width 113 height 44
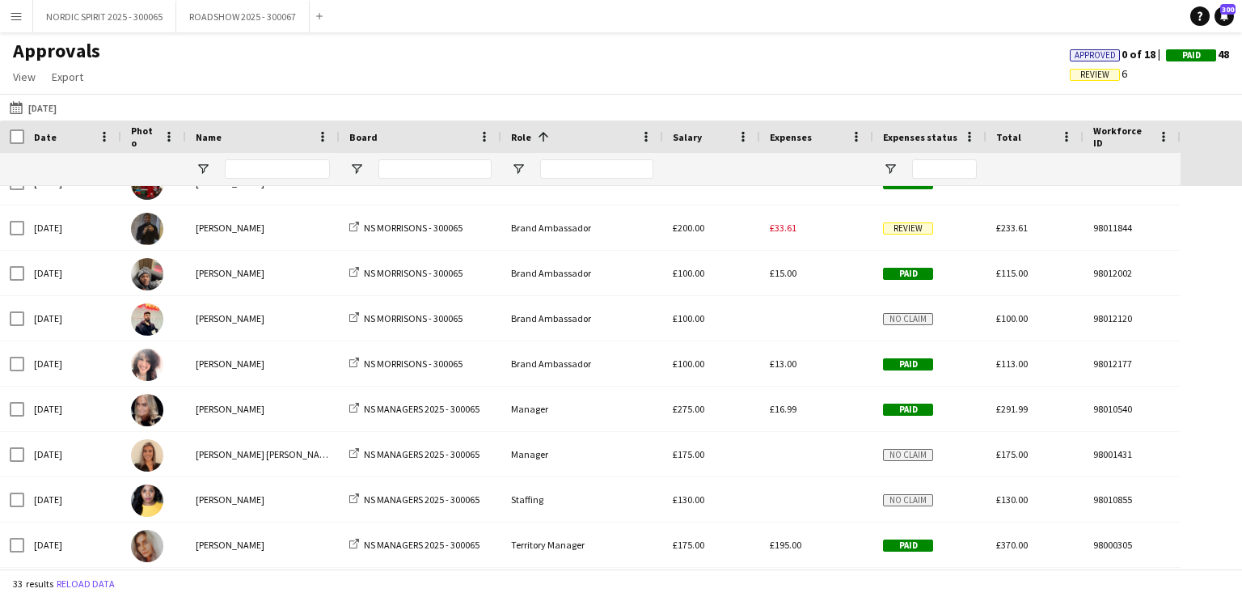
scroll to position [956, 0]
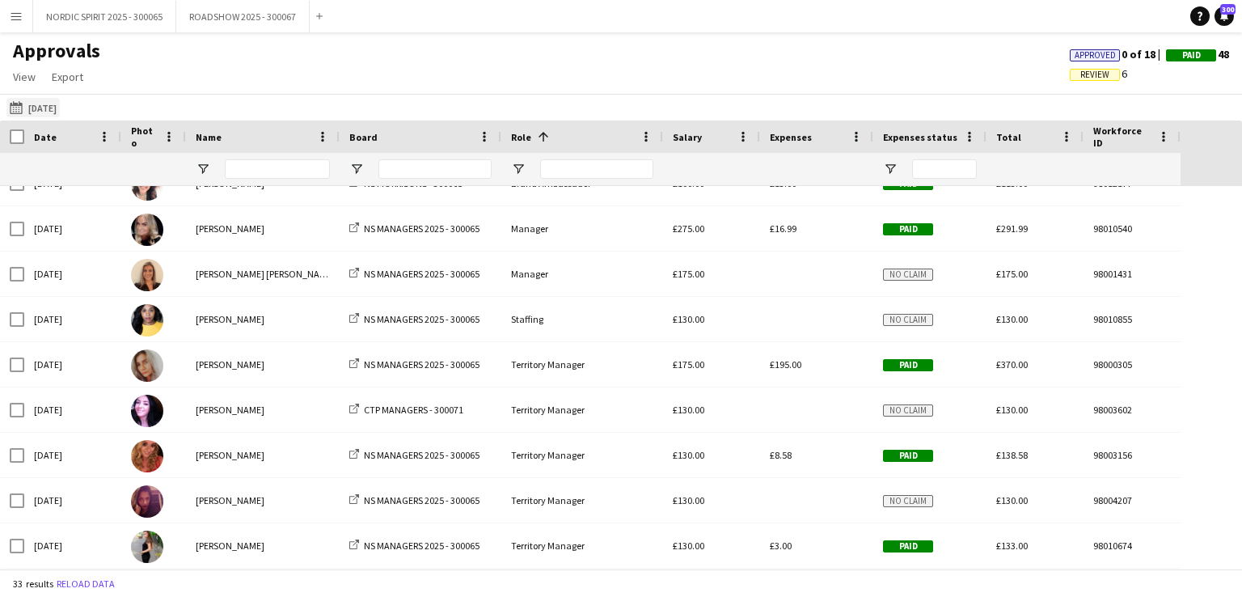
click at [45, 110] on button "[DATE] [DATE]" at bounding box center [32, 107] width 53 height 19
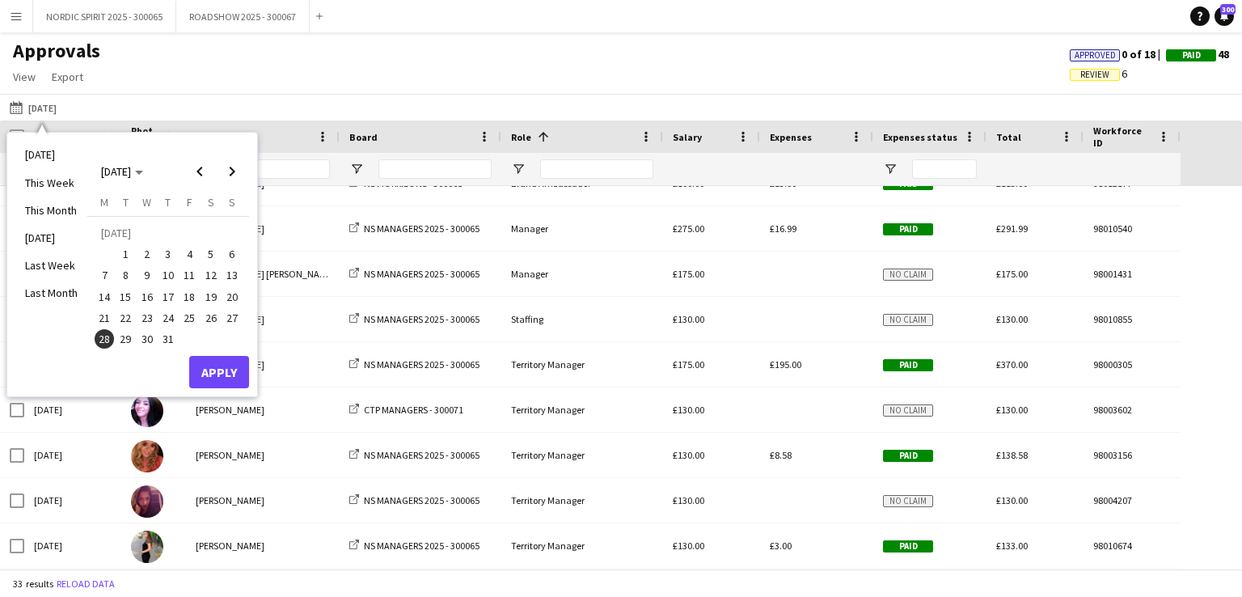
click at [129, 341] on span "29" at bounding box center [125, 338] width 19 height 19
click at [228, 373] on button "Apply" at bounding box center [219, 372] width 60 height 32
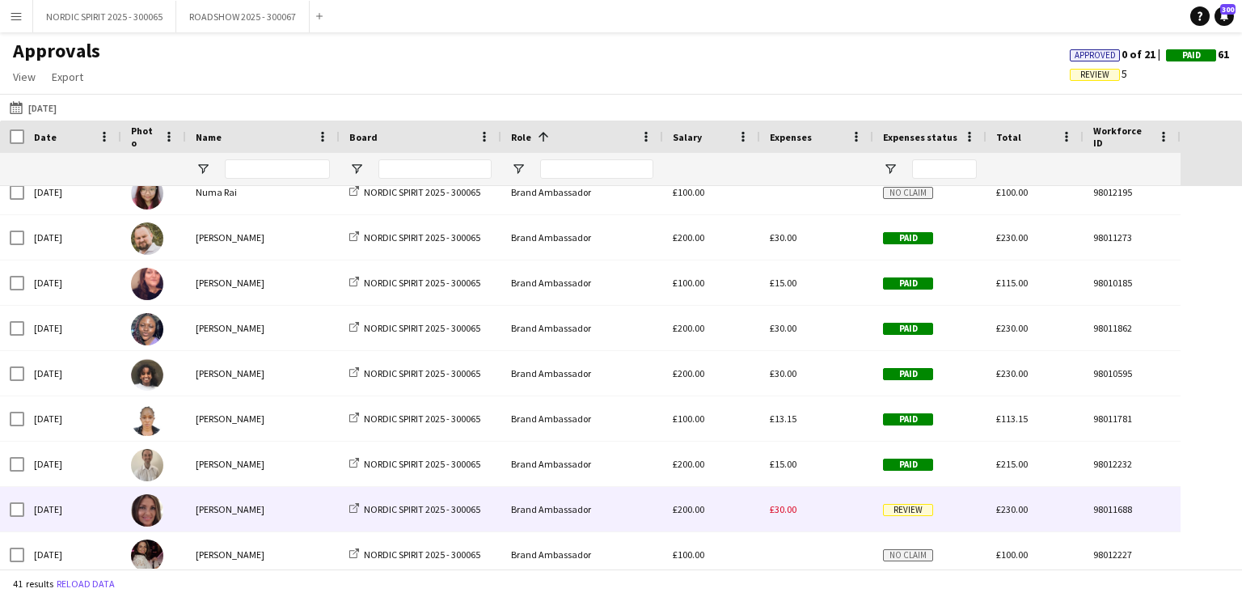
click at [791, 509] on span "£30.00" at bounding box center [783, 509] width 27 height 12
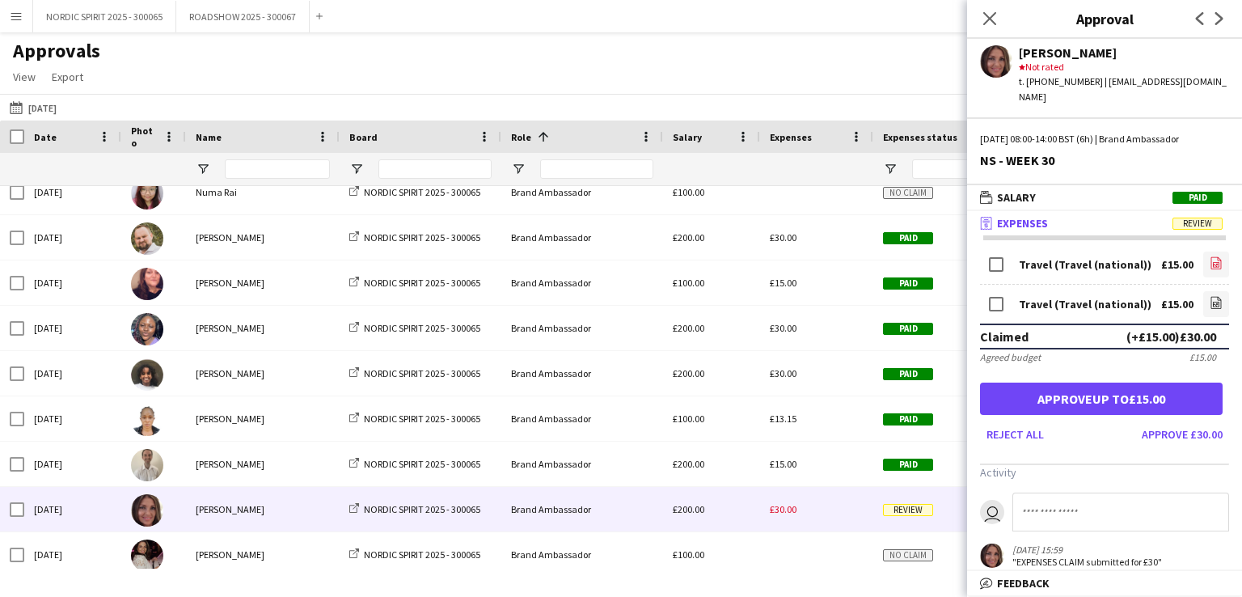
click at [1211, 257] on icon at bounding box center [1216, 263] width 11 height 12
click at [1213, 302] on icon at bounding box center [1216, 304] width 6 height 5
click at [1209, 296] on icon "file-image" at bounding box center [1215, 302] width 13 height 13
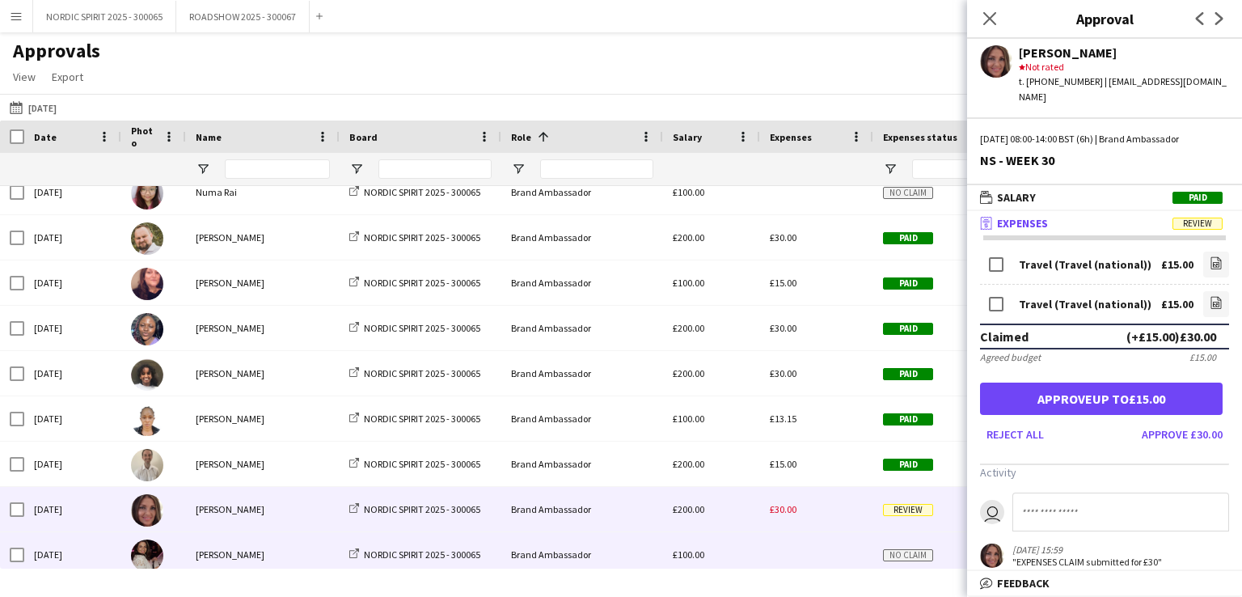
click at [777, 564] on div at bounding box center [816, 554] width 113 height 44
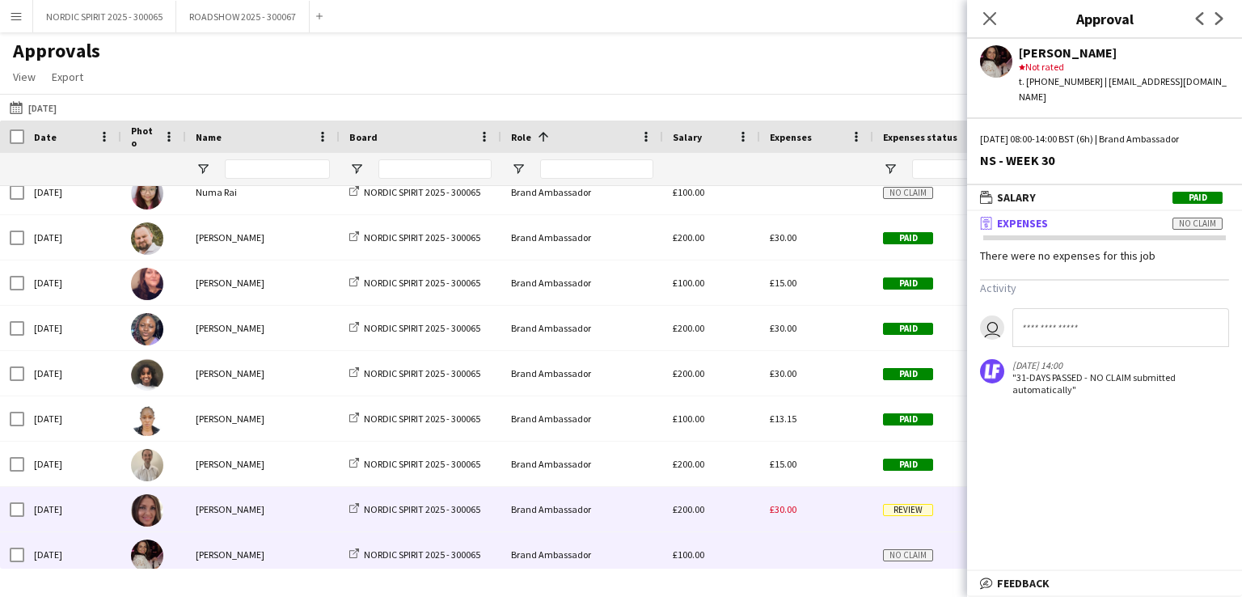
click at [838, 518] on div "£30.00" at bounding box center [816, 509] width 113 height 44
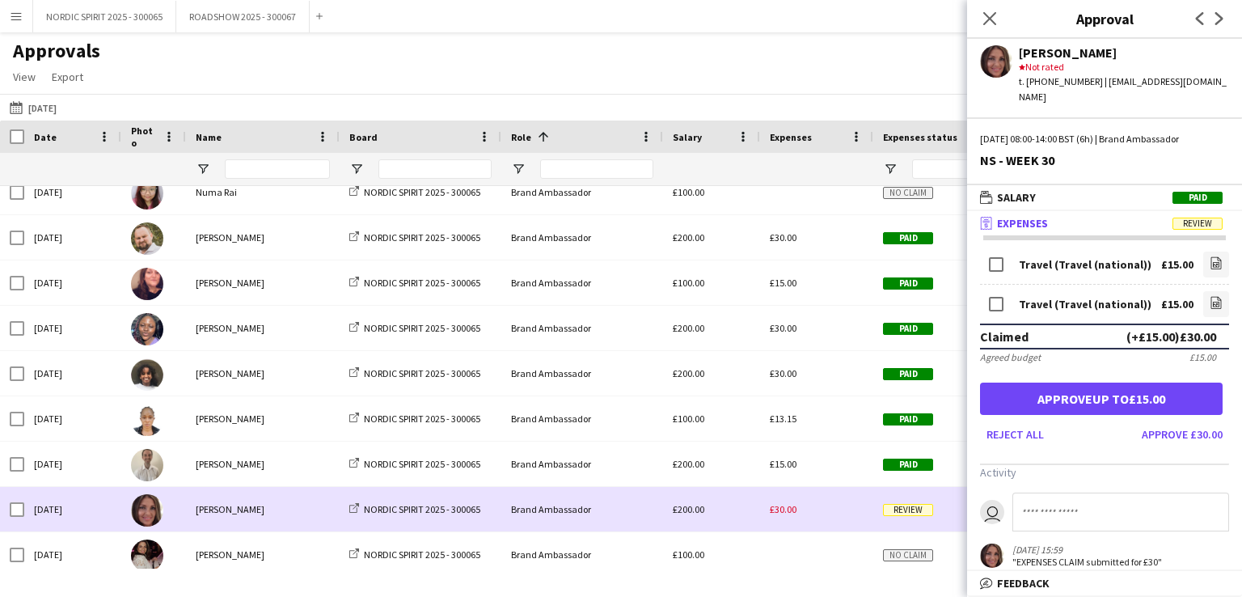
click at [837, 518] on div "£30.00" at bounding box center [816, 509] width 113 height 44
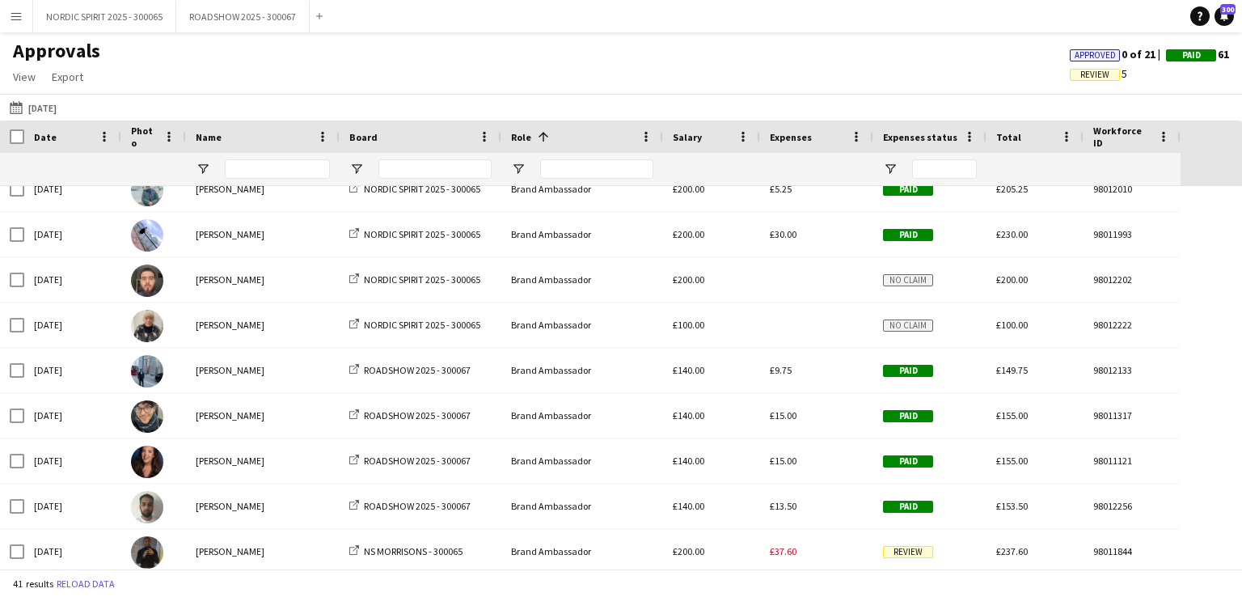
scroll to position [586, 0]
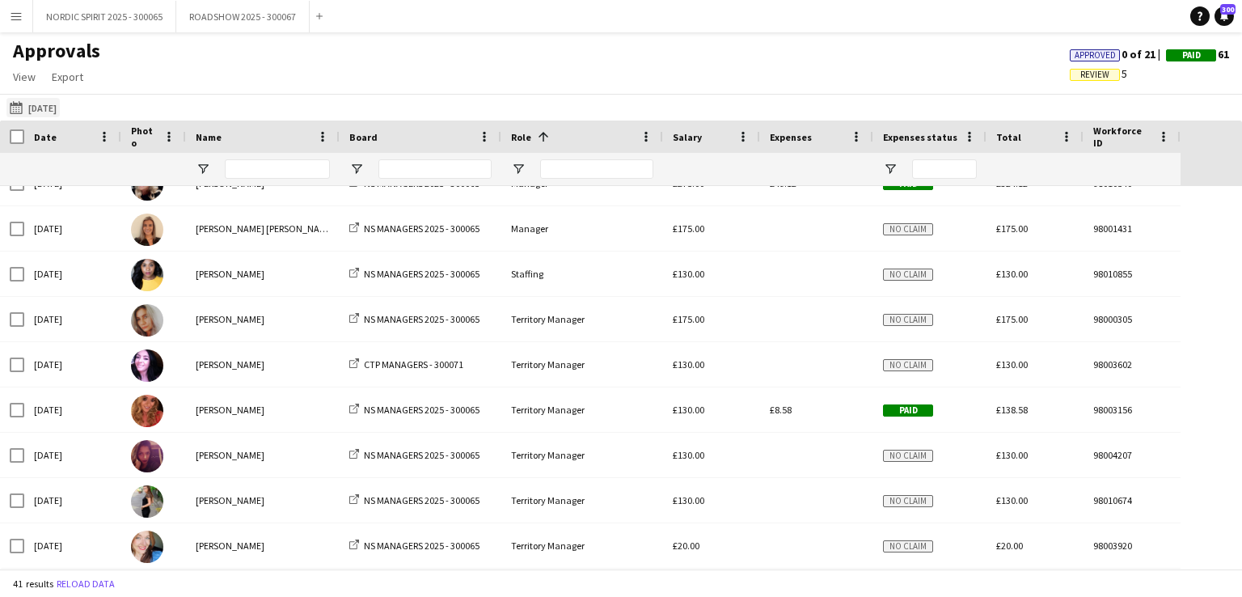
click at [54, 104] on button "[DATE] [DATE]" at bounding box center [32, 107] width 53 height 19
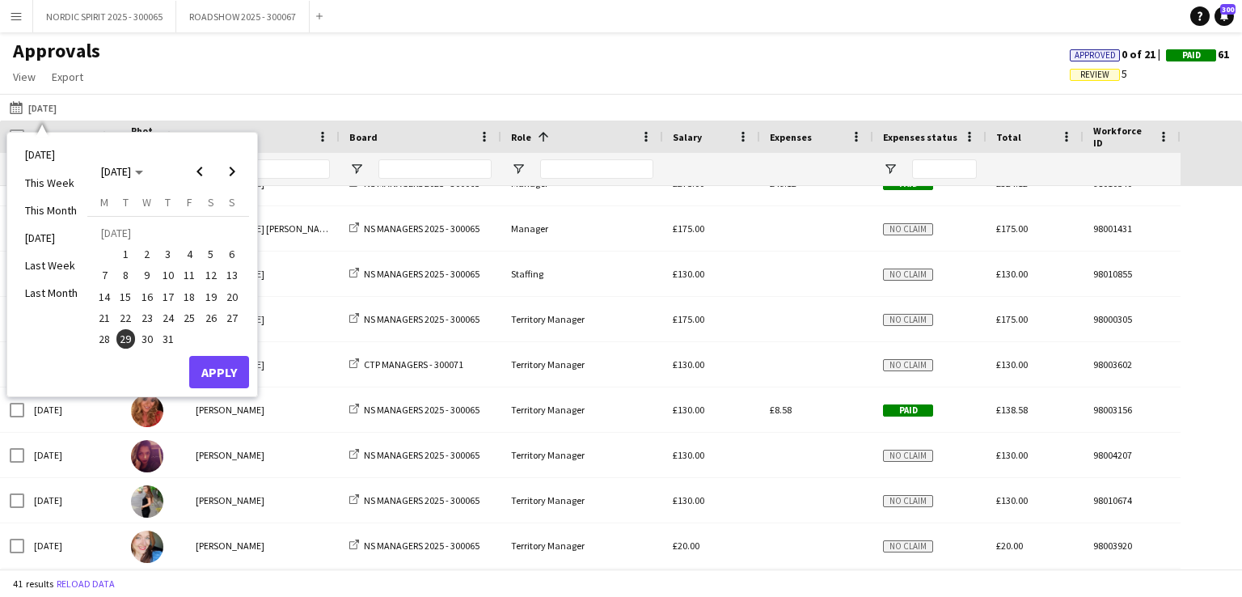
click at [150, 337] on span "30" at bounding box center [146, 338] width 19 height 19
click at [213, 369] on button "Apply" at bounding box center [219, 372] width 60 height 32
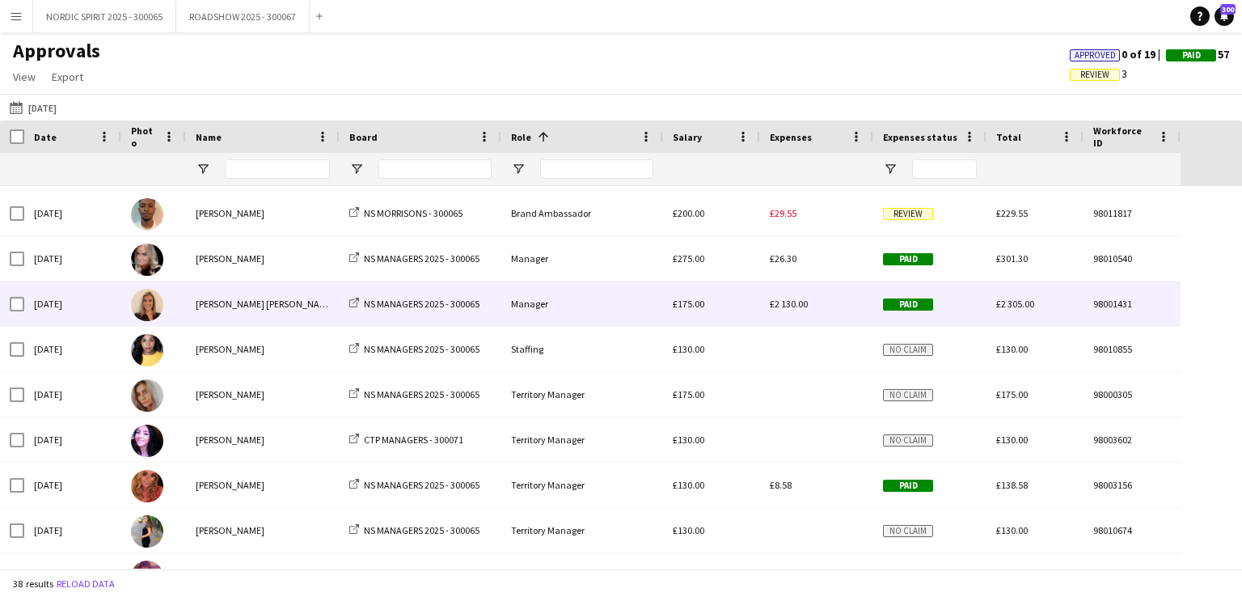
click at [801, 307] on span "£2 130.00" at bounding box center [789, 304] width 38 height 12
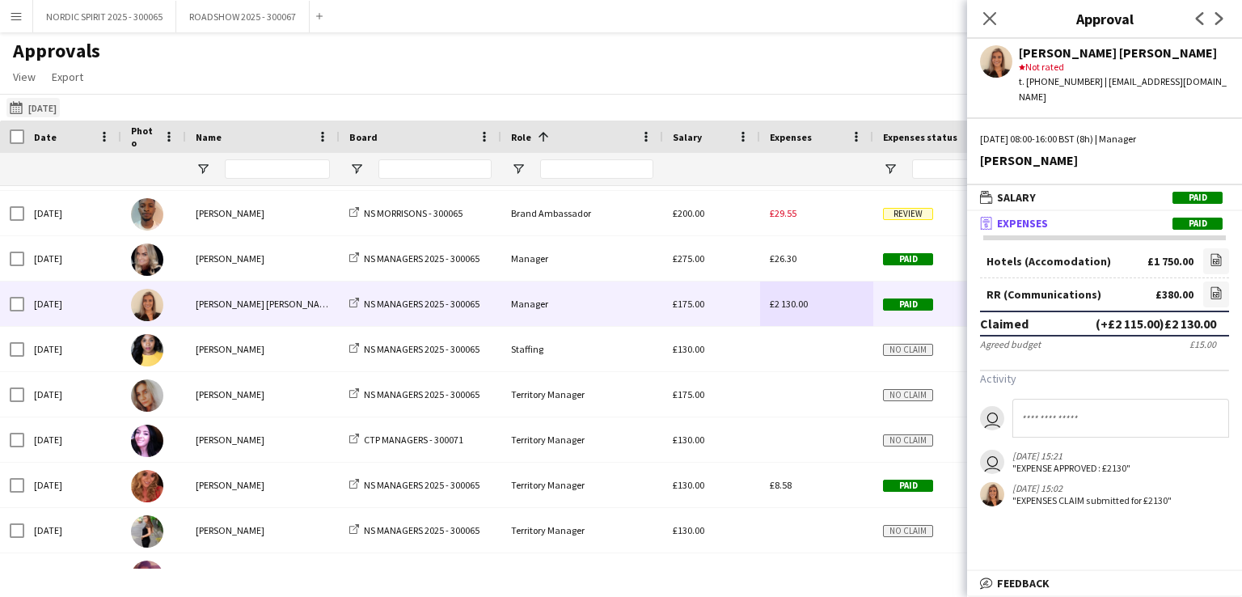
click at [60, 104] on button "[DATE] [DATE]" at bounding box center [32, 107] width 53 height 19
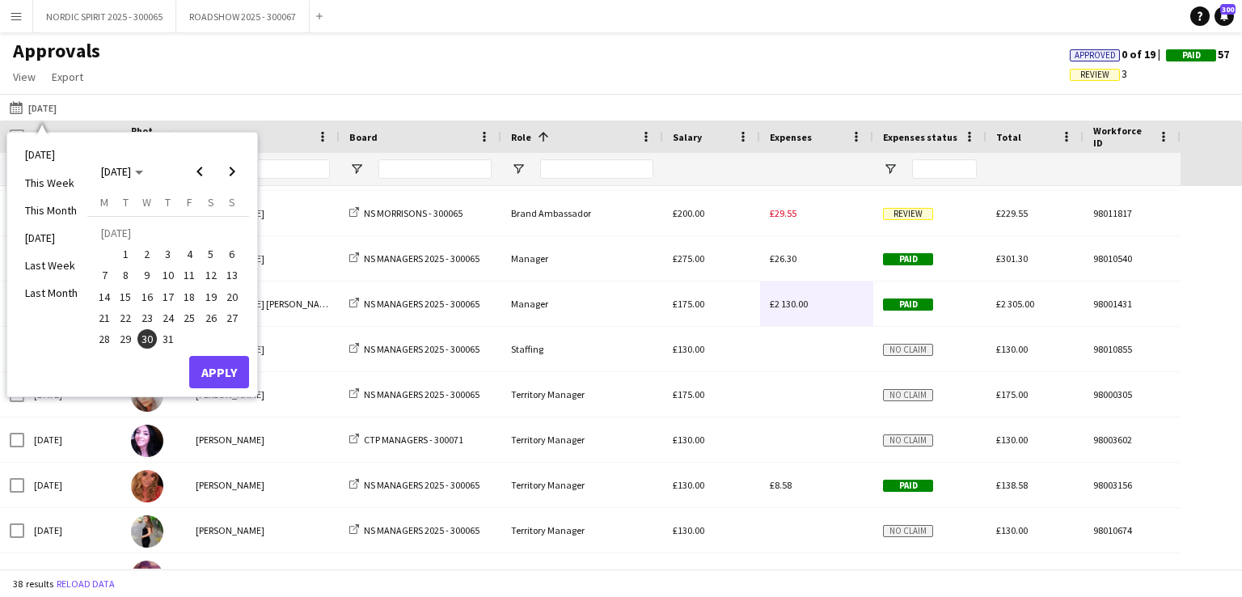
click at [171, 336] on span "31" at bounding box center [167, 338] width 19 height 19
click at [211, 376] on button "Apply" at bounding box center [219, 372] width 60 height 32
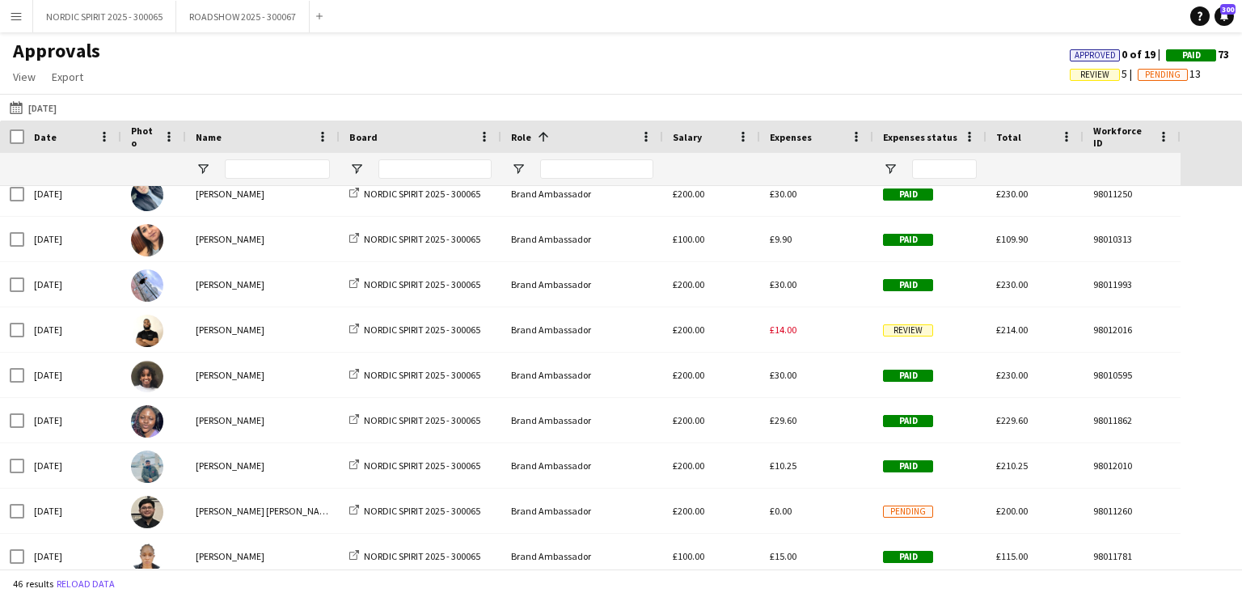
click at [19, 16] on app-icon "Menu" at bounding box center [16, 16] width 13 height 13
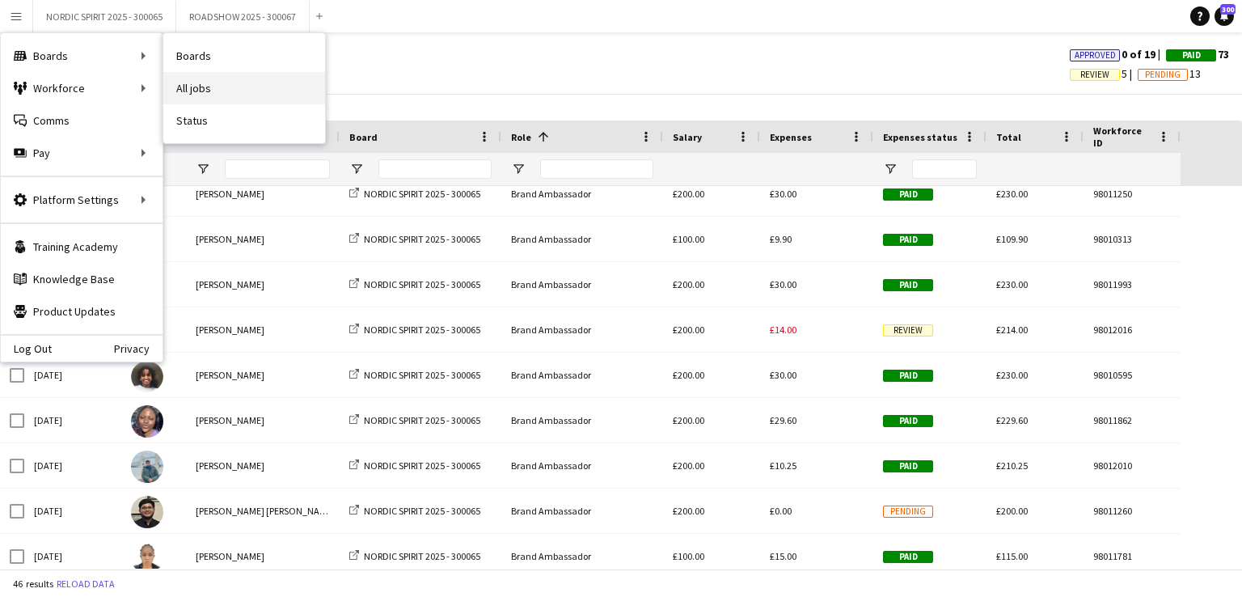
click at [193, 84] on link "All jobs" at bounding box center [244, 88] width 162 height 32
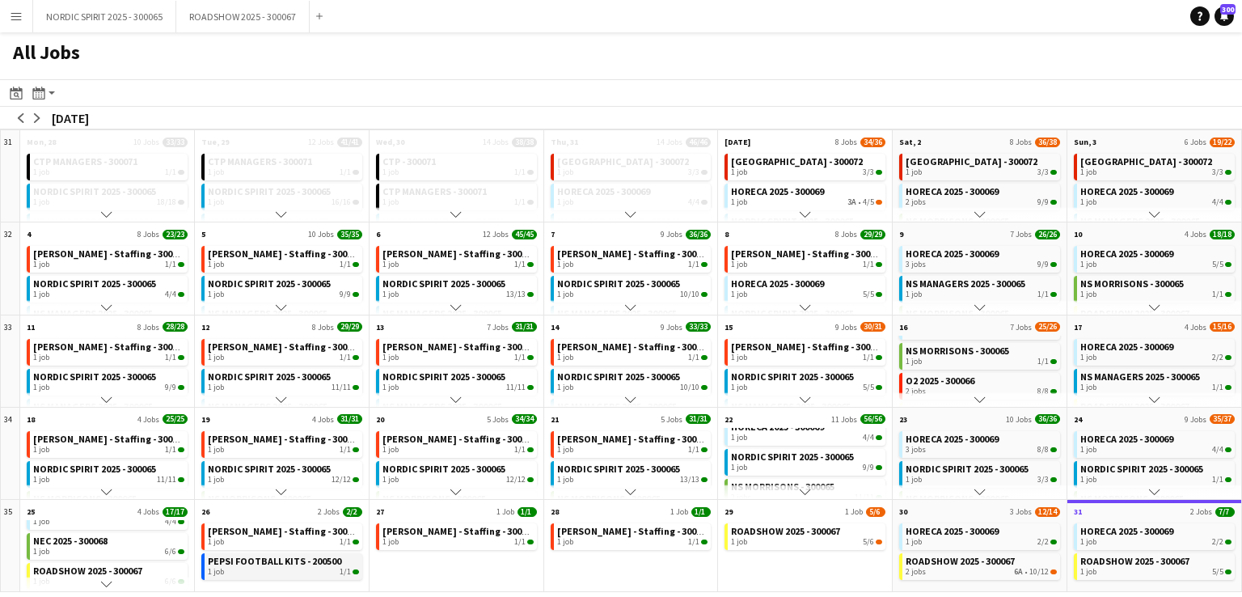
scroll to position [52, 0]
click at [19, 20] on app-icon "Menu" at bounding box center [16, 16] width 13 height 13
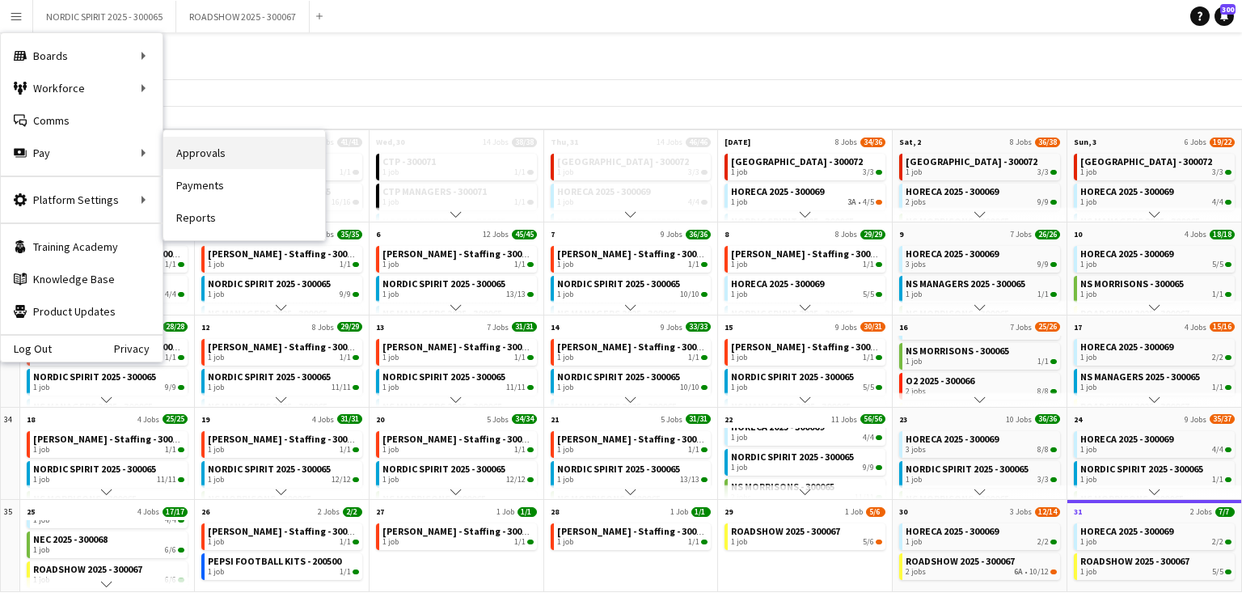
click at [195, 150] on link "Approvals" at bounding box center [244, 153] width 162 height 32
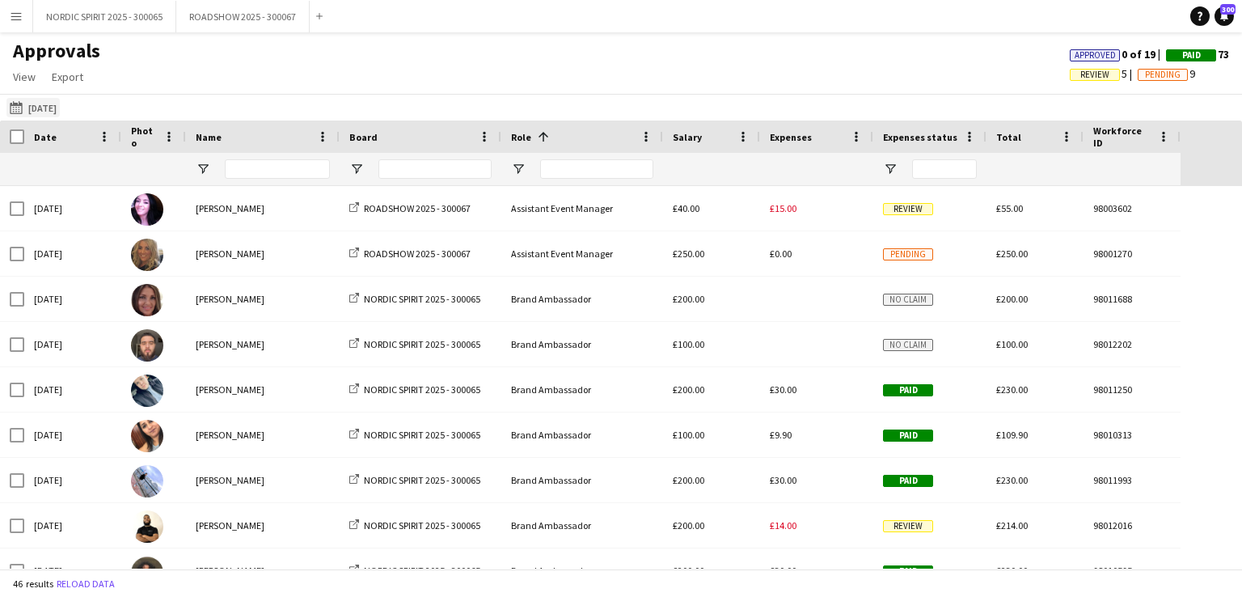
click at [52, 105] on button "[DATE] [DATE]" at bounding box center [32, 107] width 53 height 19
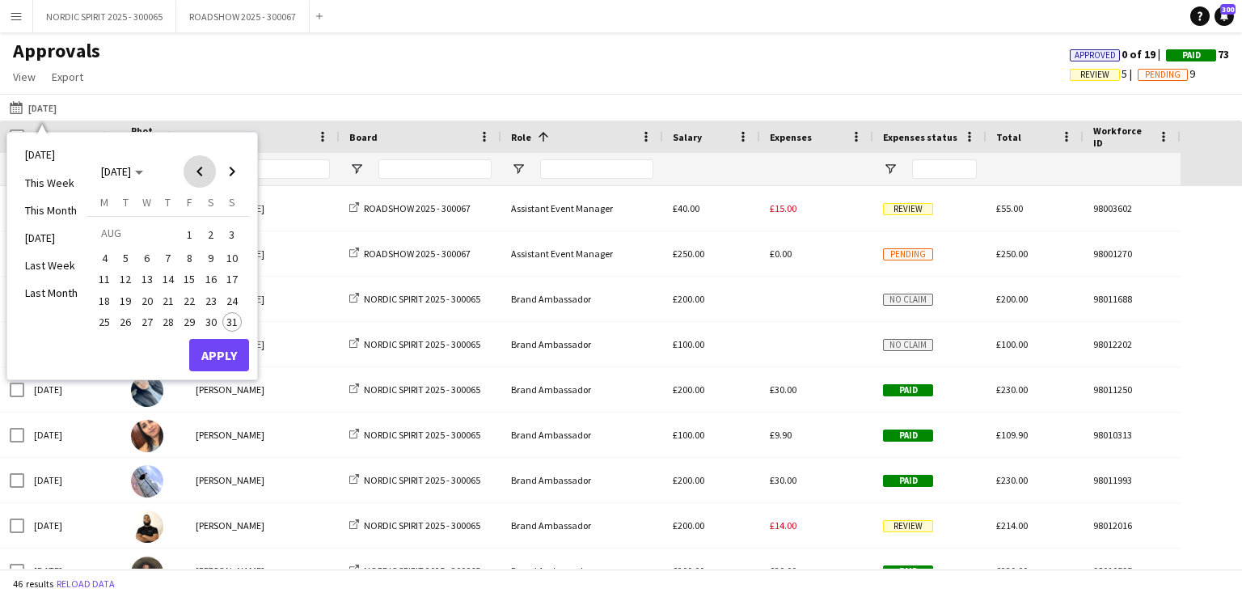
click at [199, 171] on span "Previous month" at bounding box center [200, 171] width 32 height 32
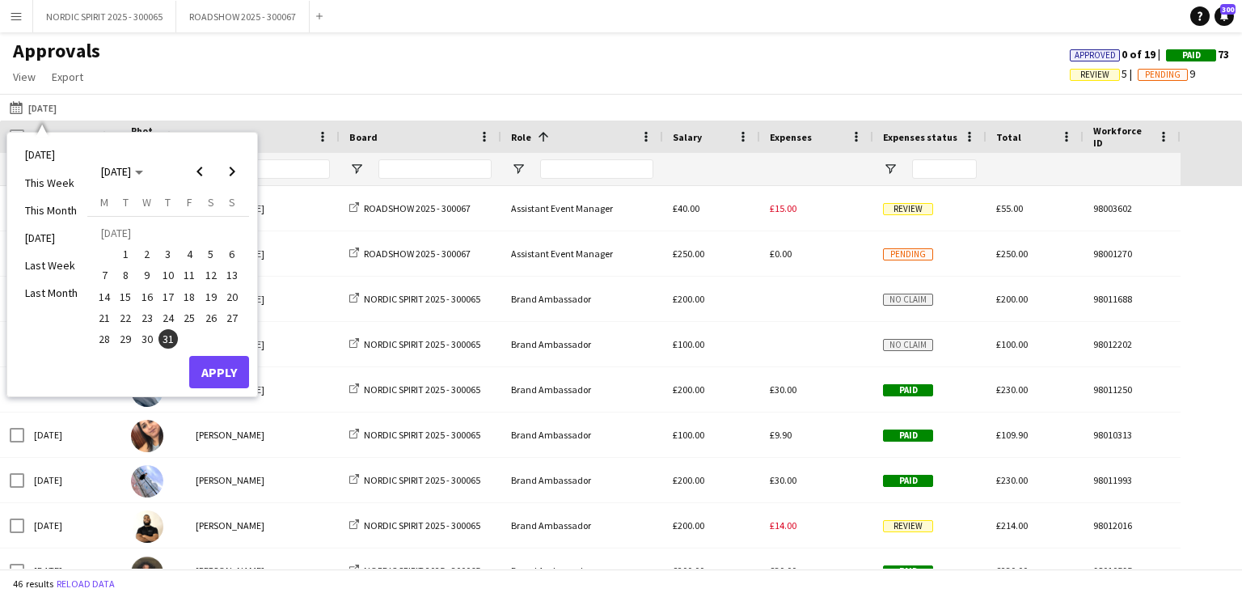
click at [183, 315] on span "25" at bounding box center [188, 317] width 19 height 19
click at [212, 361] on button "Apply" at bounding box center [219, 372] width 60 height 32
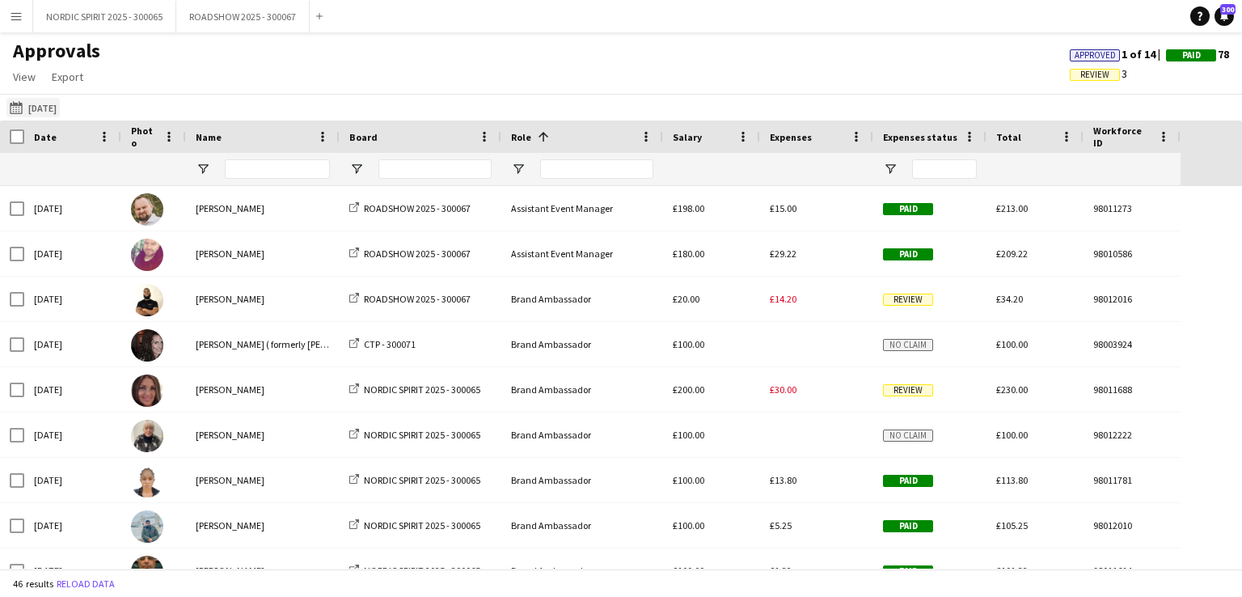
click at [36, 108] on button "[DATE] [DATE]" at bounding box center [32, 107] width 53 height 19
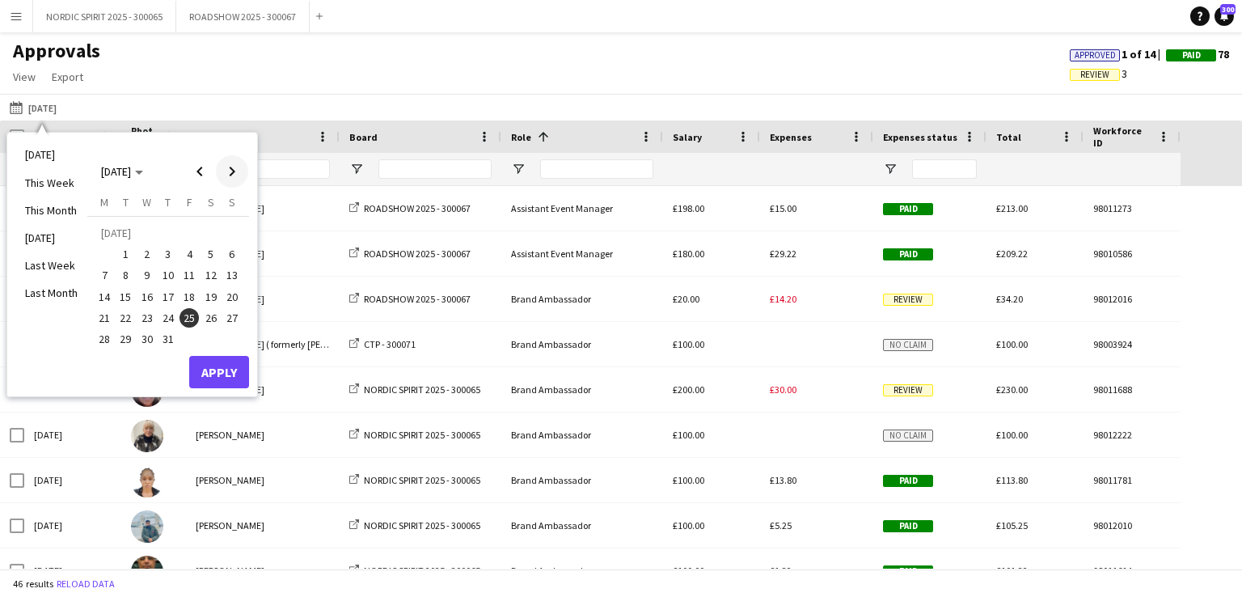
click at [234, 169] on span "Next month" at bounding box center [232, 171] width 32 height 32
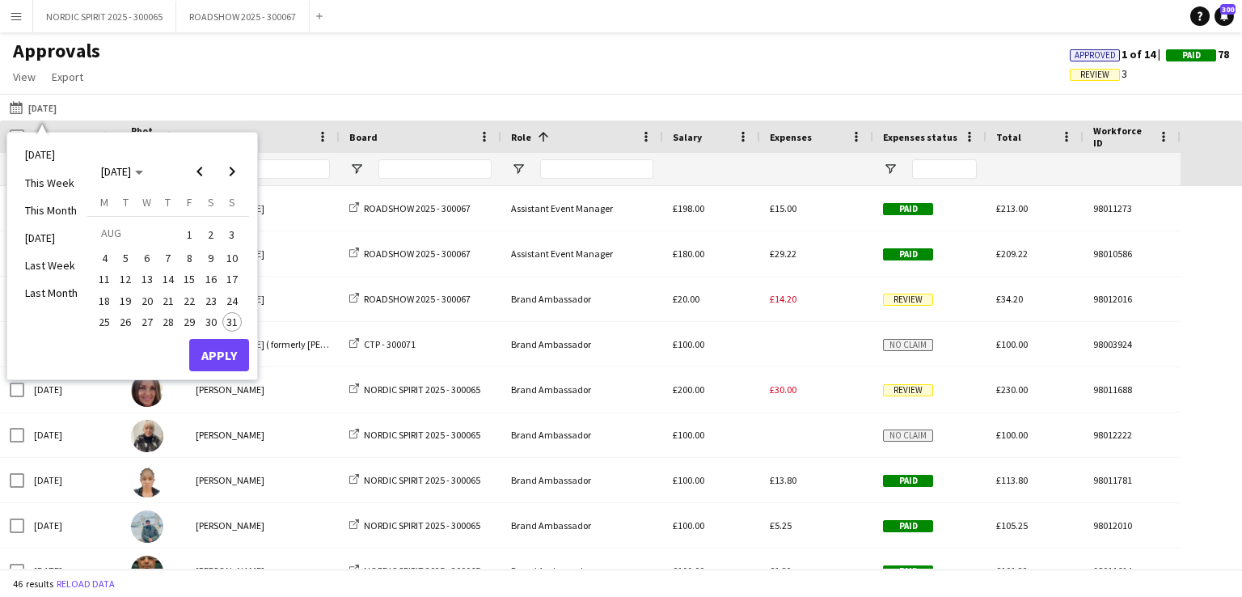
click at [105, 274] on span "11" at bounding box center [104, 279] width 19 height 19
click at [216, 357] on button "Apply" at bounding box center [219, 355] width 60 height 32
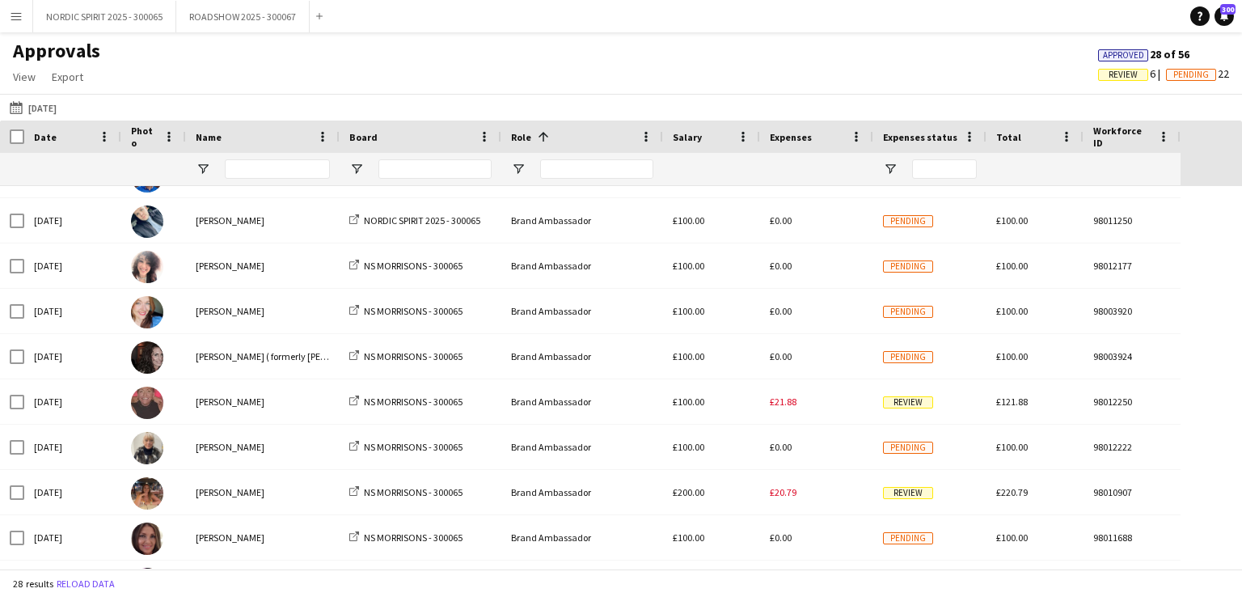
scroll to position [359, 0]
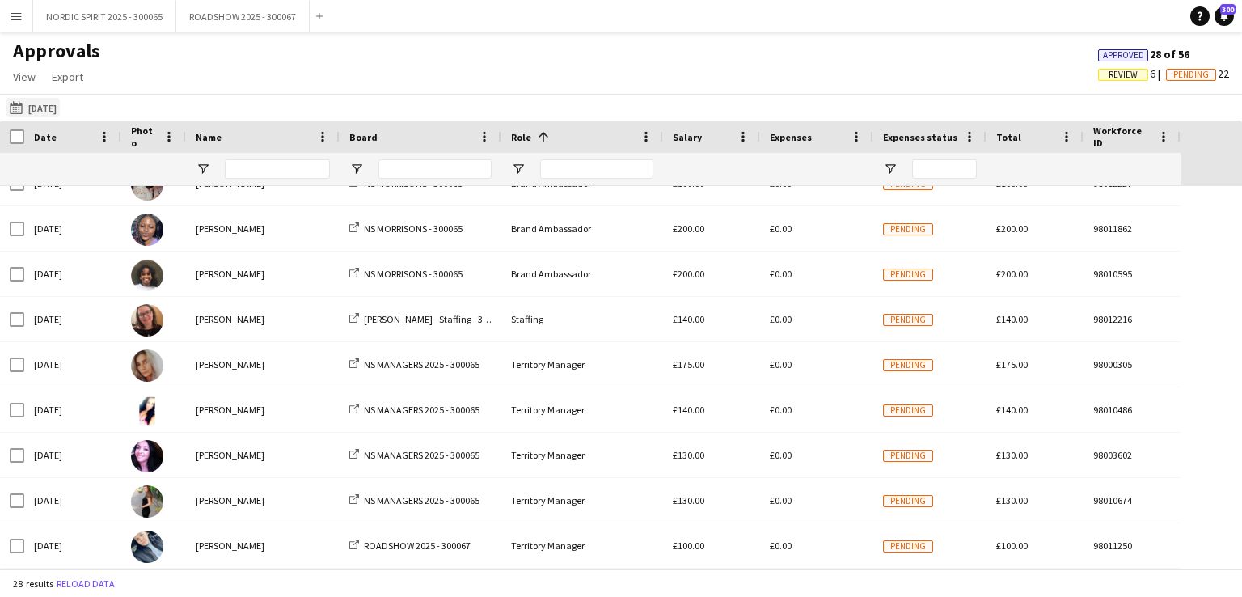
click at [55, 108] on button "[DATE] [DATE]" at bounding box center [32, 107] width 53 height 19
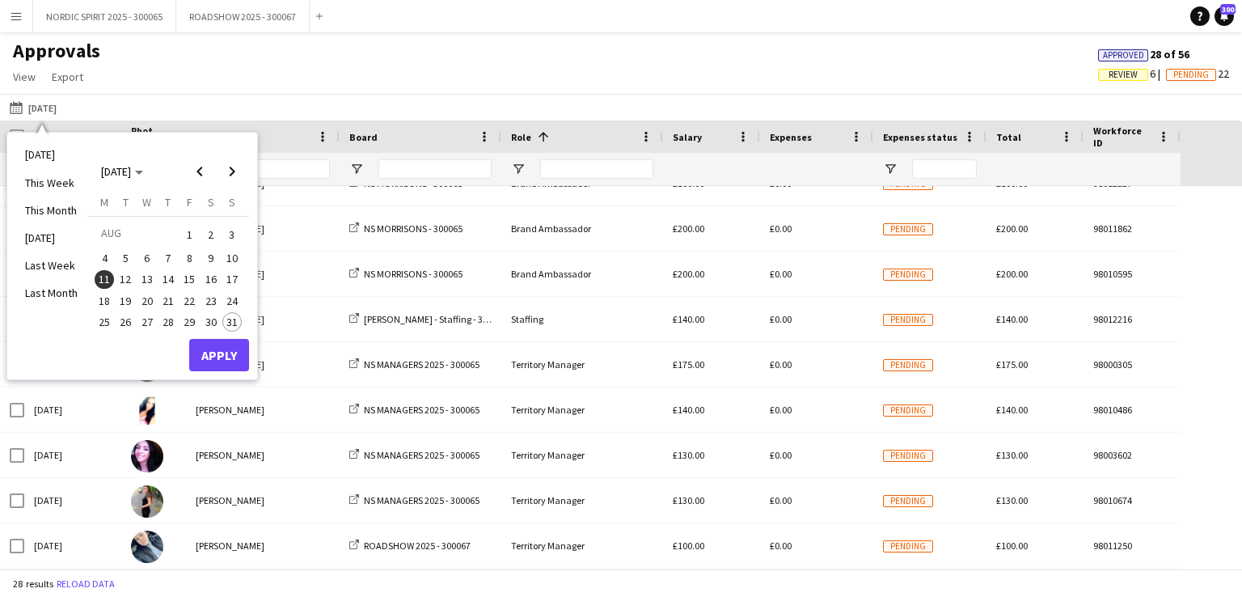
click at [122, 275] on span "12" at bounding box center [125, 279] width 19 height 19
click at [205, 348] on button "Apply" at bounding box center [219, 355] width 60 height 32
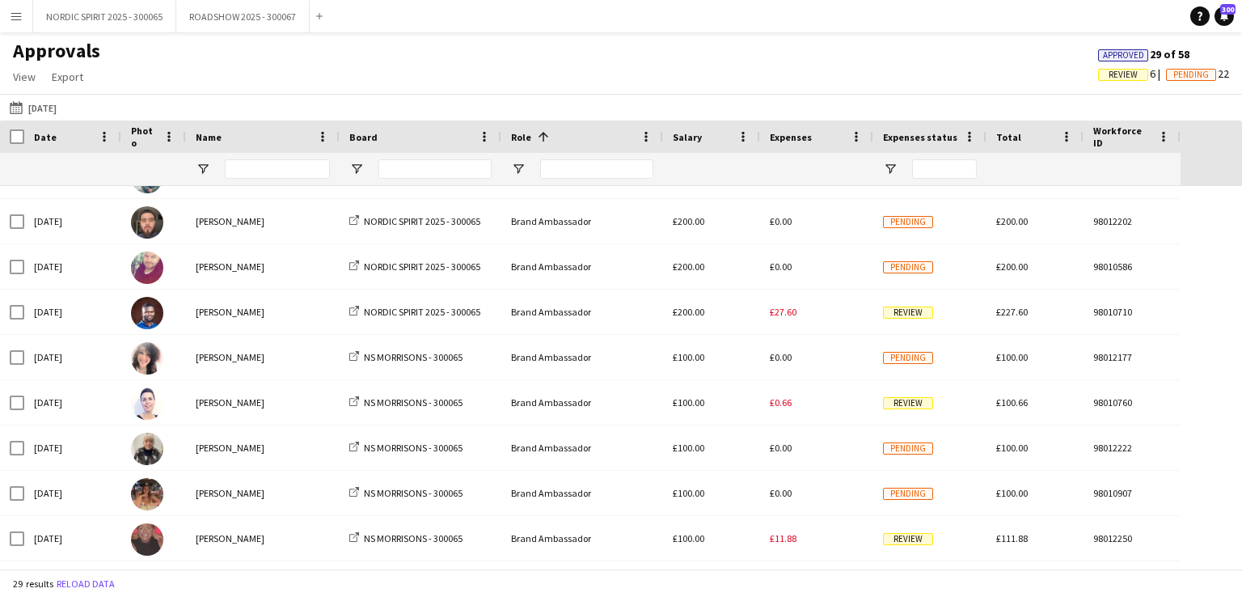
scroll to position [368, 0]
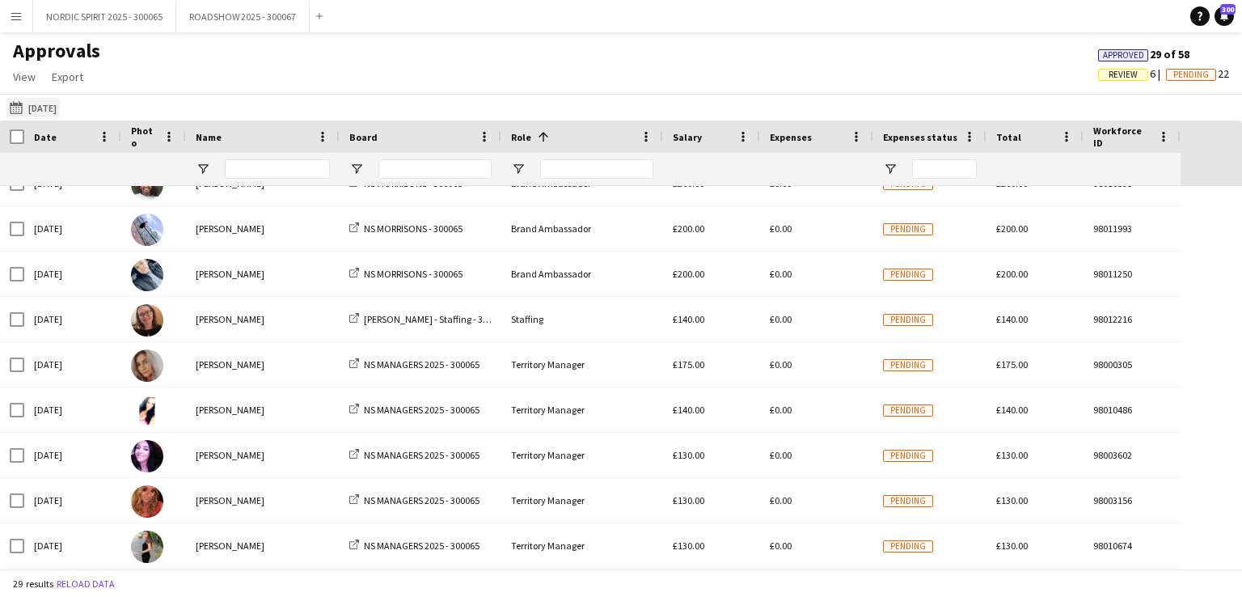
click at [46, 108] on button "[DATE] [DATE]" at bounding box center [32, 107] width 53 height 19
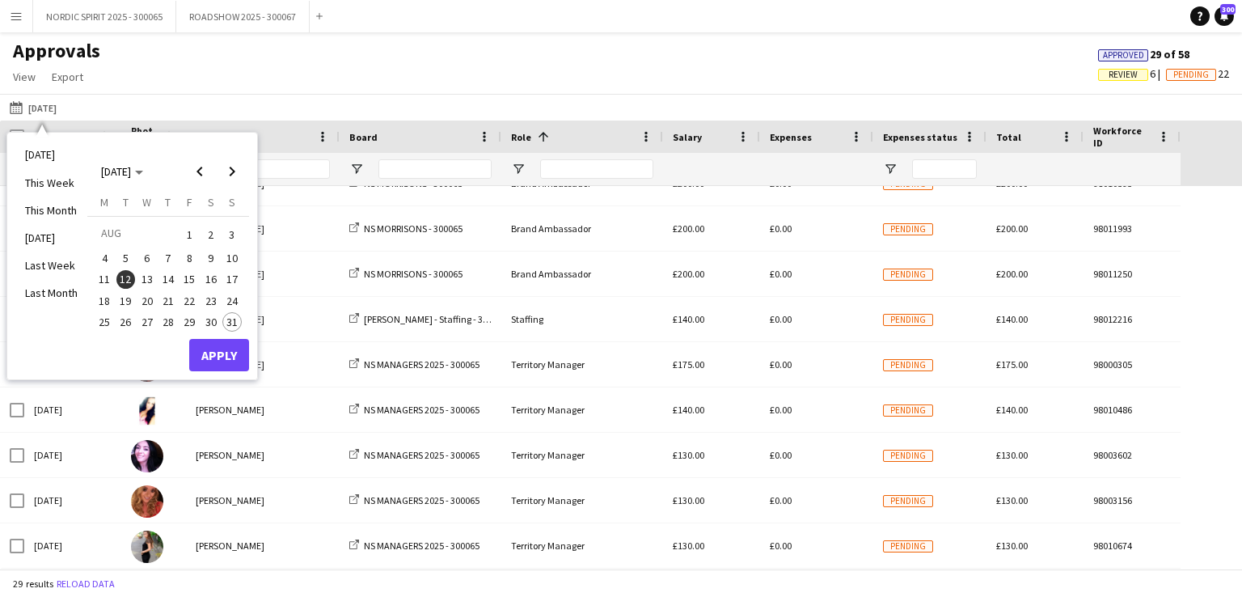
click at [146, 278] on span "13" at bounding box center [146, 279] width 19 height 19
click at [213, 347] on button "Apply" at bounding box center [219, 355] width 60 height 32
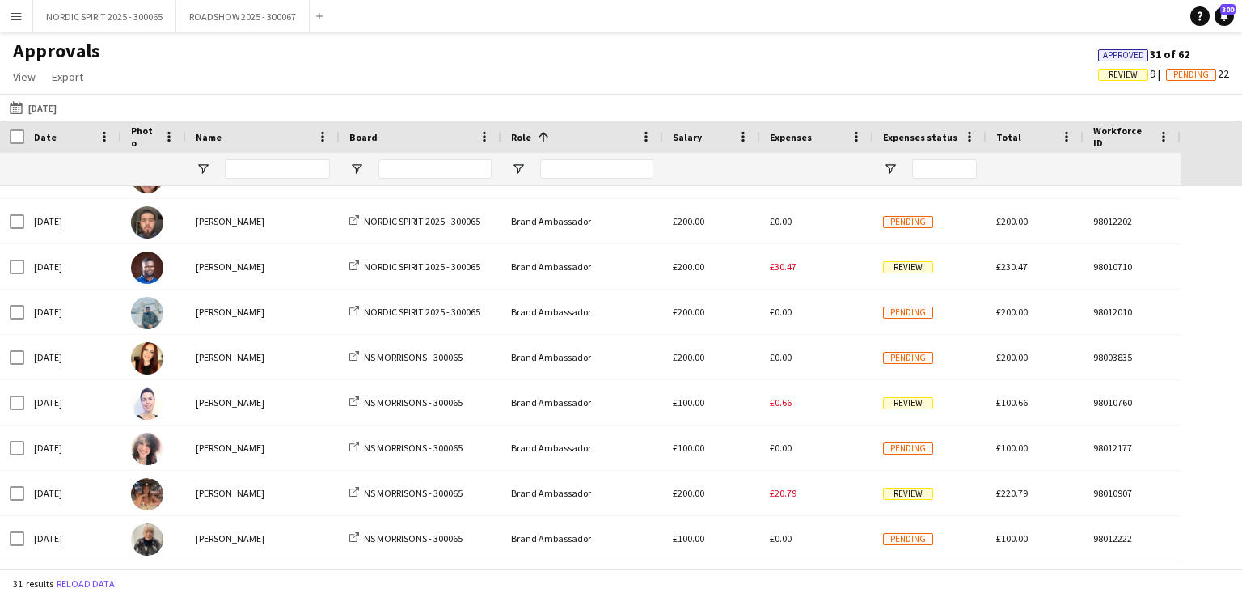
scroll to position [390, 0]
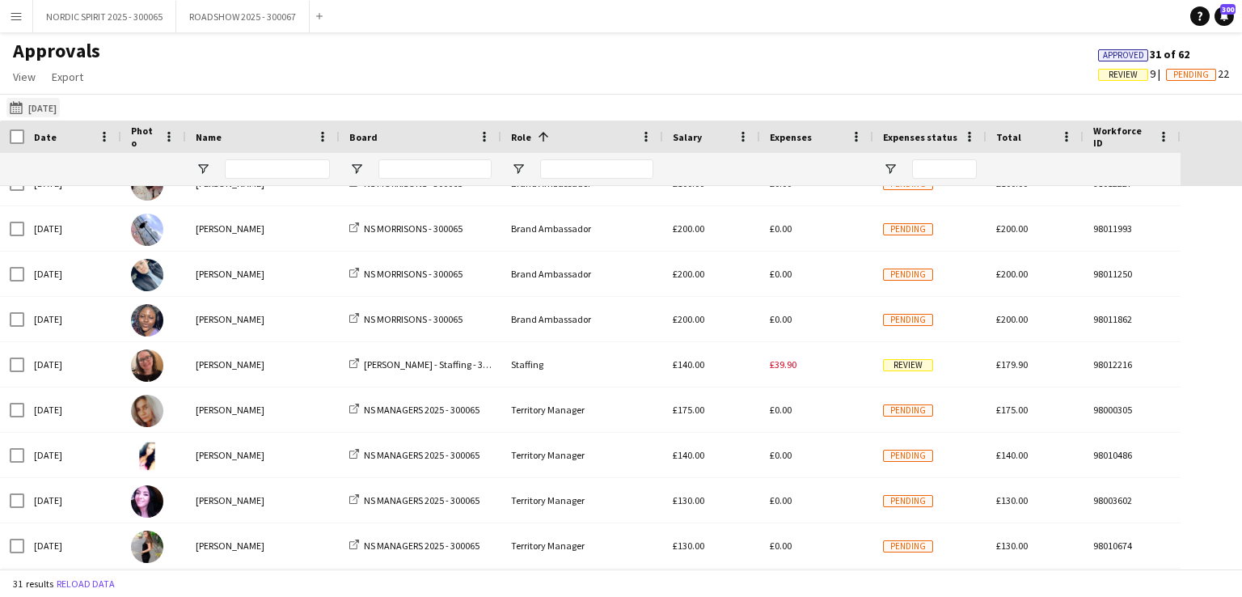
click at [53, 111] on button "[DATE] [DATE]" at bounding box center [32, 107] width 53 height 19
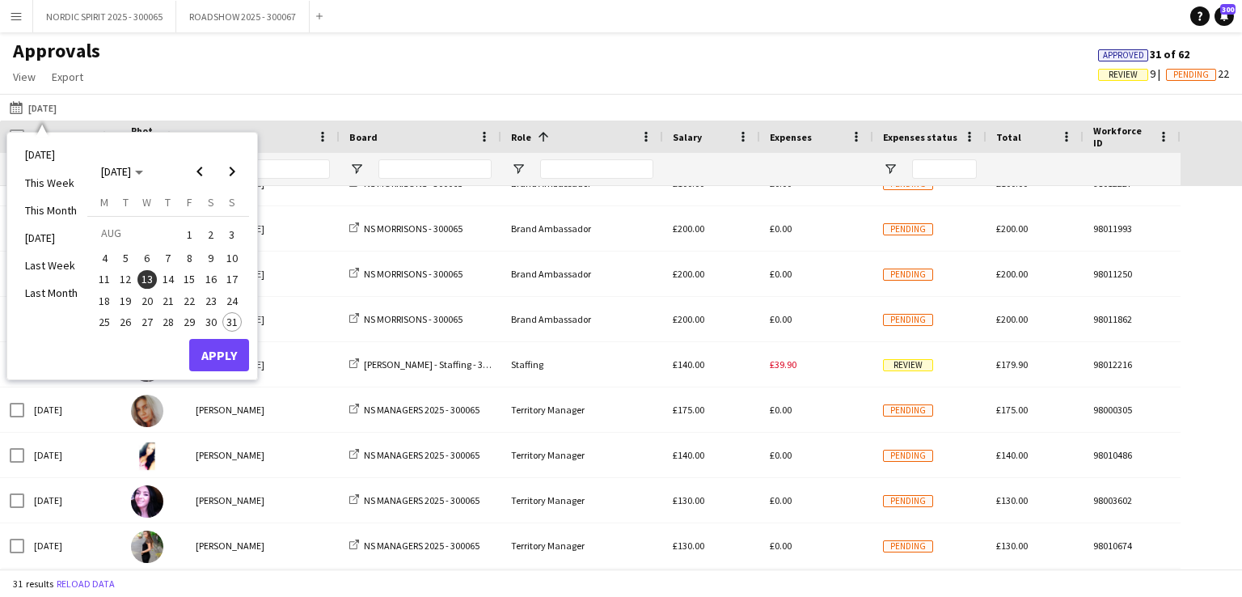
click at [171, 276] on span "14" at bounding box center [167, 279] width 19 height 19
click at [235, 345] on button "Apply" at bounding box center [219, 355] width 60 height 32
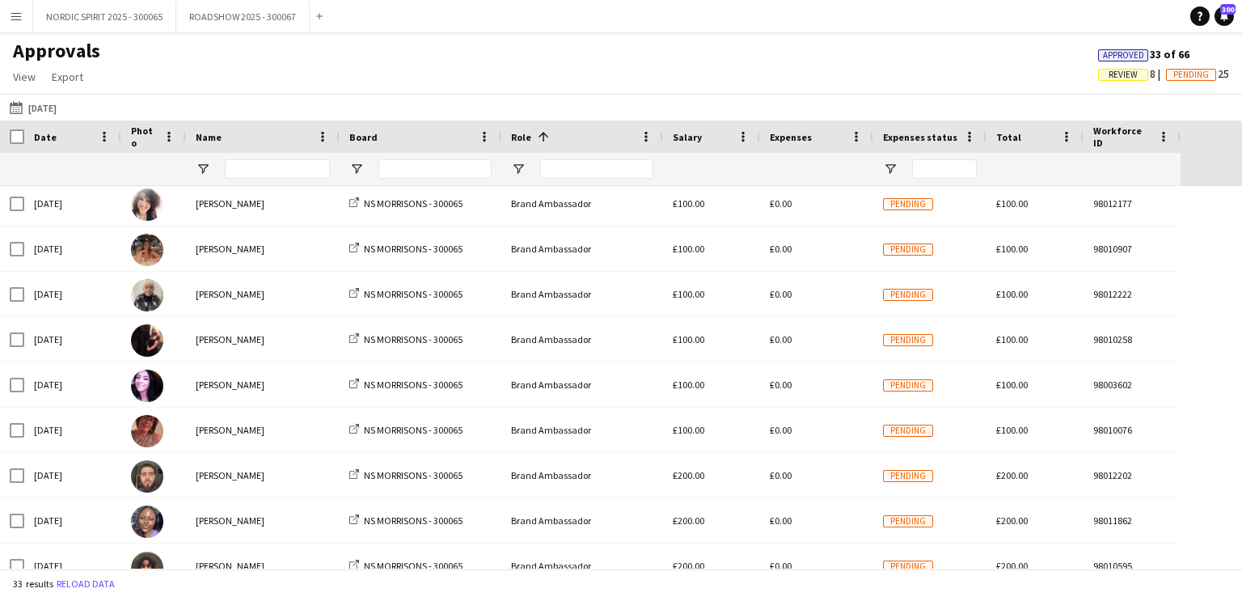
scroll to position [553, 0]
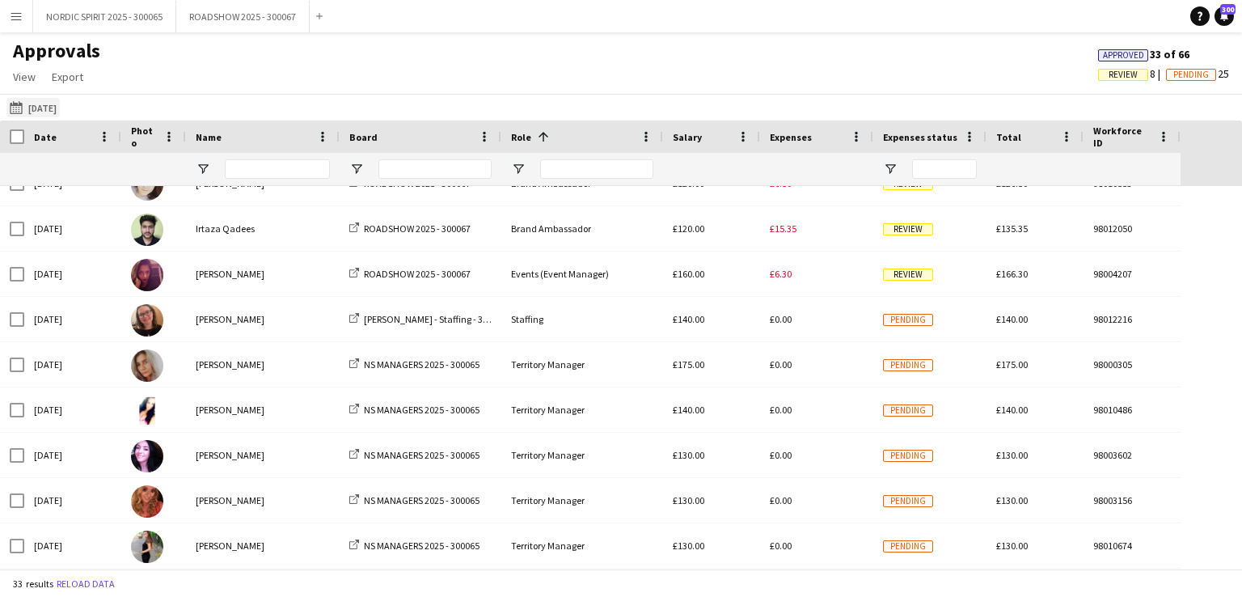
click at [48, 108] on button "[DATE] [DATE]" at bounding box center [32, 107] width 53 height 19
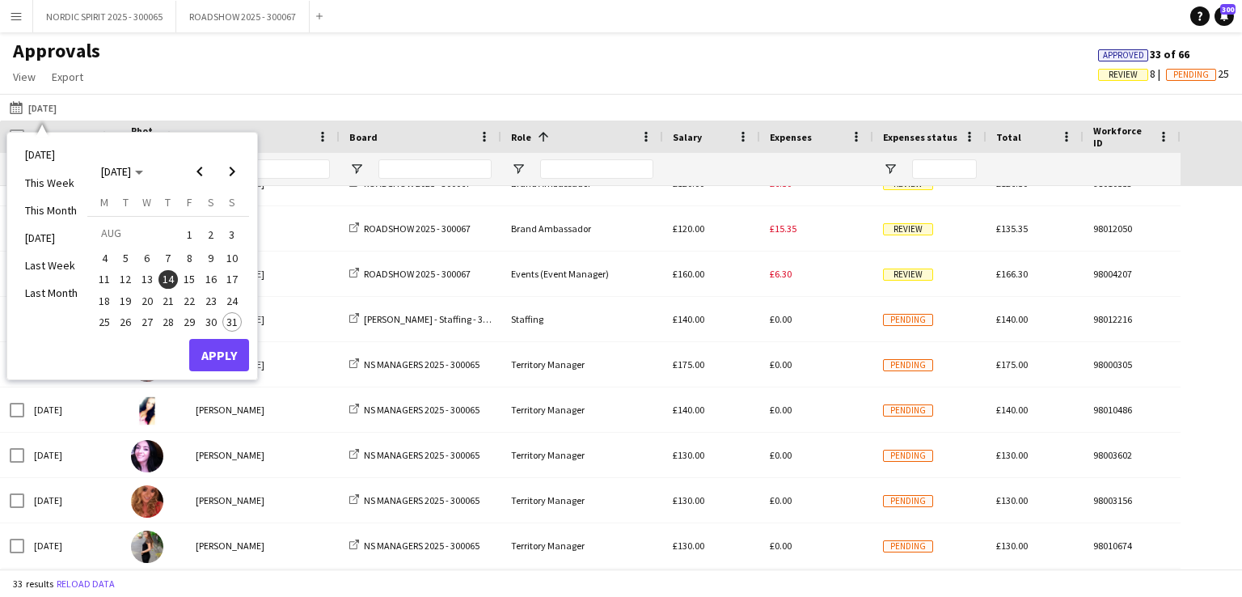
click at [187, 273] on span "15" at bounding box center [188, 279] width 19 height 19
click at [223, 357] on button "Apply" at bounding box center [219, 355] width 60 height 32
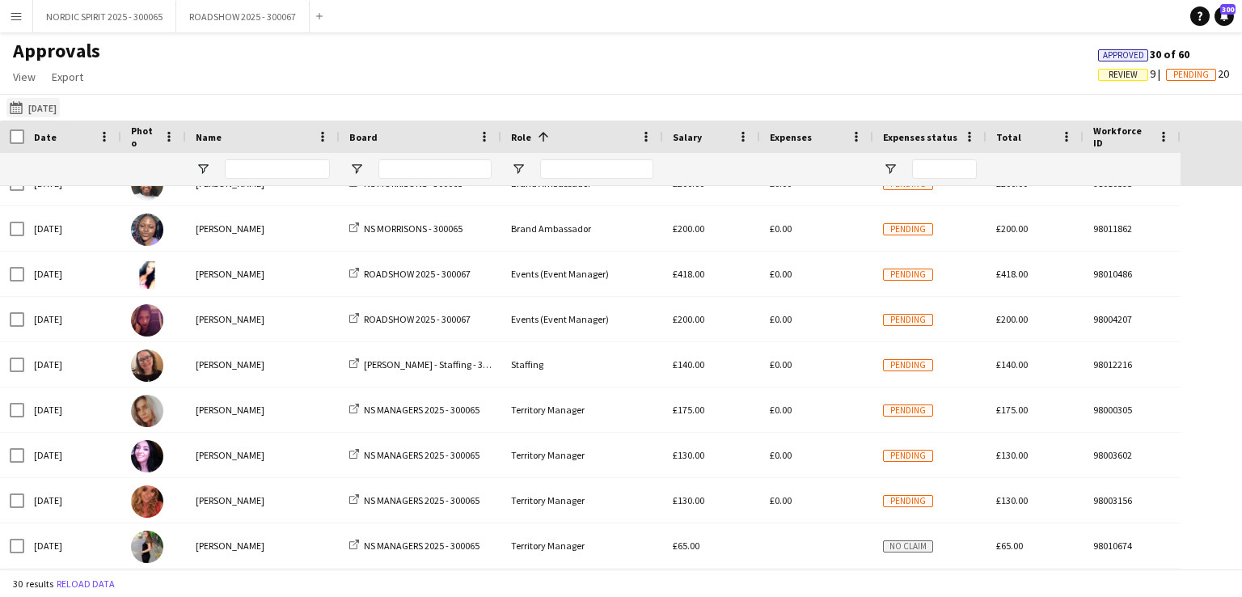
click at [54, 106] on button "[DATE] [DATE]" at bounding box center [32, 107] width 53 height 19
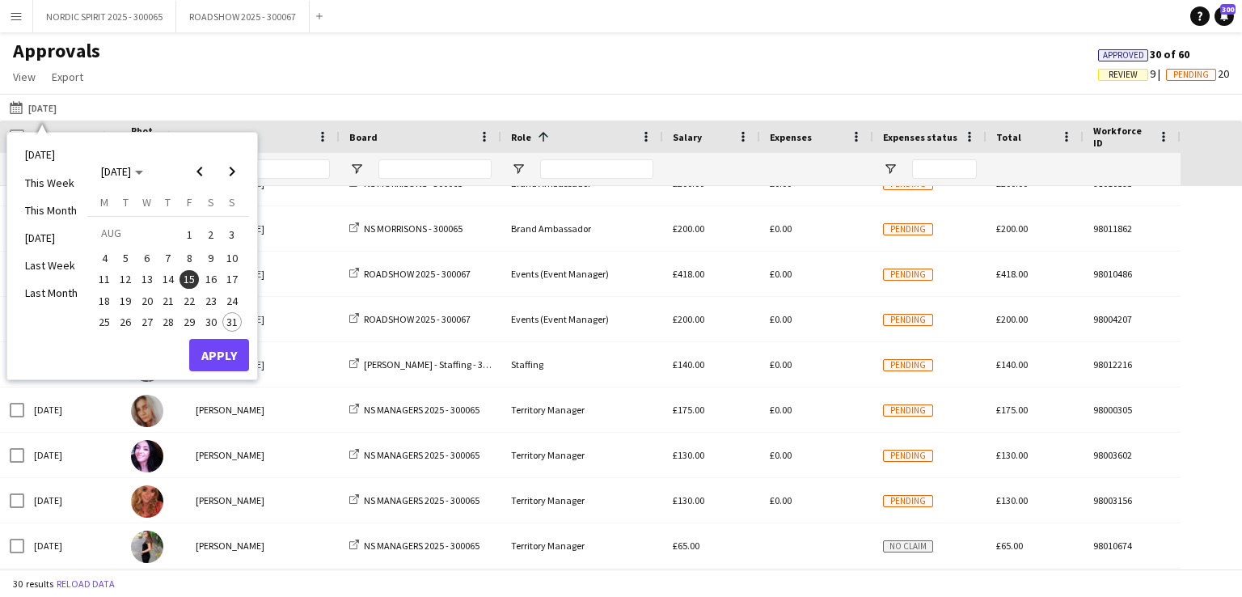
click at [230, 276] on span "17" at bounding box center [231, 279] width 19 height 19
click at [219, 348] on button "Apply" at bounding box center [219, 355] width 60 height 32
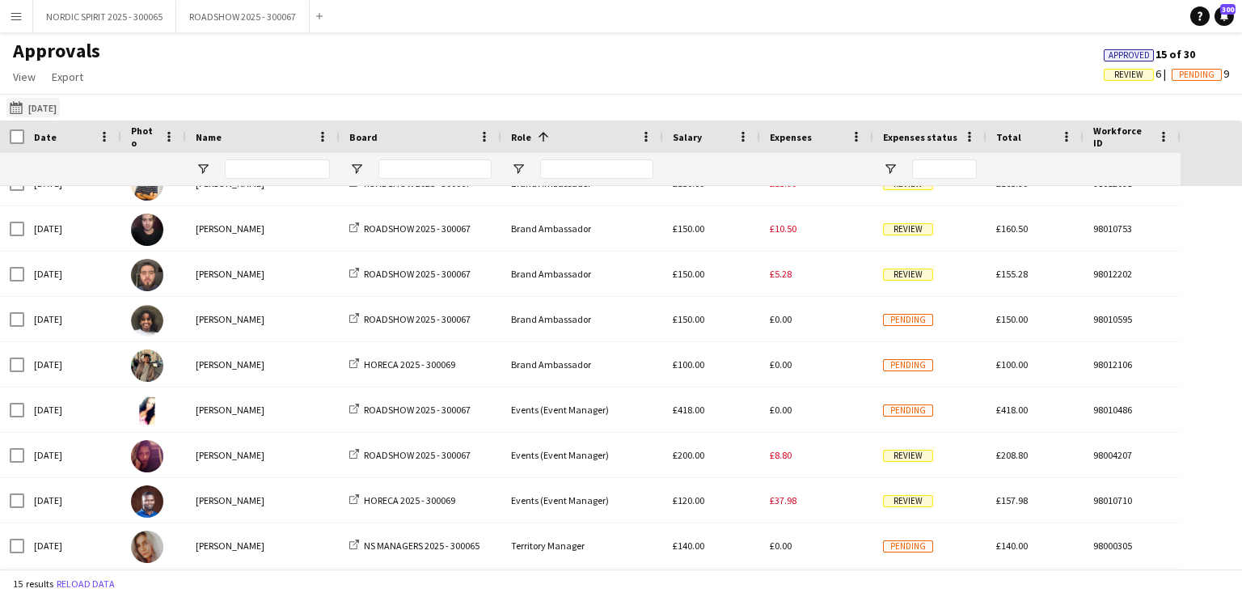
click at [60, 108] on button "[DATE] [DATE]" at bounding box center [32, 107] width 53 height 19
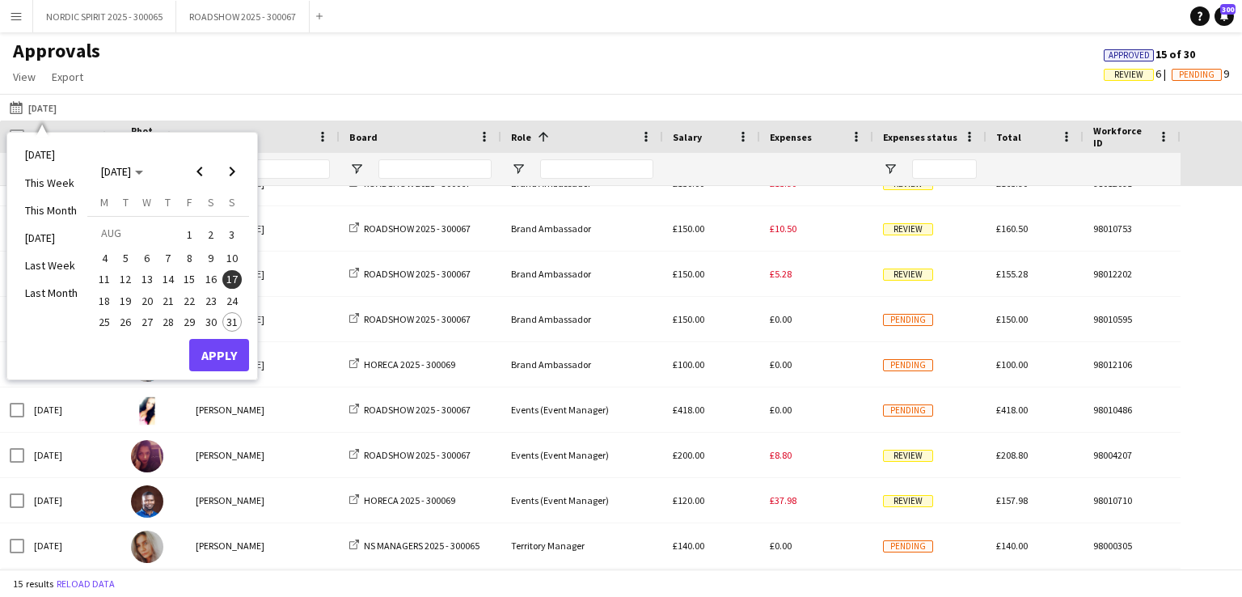
click at [100, 297] on span "18" at bounding box center [104, 300] width 19 height 19
click at [220, 352] on button "Apply" at bounding box center [219, 355] width 60 height 32
